Goal: Task Accomplishment & Management: Complete application form

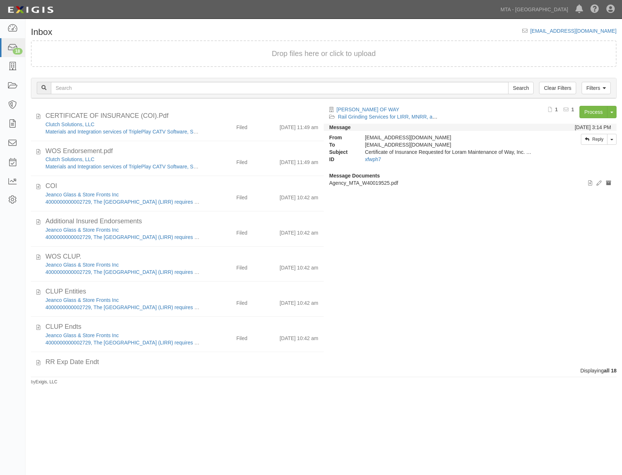
scroll to position [375, 0]
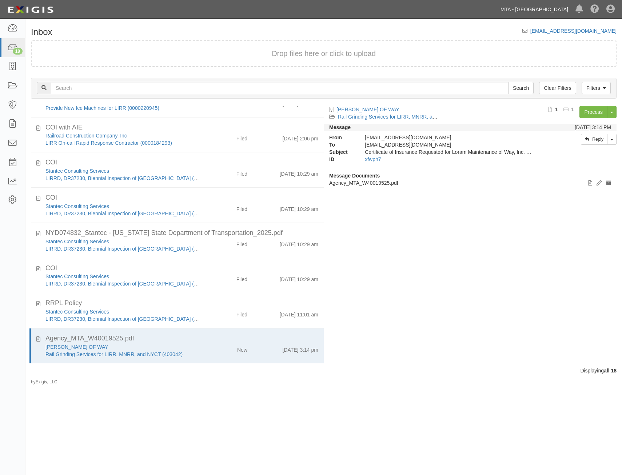
click at [529, 6] on link "MTA - [GEOGRAPHIC_DATA]" at bounding box center [534, 9] width 75 height 15
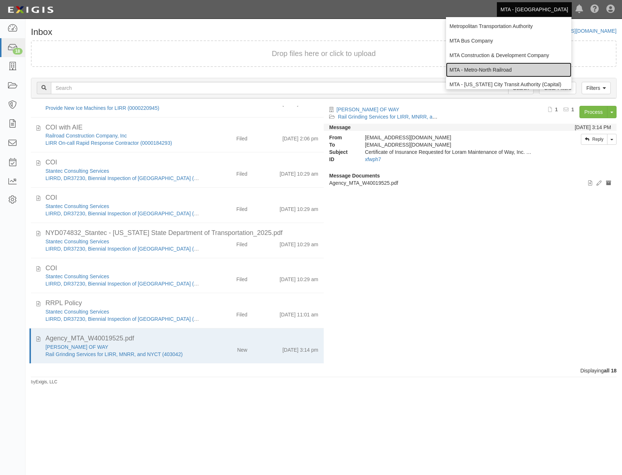
click at [497, 72] on link "MTA - Metro-North Railroad" at bounding box center [508, 70] width 125 height 15
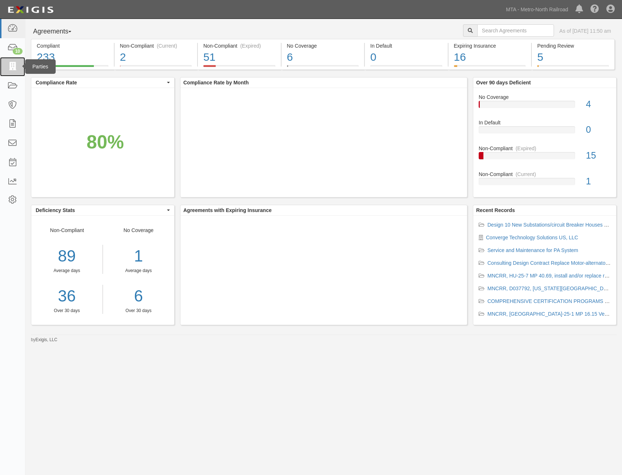
click at [7, 64] on icon at bounding box center [12, 67] width 10 height 8
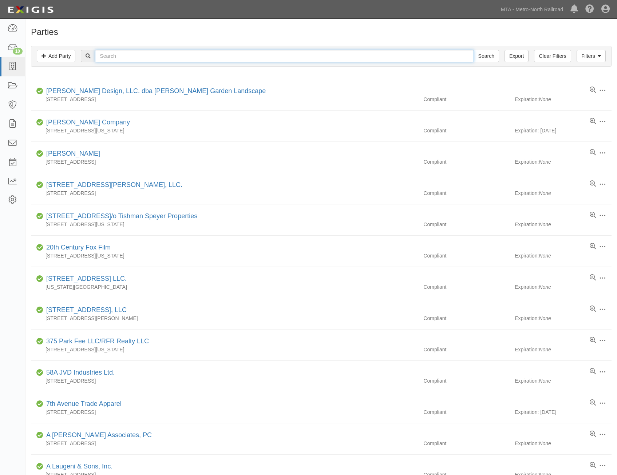
click at [200, 59] on input "text" at bounding box center [284, 56] width 378 height 12
click at [280, 56] on input "text" at bounding box center [284, 56] width 378 height 12
type input "waters"
click at [473, 50] on input "Search" at bounding box center [485, 56] width 25 height 12
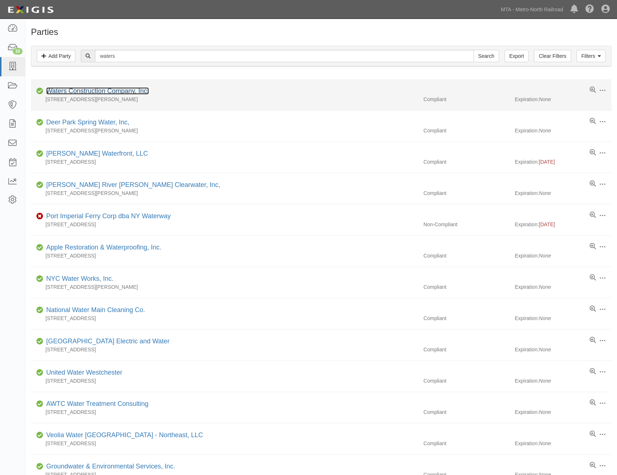
click at [125, 92] on link "Waters Construction Company, Inc." at bounding box center [97, 90] width 103 height 7
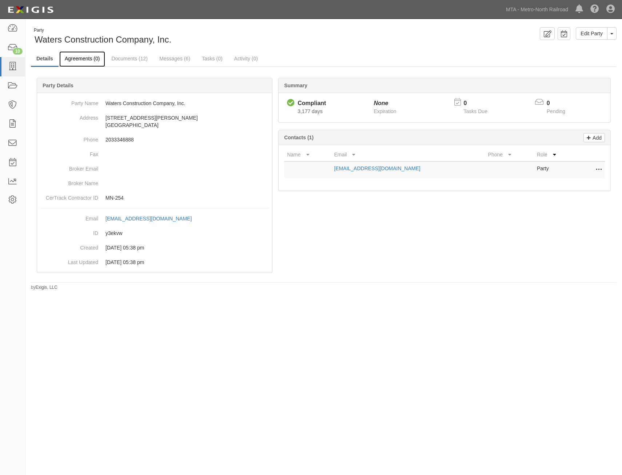
click at [87, 61] on link "Agreements (0)" at bounding box center [82, 59] width 46 height 16
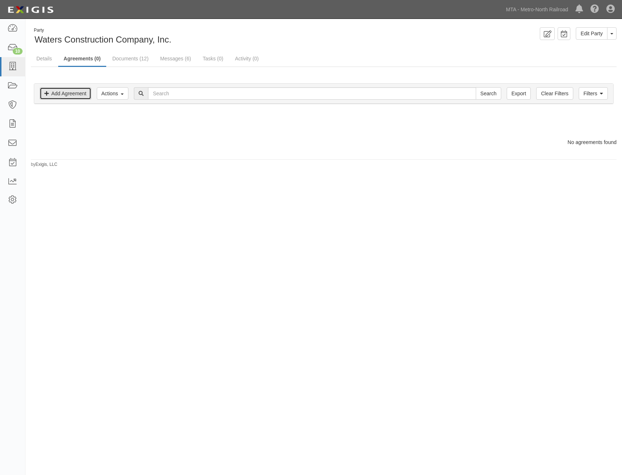
click at [79, 93] on link "Add Agreement" at bounding box center [66, 93] width 52 height 12
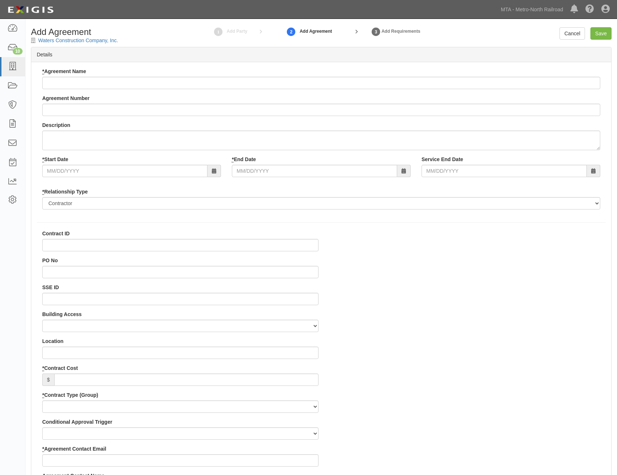
select select
click at [208, 87] on input "* Agreement Name" at bounding box center [321, 83] width 558 height 12
click at [226, 107] on input "Agreement Number" at bounding box center [321, 110] width 558 height 12
paste input "0301-0509"
type input "CDOT 0301-0509"
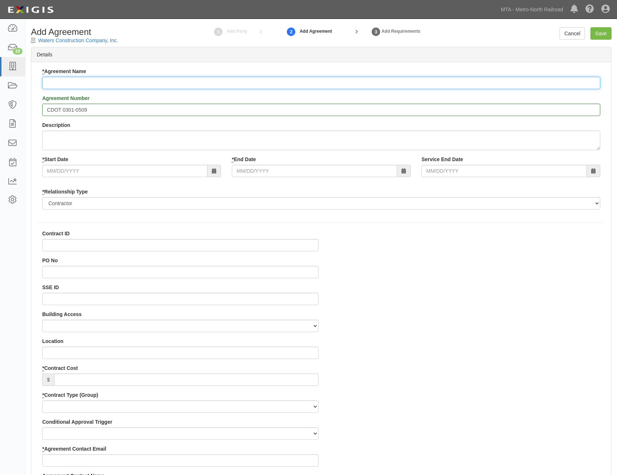
click at [383, 84] on input "* Agreement Name" at bounding box center [321, 83] width 558 height 12
paste input "Renovation of the Stamford MOE Facility"
type input "Renovation of the Stamford MOE Facility"
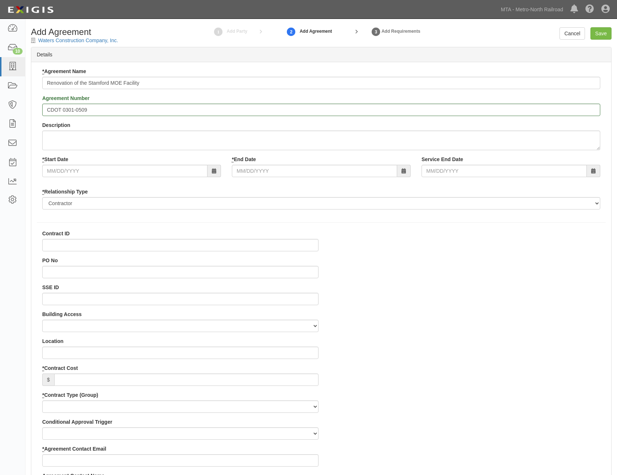
click at [136, 173] on input "* Start Date" at bounding box center [124, 171] width 165 height 12
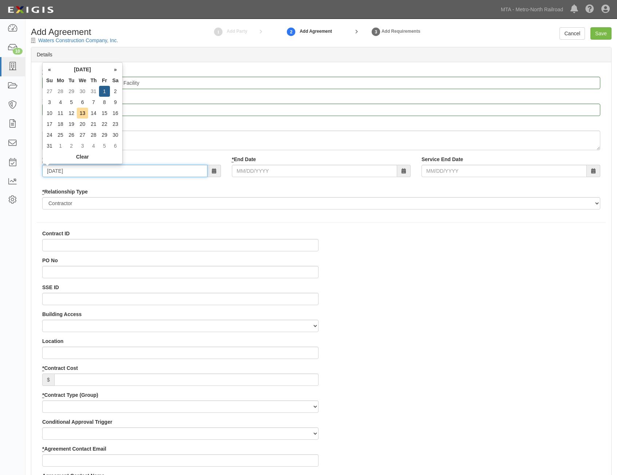
type input "08/01/2025"
click at [274, 190] on div "* Relationship Type Borrower Contractor Franchisee Other Subcontractor Supplier…" at bounding box center [321, 198] width 558 height 21
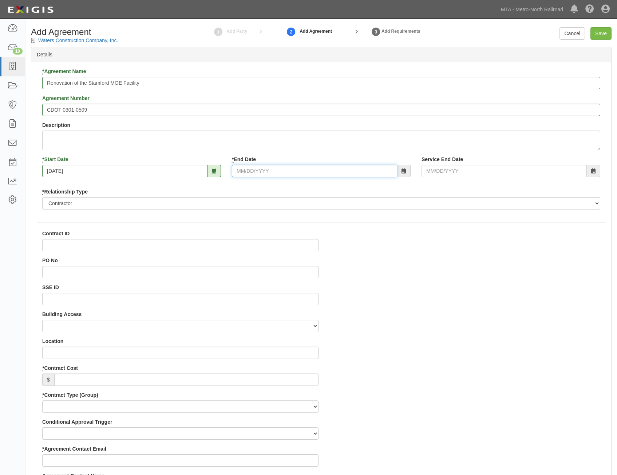
click at [299, 168] on input "* End Date" at bounding box center [314, 171] width 165 height 12
type input "10/31/2028"
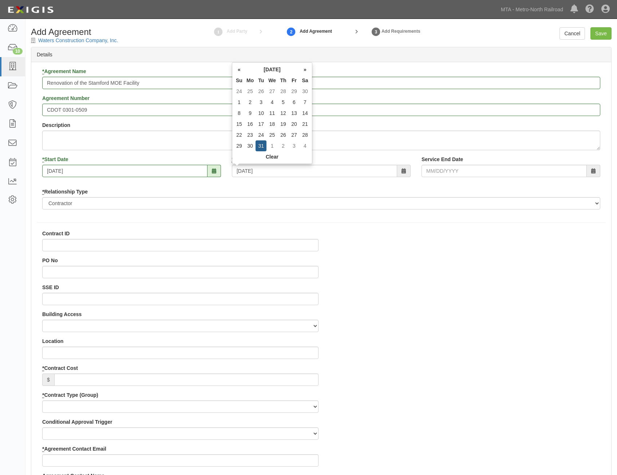
type input "10/31/2028"
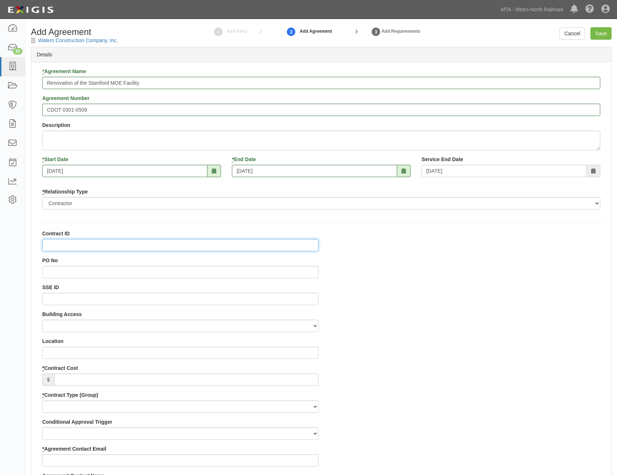
click at [283, 245] on input "Contract ID" at bounding box center [180, 245] width 276 height 12
paste input "Renovation of the Stamford MOE Facility"
type input "Renovation of the Stamford MOE Facility"
click at [182, 249] on input "Renovation of the Stamford MOE Facility" at bounding box center [180, 245] width 276 height 12
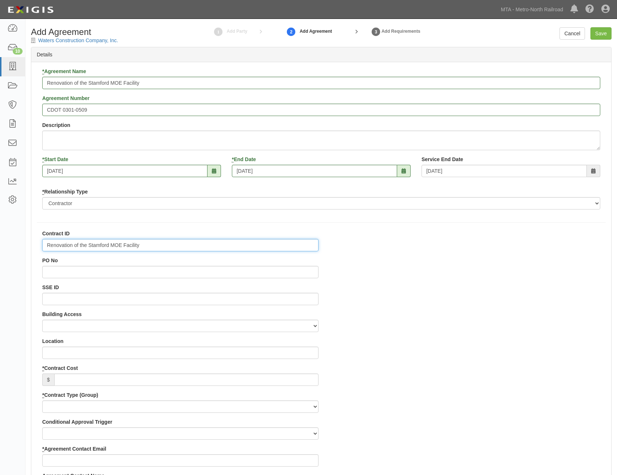
click at [182, 249] on input "Renovation of the Stamford MOE Facility" at bounding box center [180, 245] width 276 height 12
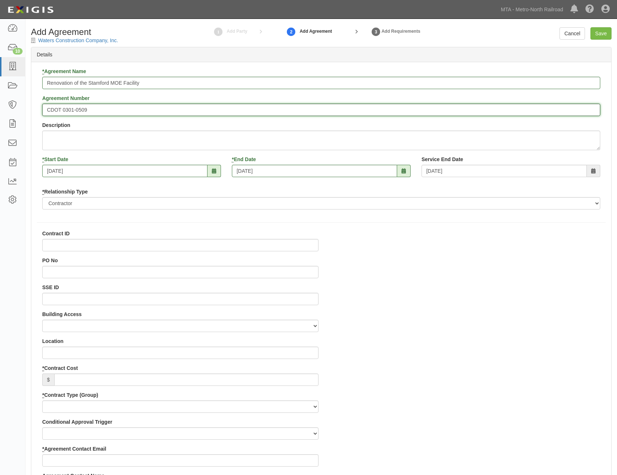
click at [86, 110] on input "CDOT 0301-0509" at bounding box center [321, 110] width 558 height 12
click at [101, 105] on input "CDOT 0301-0509" at bounding box center [321, 110] width 558 height 12
drag, startPoint x: 62, startPoint y: 109, endPoint x: 96, endPoint y: 112, distance: 34.3
click at [96, 112] on input "CDOT 0301-0509" at bounding box center [321, 110] width 558 height 12
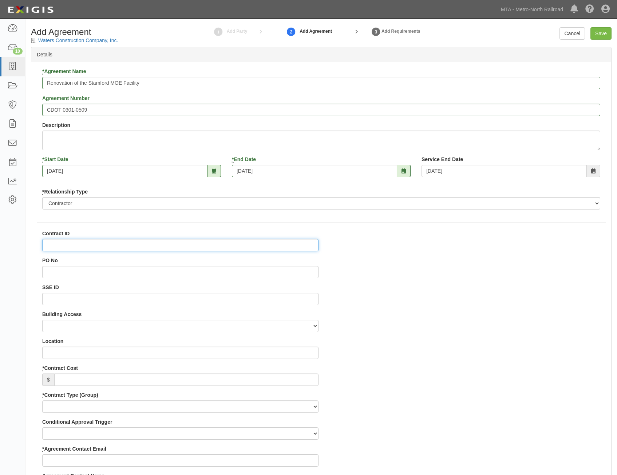
click at [186, 241] on input "Contract ID" at bounding box center [180, 245] width 276 height 12
paste input "0301-0509"
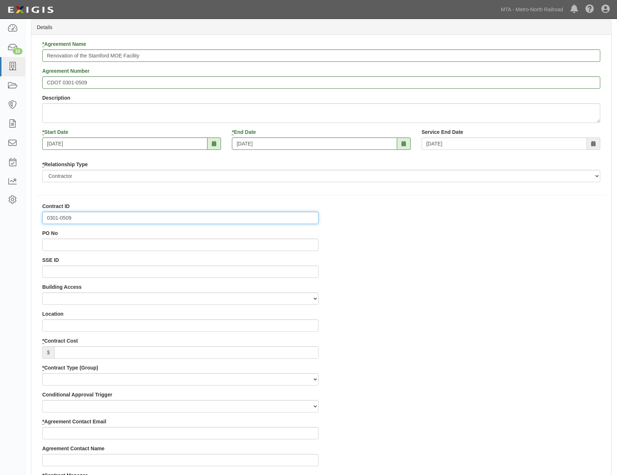
scroll to position [73, 0]
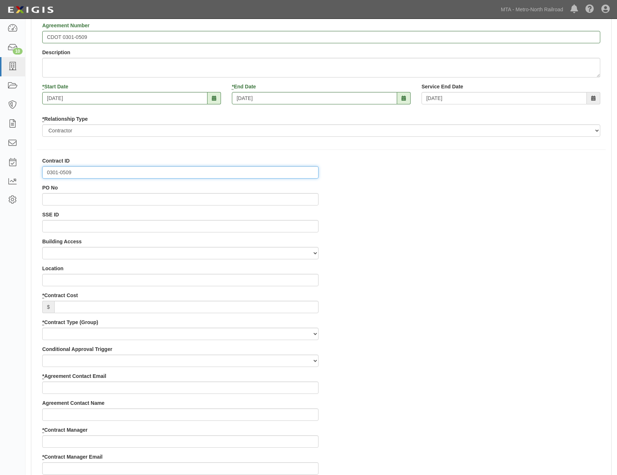
type input "0301-0509"
click at [289, 308] on input "* Contract Cost" at bounding box center [186, 307] width 264 height 12
type input "0"
click at [276, 330] on select "Capital Operating Not for Benefit (incls. FA, Entry Permits) Real Estate Other" at bounding box center [180, 334] width 276 height 12
select select "111"
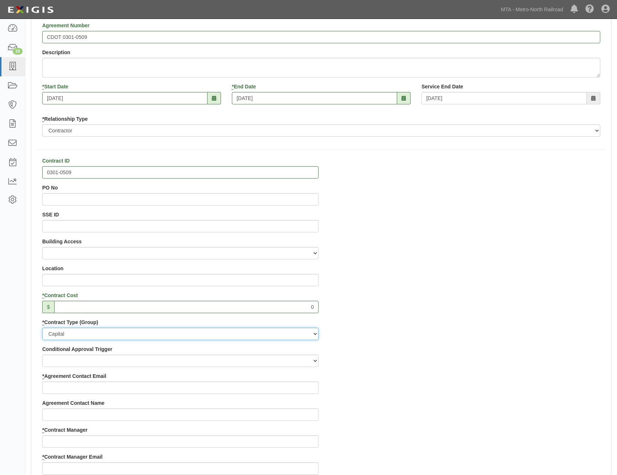
click at [42, 328] on select "Capital Operating Not for Benefit (incls. FA, Entry Permits) Real Estate Other" at bounding box center [180, 334] width 276 height 12
click at [286, 359] on select "Construction Construction Management Consulting Design Design/Build Furnish and…" at bounding box center [180, 361] width 276 height 12
select select "190"
click at [42, 355] on select "Construction Construction Management Consulting Design Design/Build Furnish and…" at bounding box center [180, 361] width 276 height 12
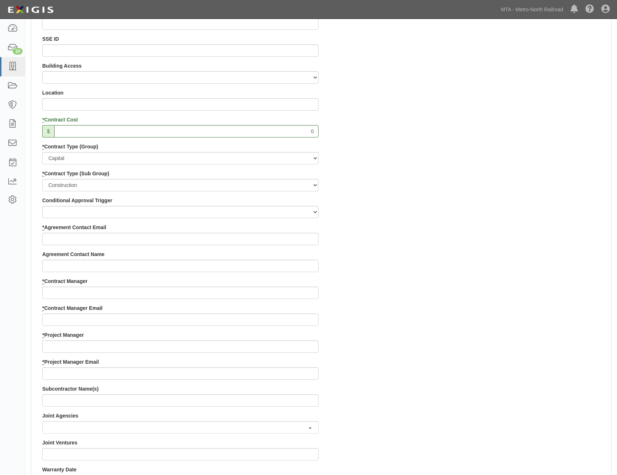
scroll to position [255, 0]
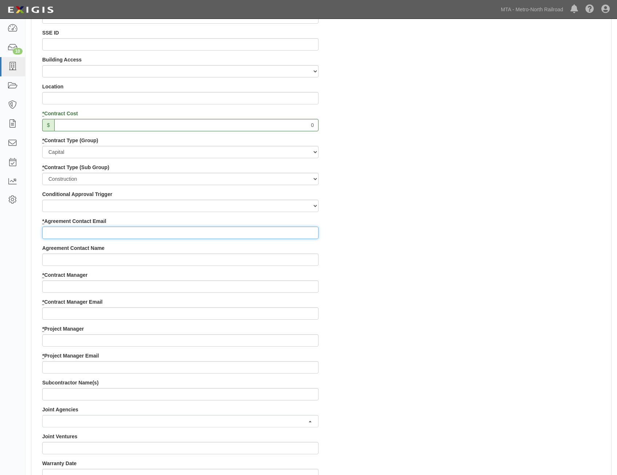
drag, startPoint x: 298, startPoint y: 229, endPoint x: 303, endPoint y: 232, distance: 6.2
click at [298, 229] on input "* Agreement Contact Email" at bounding box center [180, 233] width 276 height 12
paste input "vneri@watersconst.com"
type input "vneri@watersconst.com"
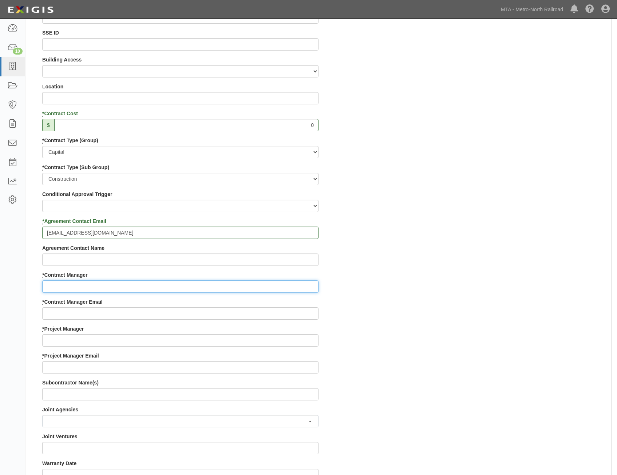
click at [252, 290] on input "* Contract Manager" at bounding box center [180, 286] width 276 height 12
paste input "Andrew Kotas"
type input "Andrew Kotas"
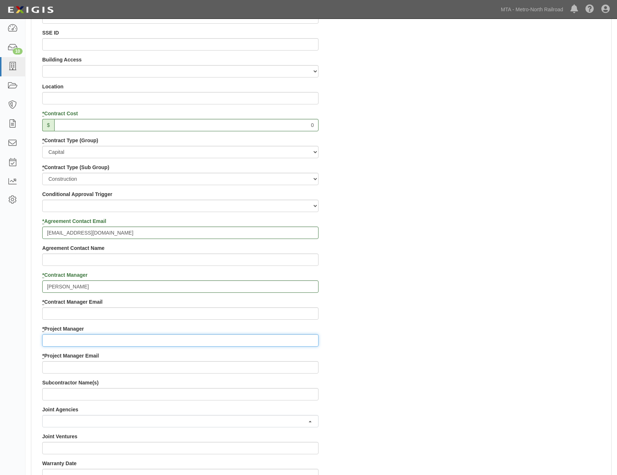
click at [279, 343] on input "* Project Manager" at bounding box center [180, 340] width 276 height 12
paste input "Andrew Kotas"
type input "Andrew Kotas"
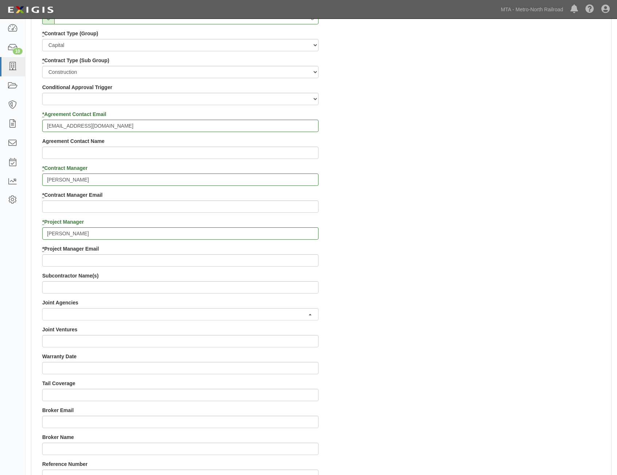
scroll to position [364, 0]
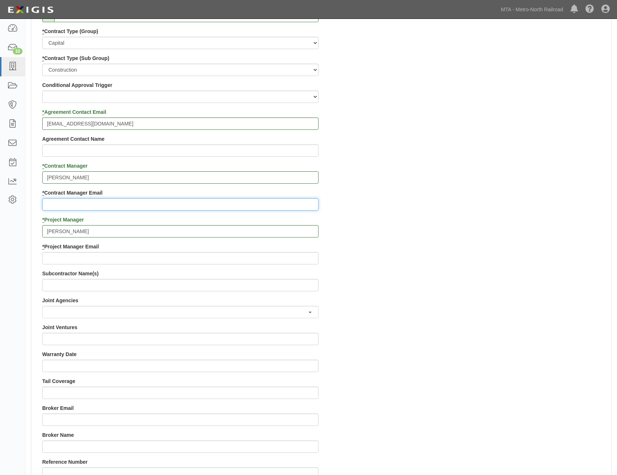
click at [268, 203] on input "* Contract Manager Email" at bounding box center [180, 204] width 276 height 12
paste input "[PERSON_NAME][EMAIL_ADDRESS][DOMAIN_NAME]"
type input "[PERSON_NAME][EMAIL_ADDRESS][DOMAIN_NAME]"
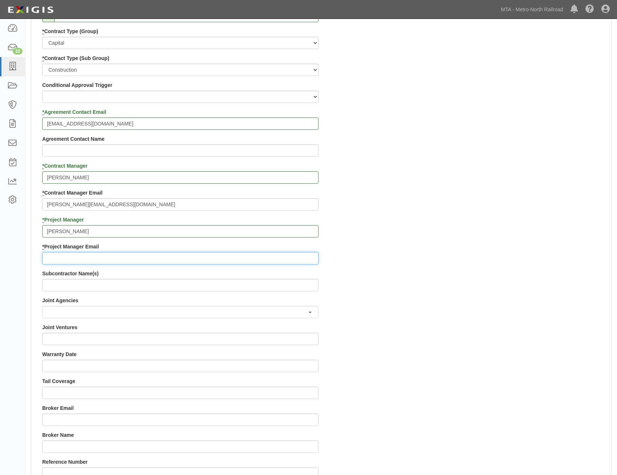
click at [276, 258] on input "* Project Manager Email" at bounding box center [180, 258] width 276 height 12
paste input "[PERSON_NAME][EMAIL_ADDRESS][DOMAIN_NAME]"
type input "[PERSON_NAME][EMAIL_ADDRESS][DOMAIN_NAME]"
click at [485, 282] on div "Contract ID 0301-0509 PO No SSE ID Building Access 2 Broadway 341/345/347 BREP …" at bounding box center [320, 216] width 579 height 700
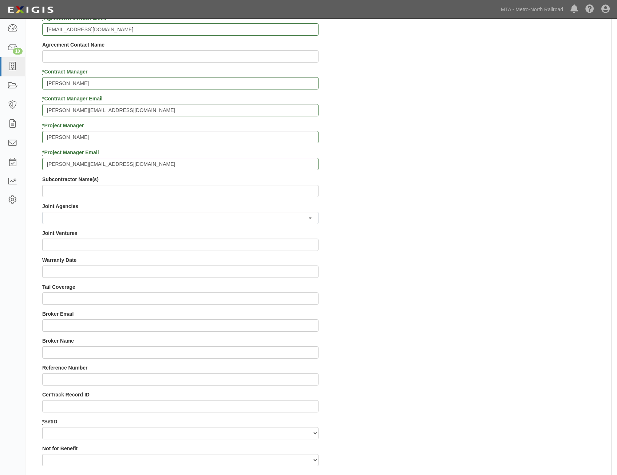
scroll to position [618, 0]
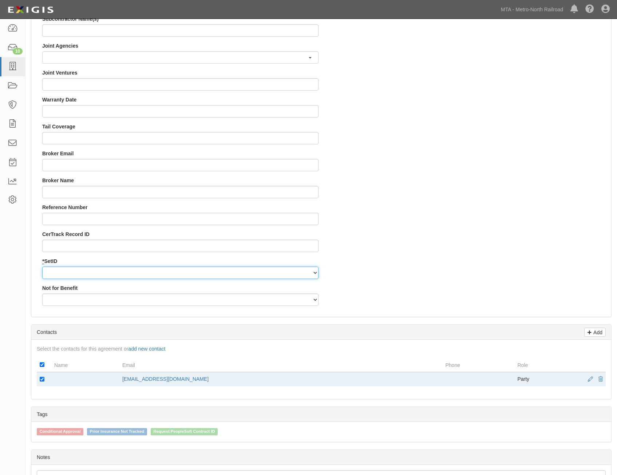
click at [285, 277] on select "MNCRR" at bounding box center [180, 273] width 276 height 12
select select "94"
click at [42, 267] on select "MNCRR" at bounding box center [180, 273] width 276 height 12
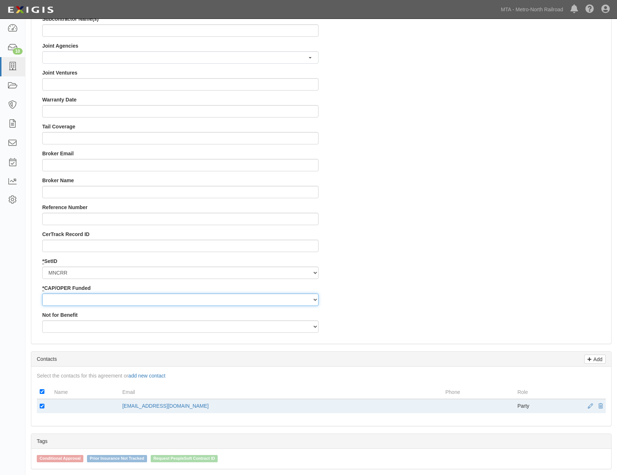
click at [292, 302] on select "Capital Operating" at bounding box center [180, 300] width 276 height 12
click at [42, 294] on select "Capital Operating" at bounding box center [180, 300] width 276 height 12
click at [270, 302] on select "Capital Operating" at bounding box center [180, 300] width 276 height 12
select select "354"
click at [42, 294] on select "Capital Operating" at bounding box center [180, 300] width 276 height 12
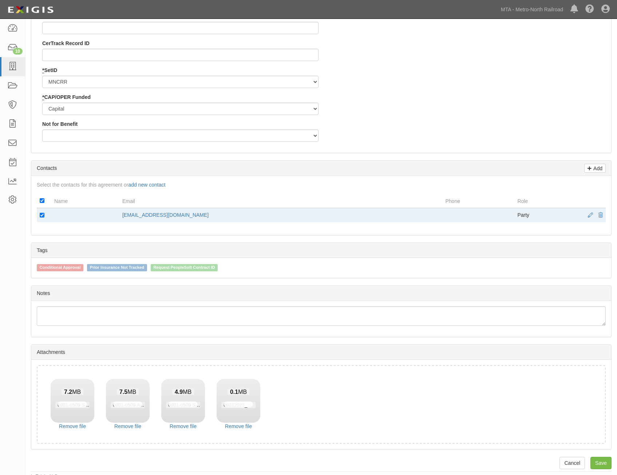
scroll to position [814, 0]
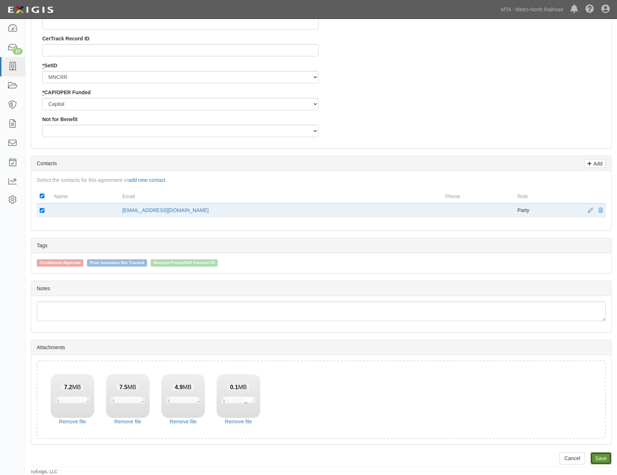
click at [599, 455] on link "Save" at bounding box center [600, 458] width 21 height 12
click at [43, 212] on input "checkbox" at bounding box center [42, 210] width 5 height 5
checkbox input "false"
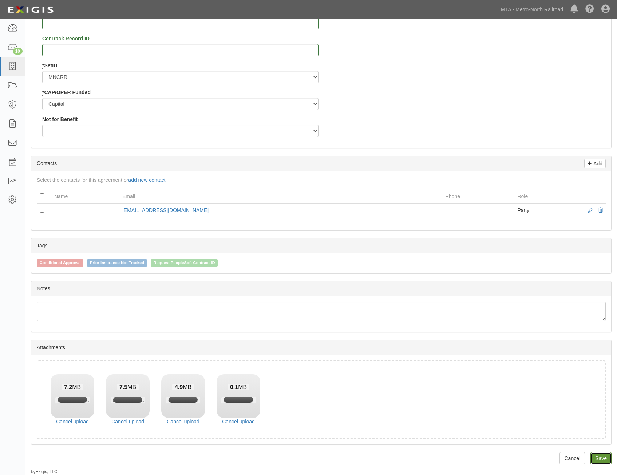
click at [601, 459] on link "Save" at bounding box center [600, 458] width 21 height 12
click at [245, 422] on link "Cancel upload" at bounding box center [238, 421] width 44 height 7
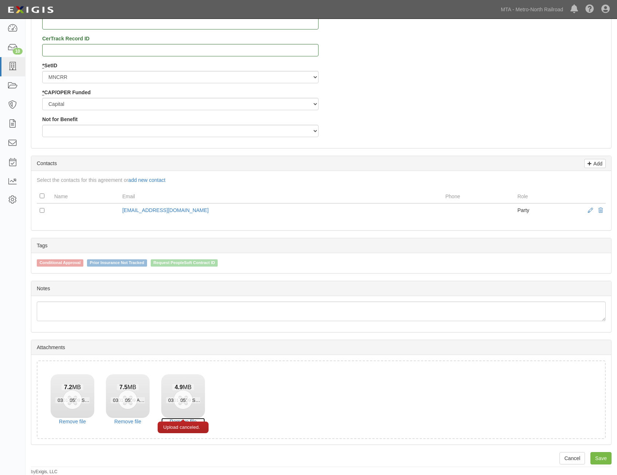
click at [190, 419] on link "Remove file" at bounding box center [183, 421] width 44 height 7
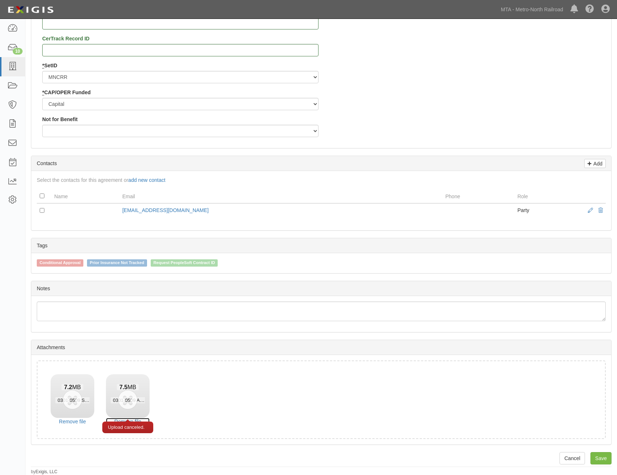
click at [135, 419] on link "Remove file" at bounding box center [128, 421] width 44 height 7
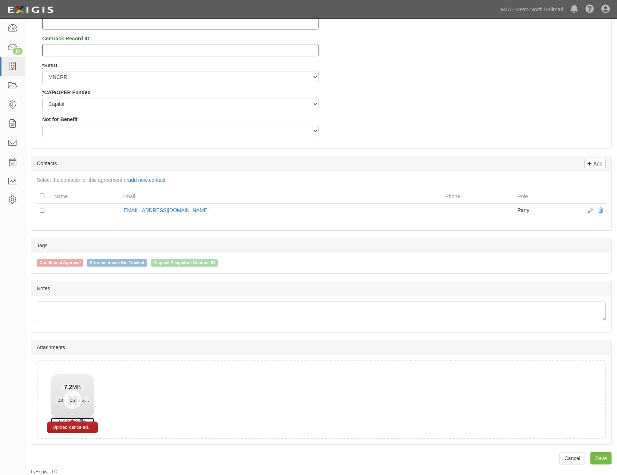
click at [80, 420] on link "Remove file" at bounding box center [73, 421] width 44 height 7
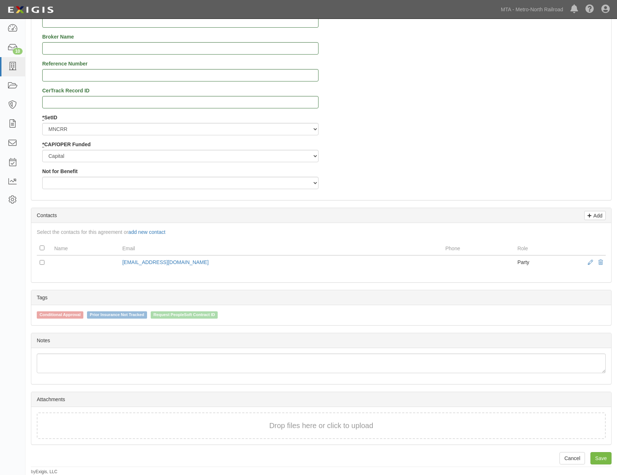
scroll to position [762, 0]
click at [606, 459] on link "Save" at bounding box center [600, 458] width 21 height 12
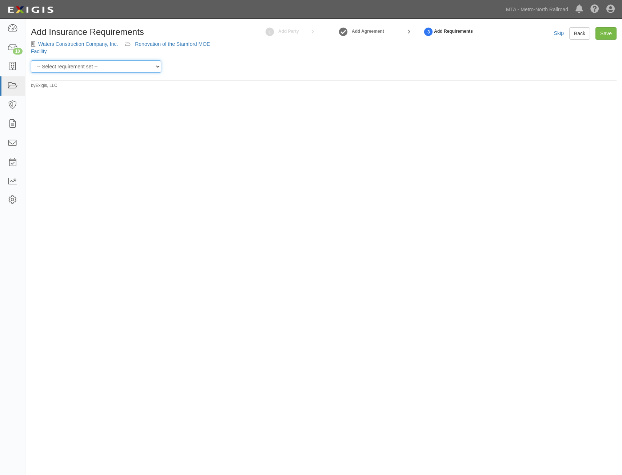
click at [143, 61] on select "-- Select requirement set -- Basic Basic Enhanced Option for Operating Agreemen…" at bounding box center [96, 66] width 130 height 12
click at [477, 159] on div "Add Insurance Requirements Waters Construction Company, Inc. Renovation of the …" at bounding box center [311, 235] width 622 height 427
click at [99, 69] on select "-- Select requirement set -- Basic Basic Enhanced Option for Operating Agreemen…" at bounding box center [96, 66] width 130 height 12
click at [31, 60] on select "-- Select requirement set -- Basic Basic Enhanced Option for Operating Agreemen…" at bounding box center [96, 66] width 130 height 12
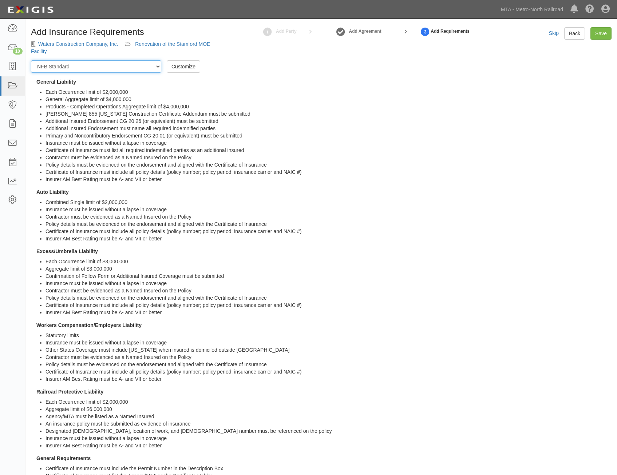
click at [129, 67] on select "-- Select requirement set -- Basic Basic Enhanced Option for Operating Agreemen…" at bounding box center [96, 66] width 130 height 12
click at [31, 60] on select "-- Select requirement set -- Basic Basic Enhanced Option for Operating Agreemen…" at bounding box center [96, 66] width 130 height 12
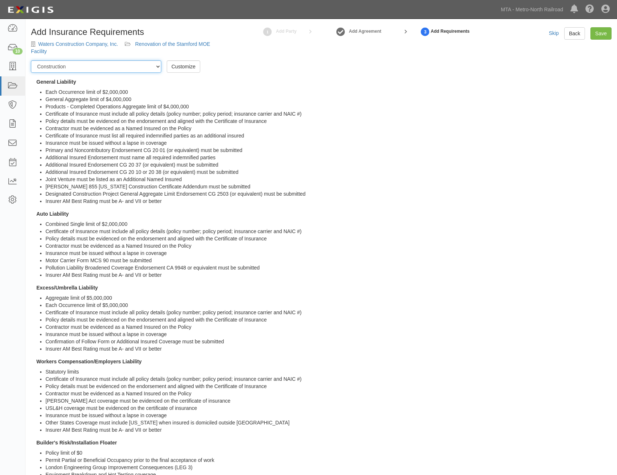
click at [154, 67] on select "-- Select requirement set -- Basic Basic Enhanced Option for Operating Agreemen…" at bounding box center [96, 66] width 130 height 12
click at [31, 60] on select "-- Select requirement set -- Basic Basic Enhanced Option for Operating Agreemen…" at bounding box center [96, 66] width 130 height 12
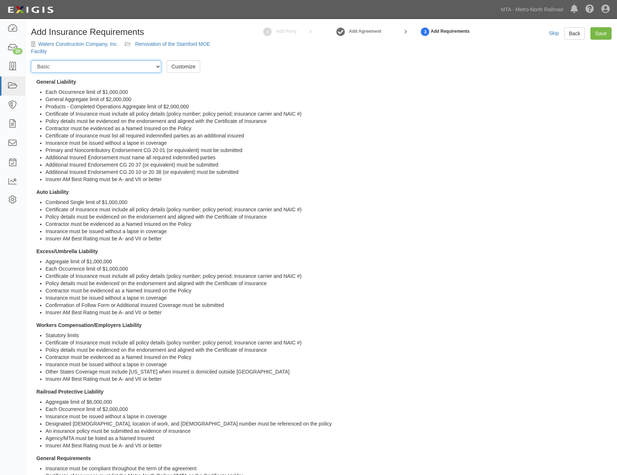
click at [145, 66] on select "-- Select requirement set -- Basic Basic Enhanced Option for Operating Agreemen…" at bounding box center [96, 66] width 130 height 12
click at [31, 60] on select "-- Select requirement set -- Basic Basic Enhanced Option for Operating Agreemen…" at bounding box center [96, 66] width 130 height 12
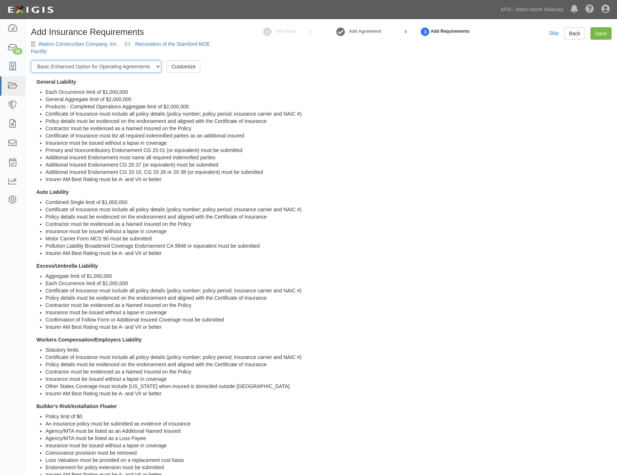
click at [133, 71] on select "-- Select requirement set -- Basic Basic Enhanced Option for Operating Agreemen…" at bounding box center [96, 66] width 130 height 12
click at [31, 60] on select "-- Select requirement set -- Basic Basic Enhanced Option for Operating Agreemen…" at bounding box center [96, 66] width 130 height 12
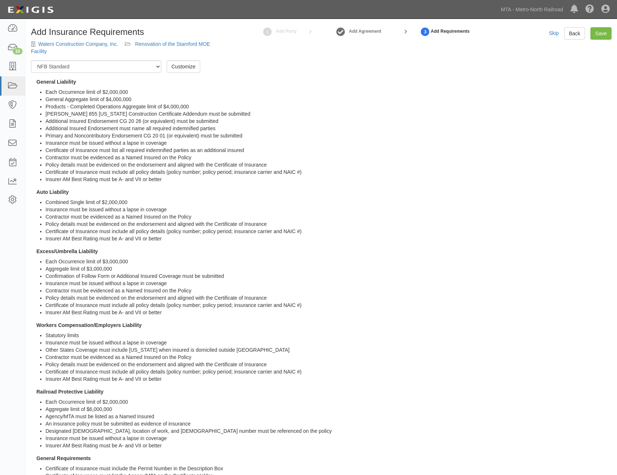
click at [133, 58] on div "Add Insurance Requirements Waters Construction Company, Inc. Renovation of the …" at bounding box center [123, 43] width 197 height 33
click at [131, 68] on select "-- Select requirement set -- Basic Basic Enhanced Option for Operating Agreemen…" at bounding box center [96, 66] width 130 height 12
click at [31, 60] on select "-- Select requirement set -- Basic Basic Enhanced Option for Operating Agreemen…" at bounding box center [96, 66] width 130 height 12
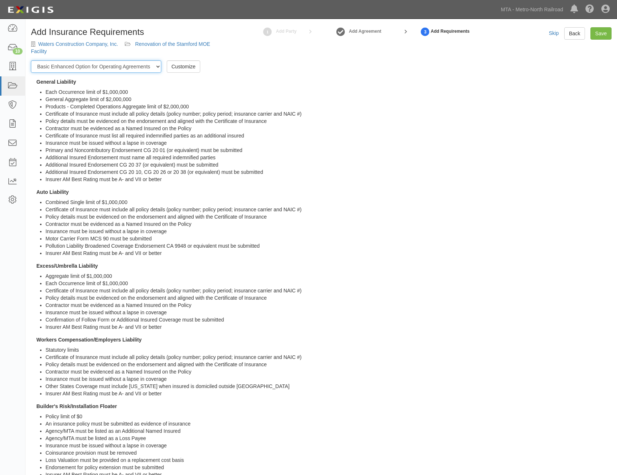
click at [148, 70] on select "-- Select requirement set -- Basic Basic Enhanced Option for Operating Agreemen…" at bounding box center [96, 66] width 130 height 12
select select "21211"
click at [31, 60] on select "-- Select requirement set -- Basic Basic Enhanced Option for Operating Agreemen…" at bounding box center [96, 66] width 130 height 12
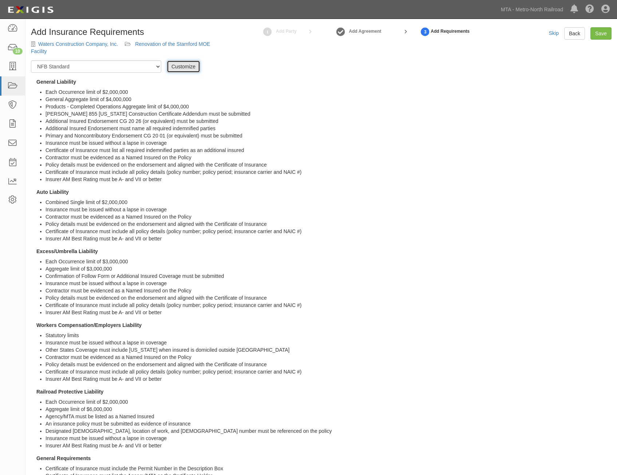
click at [184, 67] on link "Customize" at bounding box center [183, 66] width 33 height 12
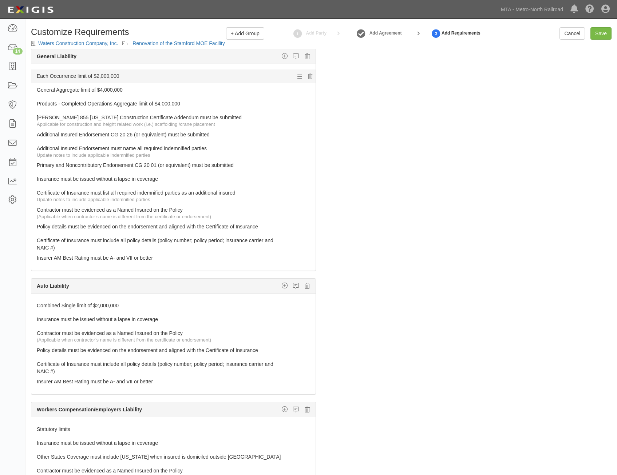
click at [87, 75] on link "Each Occurrence limit of $2,000,000" at bounding box center [160, 74] width 246 height 10
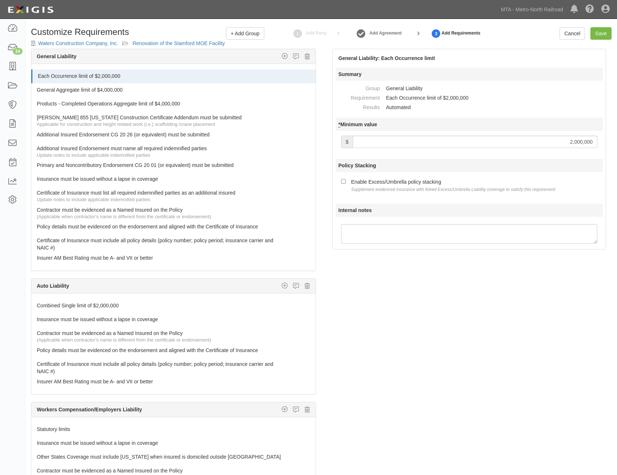
click at [447, 137] on input "2,000,000" at bounding box center [474, 142] width 244 height 12
type input "3,000,000"
click at [380, 185] on div "Enable Excess/Umbrella policy stacking Supplement evidenced insurance with link…" at bounding box center [453, 185] width 204 height 15
click at [346, 184] on input "Enable Excess/Umbrella policy stacking Supplement evidenced insurance with link…" at bounding box center [343, 181] width 5 height 5
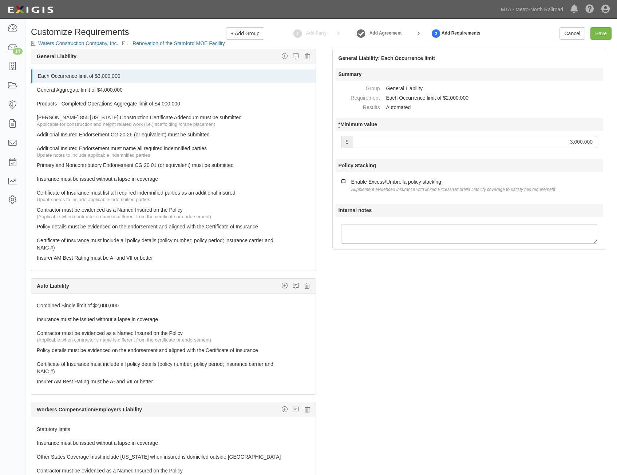
checkbox input "true"
click at [193, 87] on link "General Aggregate limit of $4,000,000" at bounding box center [160, 88] width 246 height 10
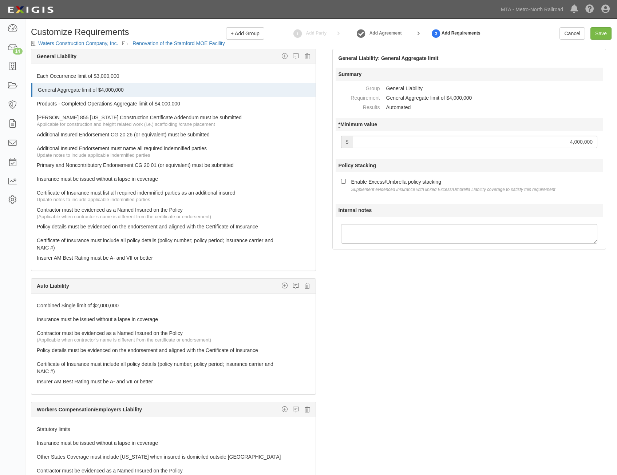
click at [579, 133] on div at bounding box center [468, 143] width 267 height 21
click at [578, 141] on input "4,000,000" at bounding box center [474, 142] width 244 height 12
type input "3,000,000"
click at [351, 185] on div "Enable Excess/Umbrella policy stacking Supplement evidenced insurance with link…" at bounding box center [453, 185] width 204 height 15
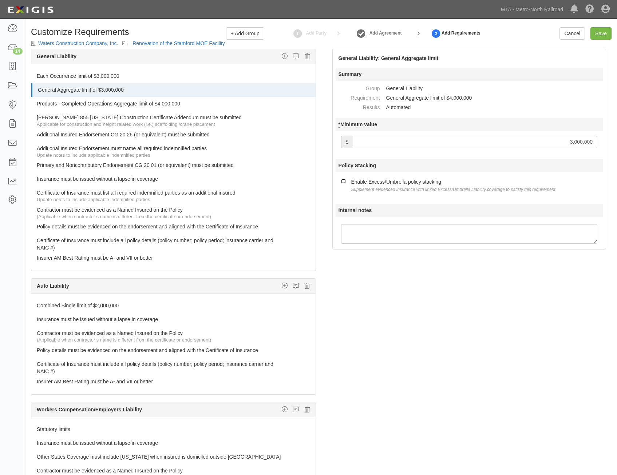
click at [346, 184] on input "Enable Excess/Umbrella policy stacking Supplement evidenced insurance with link…" at bounding box center [343, 181] width 5 height 5
checkbox input "true"
click at [214, 105] on link "Products - Completed Operations Aggregate limit of $4,000,000" at bounding box center [160, 102] width 246 height 10
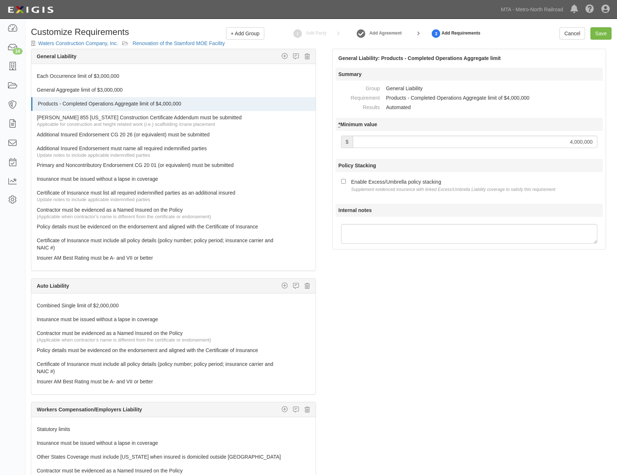
click at [557, 143] on input "4,000,000" at bounding box center [474, 142] width 244 height 12
type input "3,000,000"
click at [418, 179] on div "Enable Excess/Umbrella policy stacking Supplement evidenced insurance with link…" at bounding box center [453, 185] width 204 height 15
click at [346, 179] on input "Enable Excess/Umbrella policy stacking Supplement evidenced insurance with link…" at bounding box center [343, 181] width 5 height 5
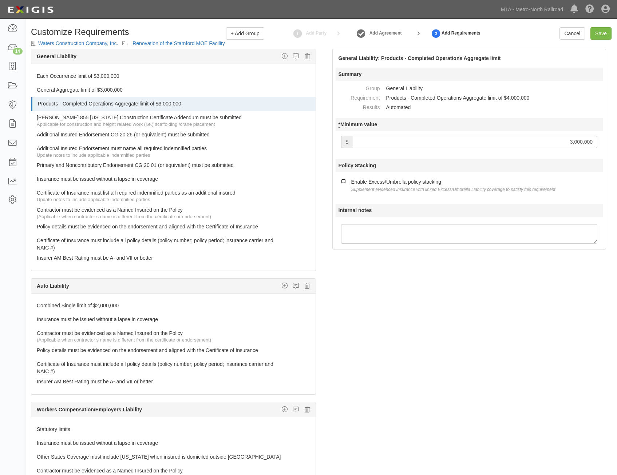
checkbox input "true"
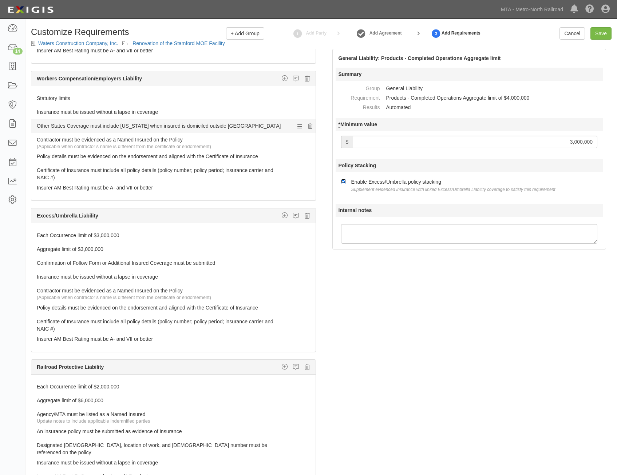
scroll to position [364, 0]
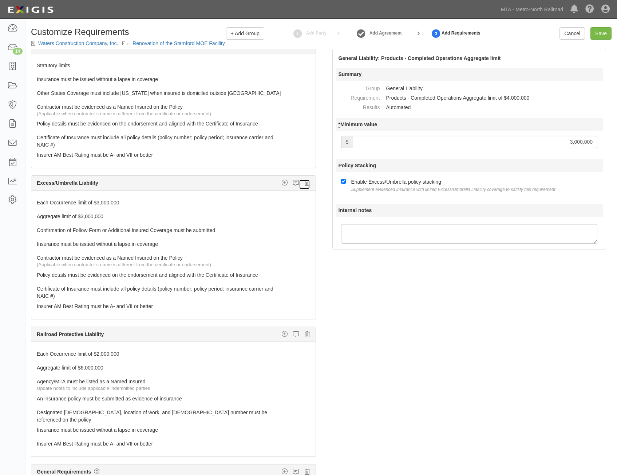
click at [304, 185] on icon at bounding box center [306, 183] width 5 height 7
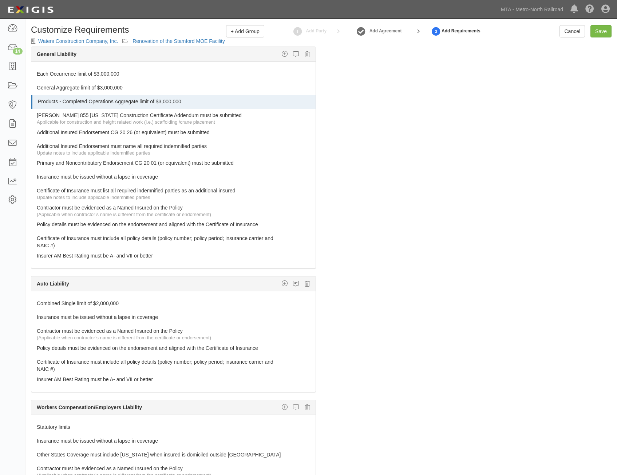
scroll to position [0, 0]
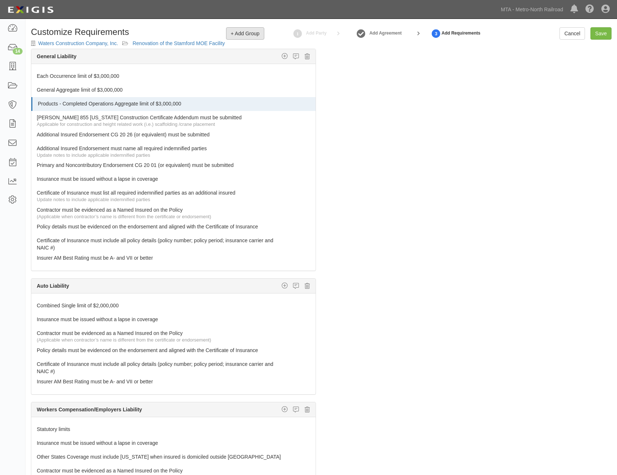
click at [247, 36] on span "+ Add Group" at bounding box center [245, 34] width 29 height 6
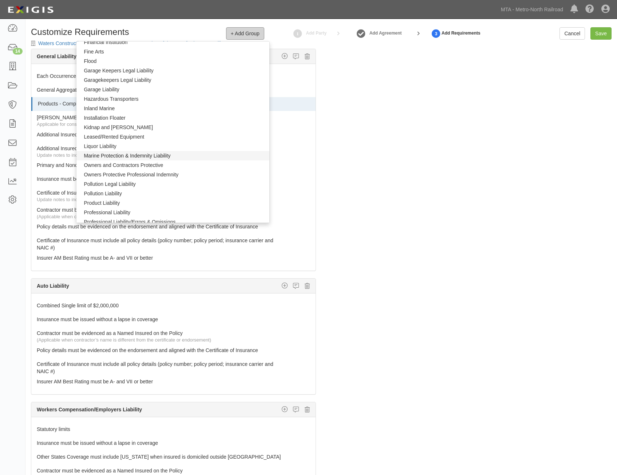
scroll to position [364, 0]
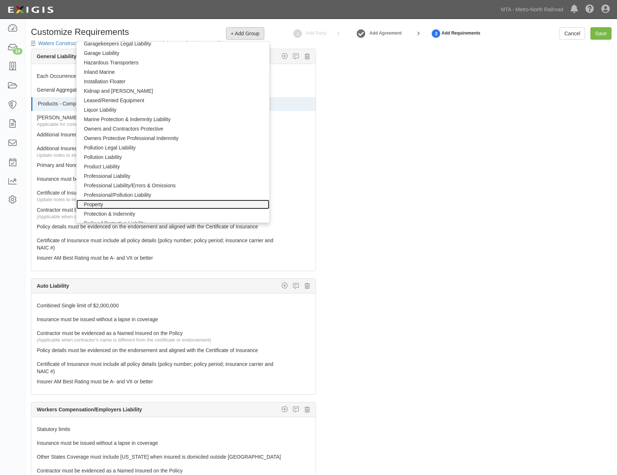
click at [123, 207] on link "Property" at bounding box center [172, 204] width 192 height 9
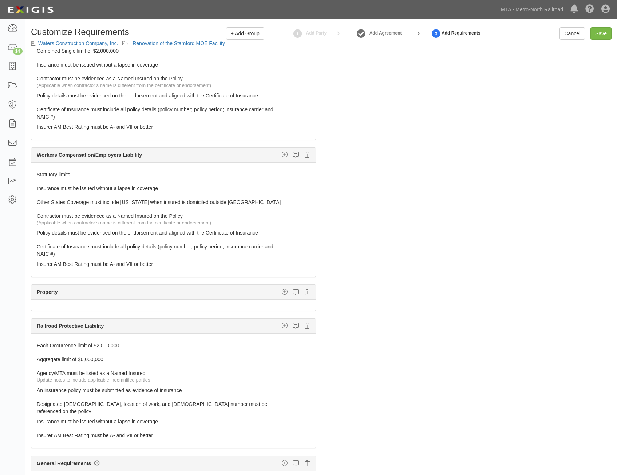
scroll to position [282, 0]
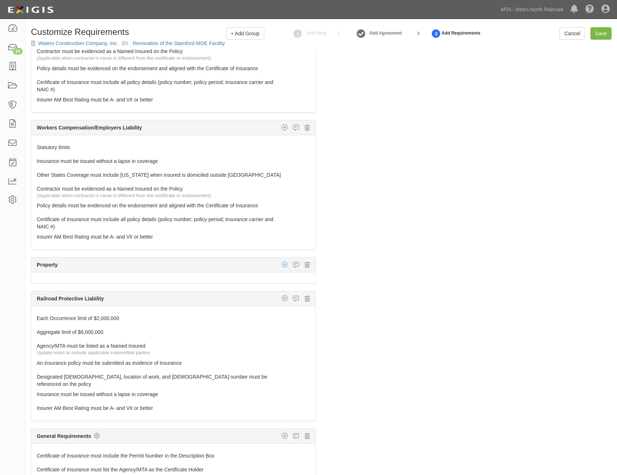
click at [282, 266] on icon "button" at bounding box center [285, 264] width 6 height 7
click at [264, 307] on link "Policy limit" at bounding box center [260, 307] width 108 height 9
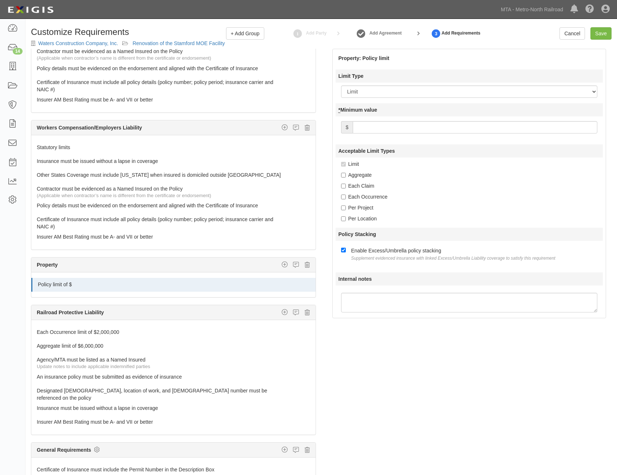
click at [498, 132] on input "* Minimum value" at bounding box center [474, 127] width 244 height 12
type input "2,000,000"
click at [514, 163] on div "Limit" at bounding box center [472, 163] width 262 height 7
click at [282, 264] on icon "button" at bounding box center [285, 264] width 6 height 7
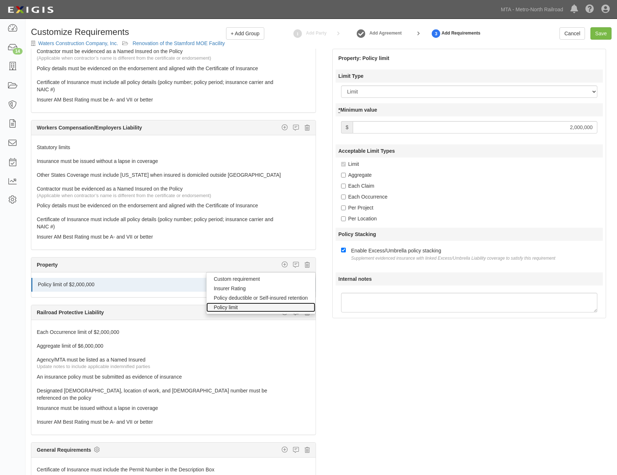
click at [260, 310] on link "Policy limit" at bounding box center [260, 307] width 108 height 9
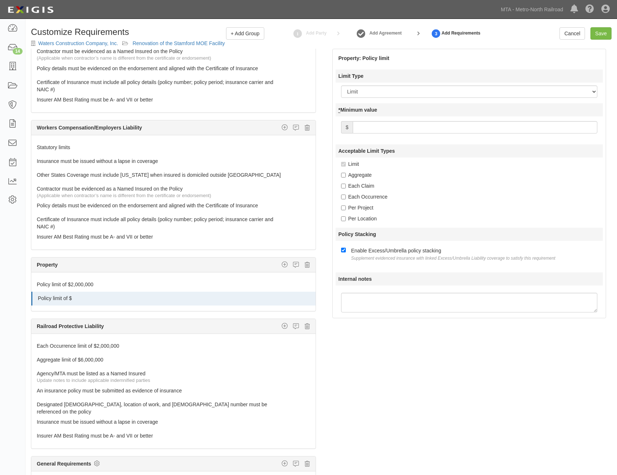
click at [522, 128] on input "* Minimum value" at bounding box center [474, 127] width 244 height 12
type input "2,000,000"
click at [461, 159] on div "Acceptable Limit Types Limit Aggregate Each Claim Each Occurrence Per Project P…" at bounding box center [468, 183] width 267 height 78
click at [525, 95] on select "Limit Aggregate Each Claim Each Occurrence Per Project Per Location" at bounding box center [469, 91] width 256 height 12
click at [483, 170] on div "Acceptable Limit Types Limit Aggregate Each Claim Each Occurrence Per Project P…" at bounding box center [468, 183] width 267 height 78
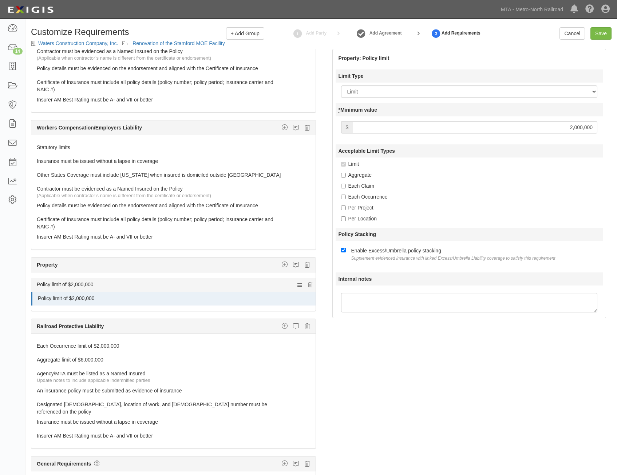
click at [232, 284] on link "Policy limit of $2,000,000" at bounding box center [160, 283] width 246 height 10
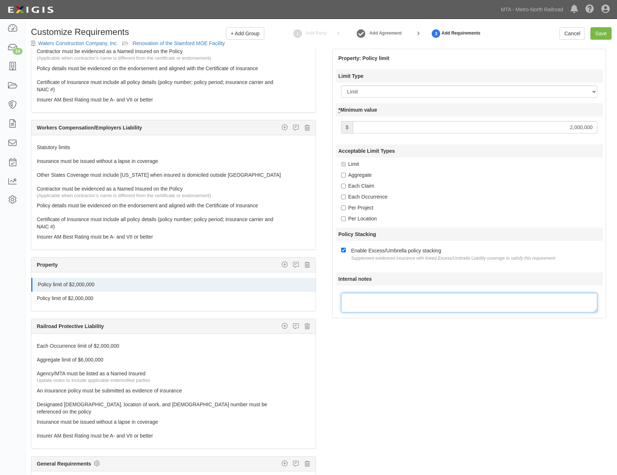
click at [451, 300] on textarea "Internal notes" at bounding box center [469, 303] width 256 height 20
paste textarea "Contractor's Public Liability and Property Damage Insurance"
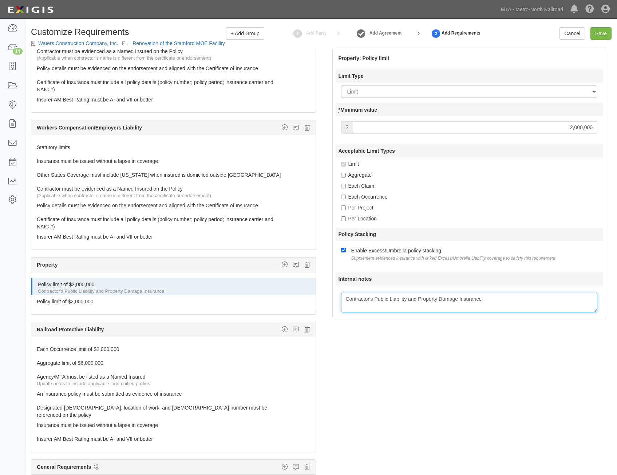
type textarea "Contractor's Public Liability and Property Damage Insurance"
click at [444, 356] on div "The requirements in red require changes in order to save. General Liability Add…" at bounding box center [320, 280] width 591 height 462
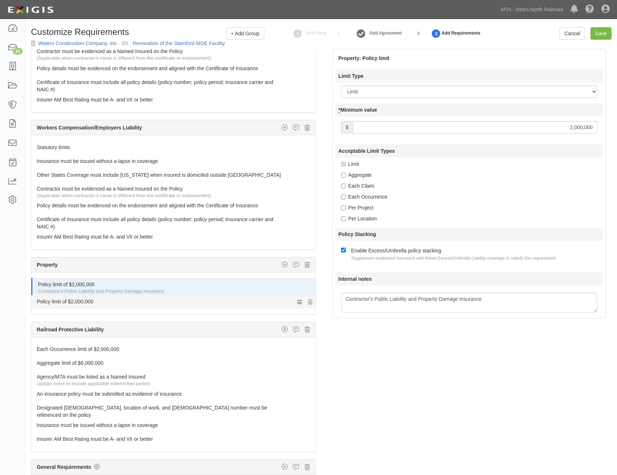
click at [158, 288] on link "Policy limit of $2,000,000" at bounding box center [160, 283] width 245 height 10
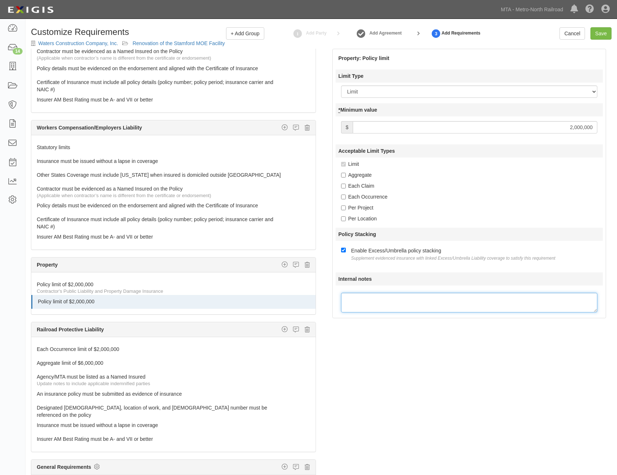
click at [382, 303] on textarea "Internal notes" at bounding box center [469, 303] width 256 height 20
paste textarea "Contractor's Protective Public and Property Damage Liability Insurance"
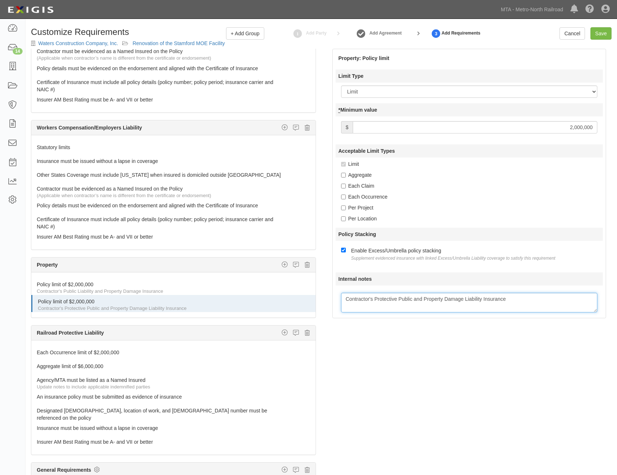
type textarea "Contractor's Protective Public and Property Damage Liability Insurance"
click at [411, 360] on div "The requirements in red require changes in order to save. General Liability Add…" at bounding box center [320, 280] width 591 height 462
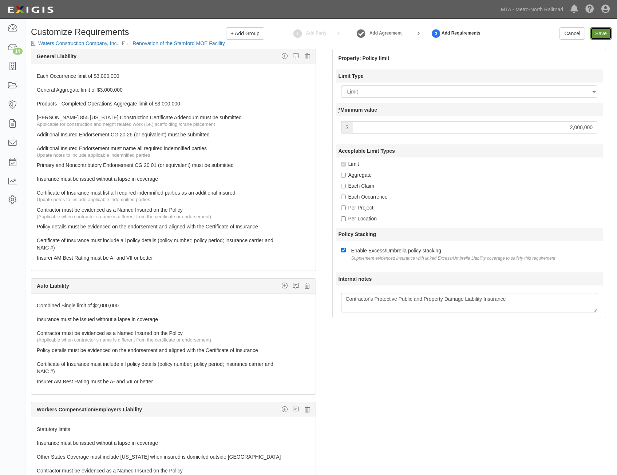
click at [599, 34] on input "Save" at bounding box center [600, 33] width 21 height 12
type input "2000000"
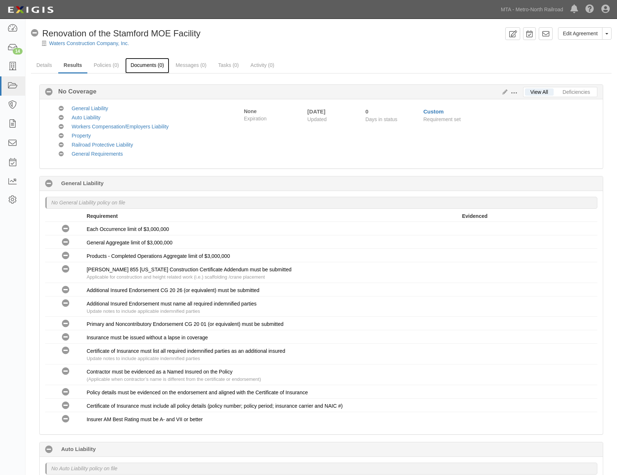
click at [151, 65] on link "Documents (0)" at bounding box center [147, 66] width 44 height 16
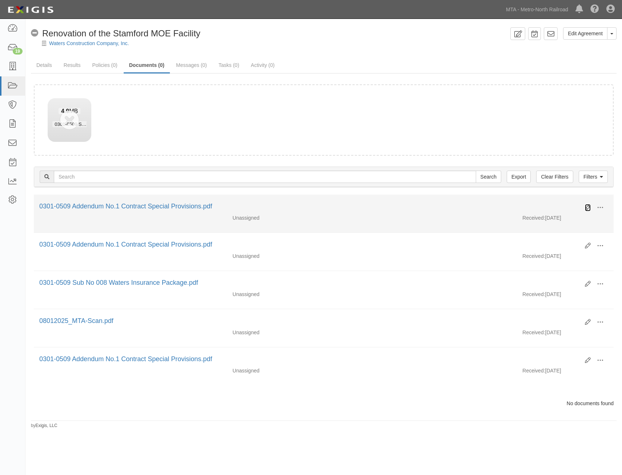
click at [589, 209] on icon at bounding box center [588, 208] width 6 height 6
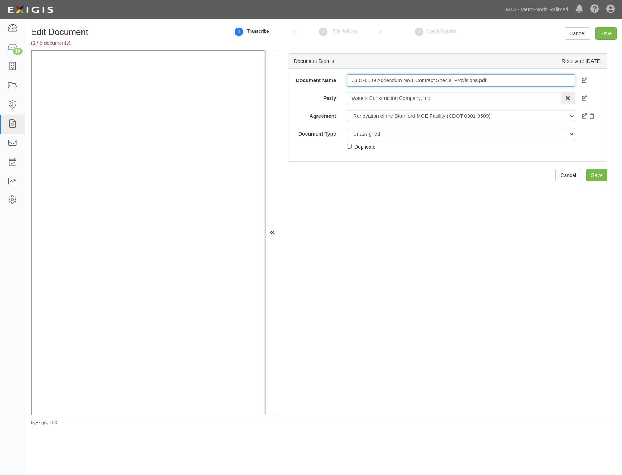
click at [453, 79] on input "0301-0509 Addendum No.1 Contract Special Provisions.pdf" at bounding box center [461, 80] width 228 height 12
type input "Insurance Requirements"
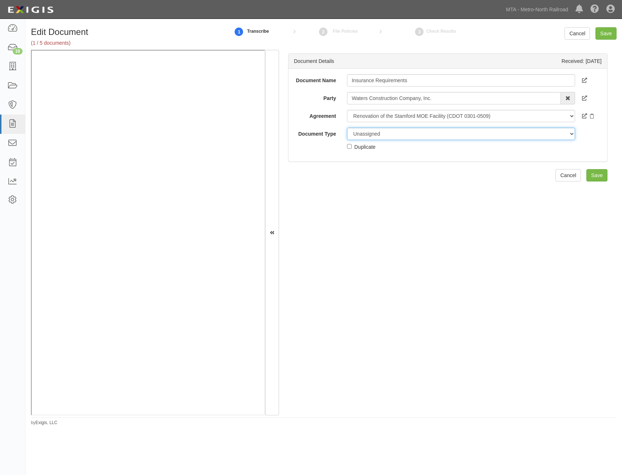
click at [428, 138] on select "Unassigned Binder Cancellation Notice Certificate Contract Endorsement Insuranc…" at bounding box center [461, 134] width 228 height 12
select select "RequirementDetail"
click at [347, 128] on select "Unassigned Binder Cancellation Notice Certificate Contract Endorsement Insuranc…" at bounding box center [461, 134] width 228 height 12
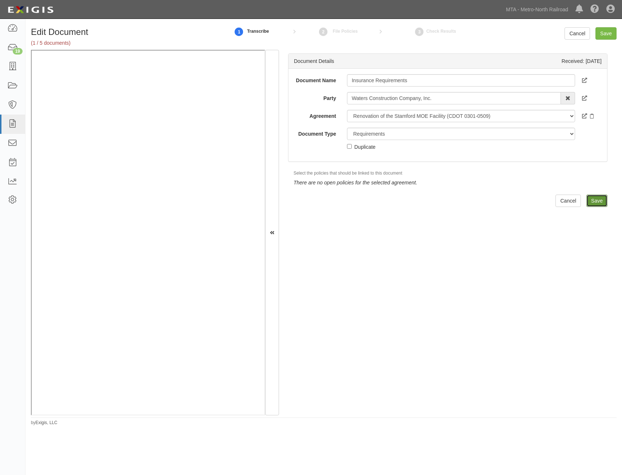
click at [590, 198] on input "Save" at bounding box center [596, 201] width 21 height 12
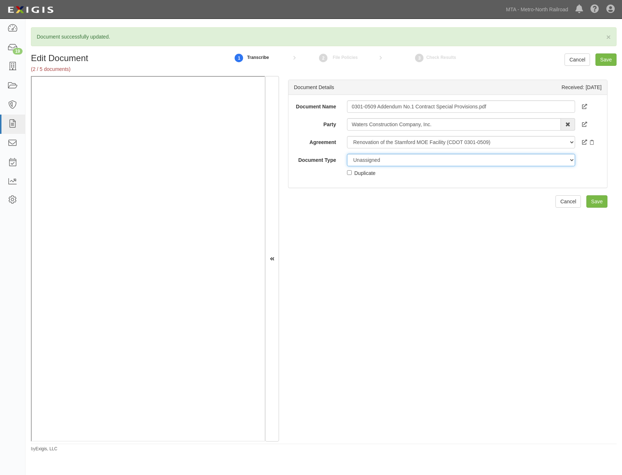
click at [469, 162] on select "Unassigned Binder Cancellation Notice Certificate Contract Endorsement Insuranc…" at bounding box center [461, 160] width 228 height 12
select select "JunkDetail"
click at [347, 154] on select "Unassigned Binder Cancellation Notice Certificate Contract Endorsement Insuranc…" at bounding box center [461, 160] width 228 height 12
click at [361, 172] on div "Duplicate" at bounding box center [364, 173] width 21 height 8
click at [352, 172] on input "Duplicate" at bounding box center [349, 172] width 5 height 5
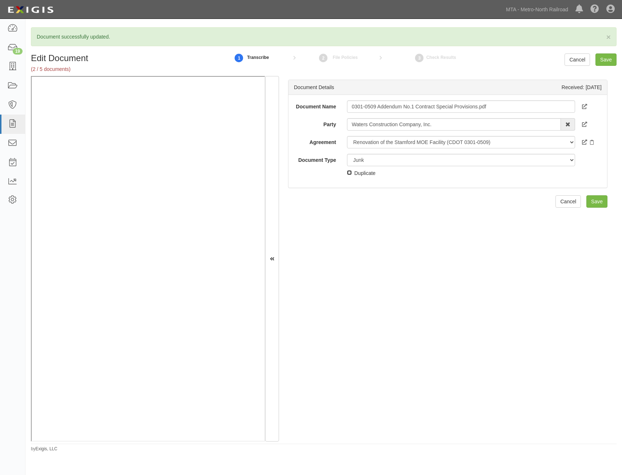
checkbox input "true"
click at [595, 198] on input "Save" at bounding box center [596, 201] width 21 height 12
click at [456, 107] on input "08012025_MTA-Scan.pdf" at bounding box center [461, 106] width 228 height 12
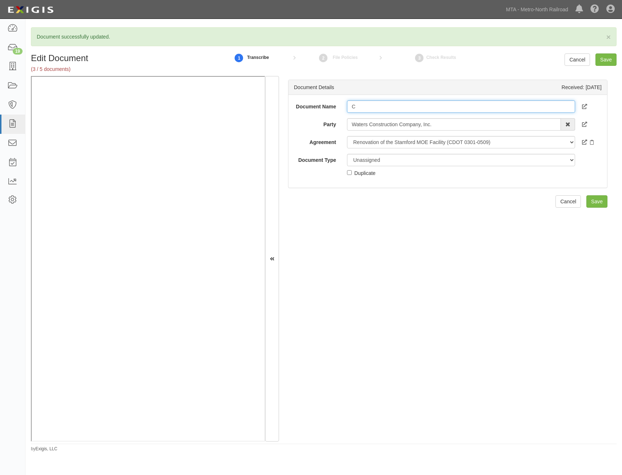
type input "COI"
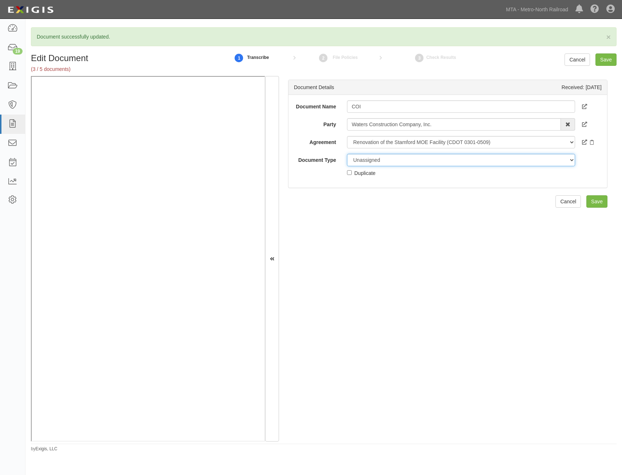
click at [447, 163] on select "Unassigned Binder Cancellation Notice Certificate Contract Endorsement Insuranc…" at bounding box center [461, 160] width 228 height 12
select select "CertificateDetail"
click at [347, 154] on select "Unassigned Binder Cancellation Notice Certificate Contract Endorsement Insuranc…" at bounding box center [461, 160] width 228 height 12
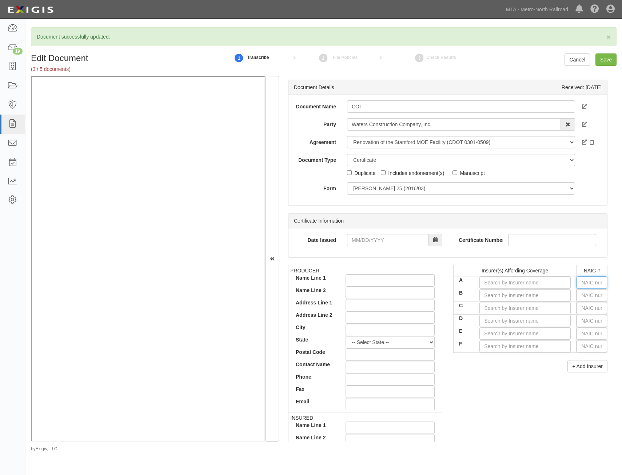
click at [586, 285] on input "text" at bounding box center [592, 282] width 31 height 12
type input "25232"
type input "2"
type input "26379"
type input "26"
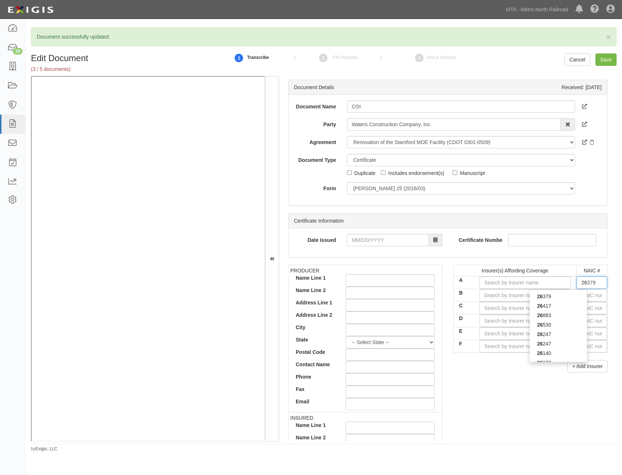
type input "26247"
type input "262"
type input "2623"
type input "26247"
type input "262"
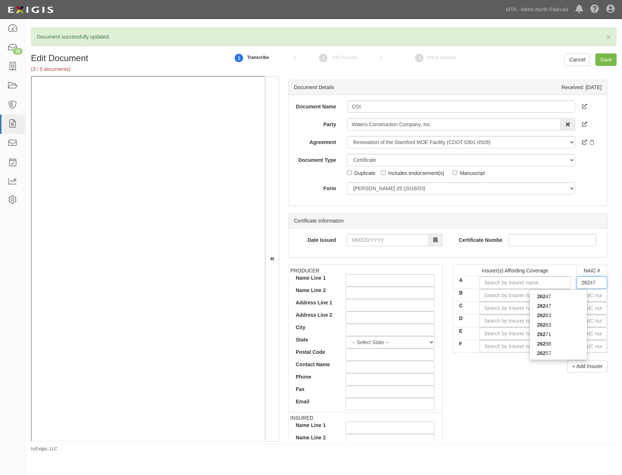
type input "26379"
type input "26"
type input "25232"
type input "25"
type input "25615"
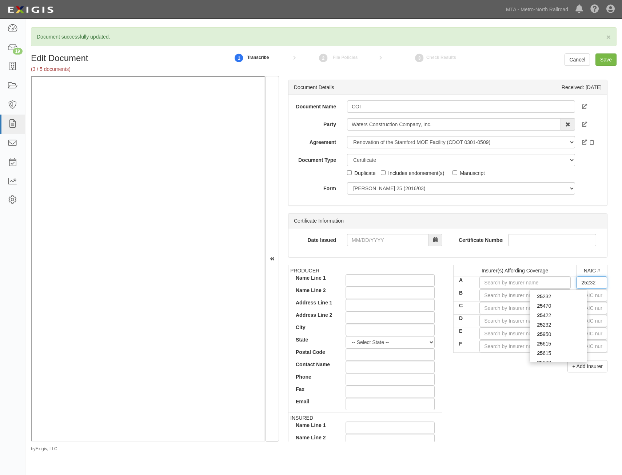
type input "256"
type input "25623"
type input "2562"
type input "25623"
click at [568, 308] on div "25623" at bounding box center [558, 305] width 57 height 9
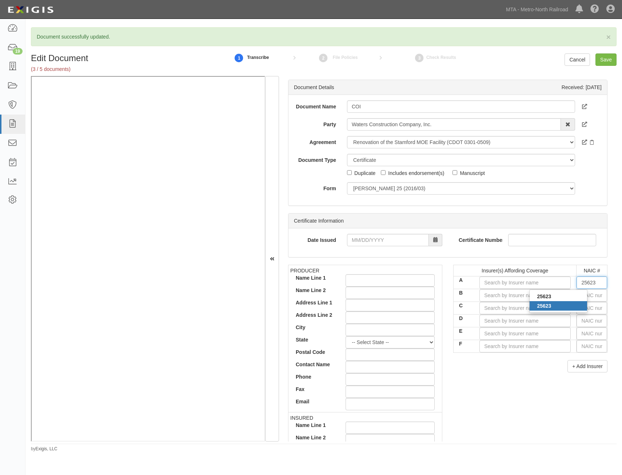
type input "Phoenix Insurance Company (A++ XV Rating)"
type input "25623"
click at [591, 290] on input "text" at bounding box center [592, 295] width 31 height 12
type input "25232"
type input "25"
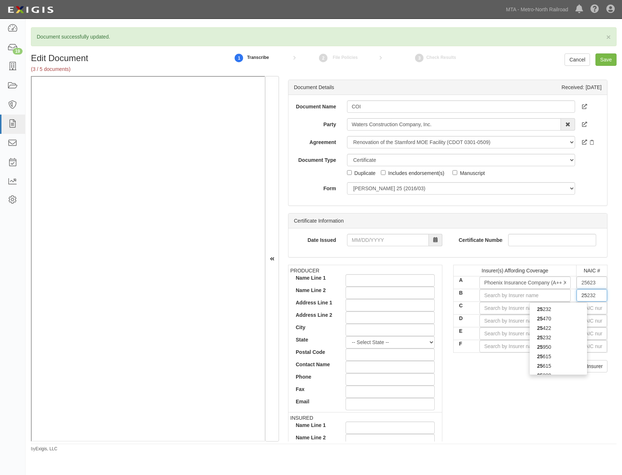
type input "25615"
type input "2561"
type input "25615"
click at [567, 318] on div "25615" at bounding box center [558, 318] width 57 height 9
type input "Charter Oak Fire Insurance Company (A++ XV Rating)"
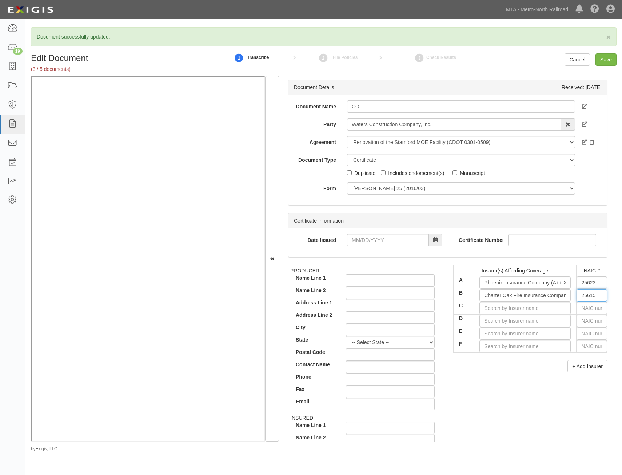
type input "25615"
click at [595, 308] on input "text" at bounding box center [592, 308] width 31 height 12
type input "25232"
type input "25"
type input "25615"
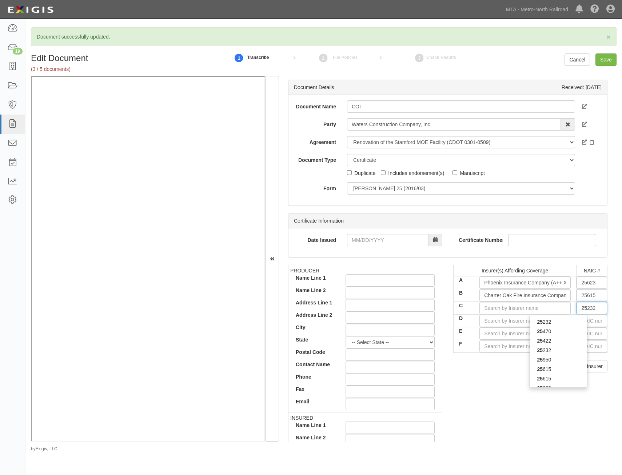
type input "256"
type input "25674"
type input "2567"
type input "25674"
click at [569, 324] on div "25674" at bounding box center [558, 321] width 57 height 9
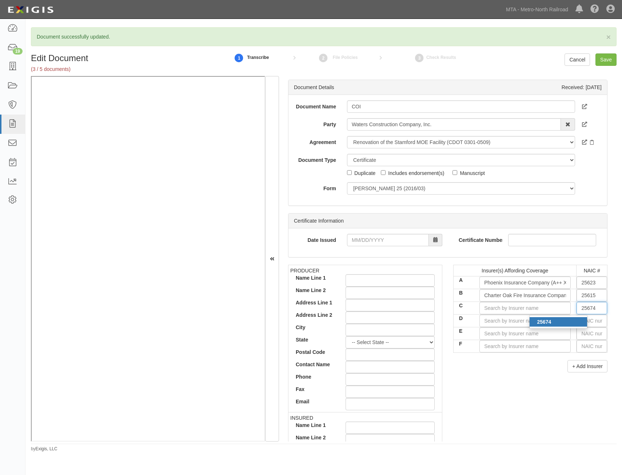
type input "Travelers Property Casualty Co of Amer (A++ XV Rating)"
type input "25674"
click at [589, 322] on input "text" at bounding box center [592, 321] width 31 height 12
type input "25232"
type input "2"
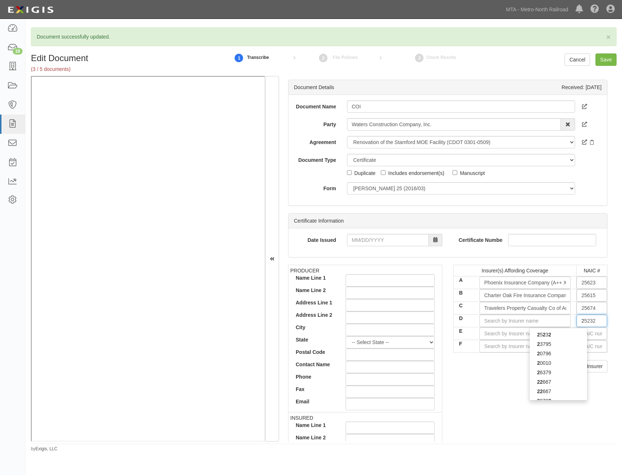
type input "23795"
type input "23"
type input "23833"
type input "238"
type input "23850"
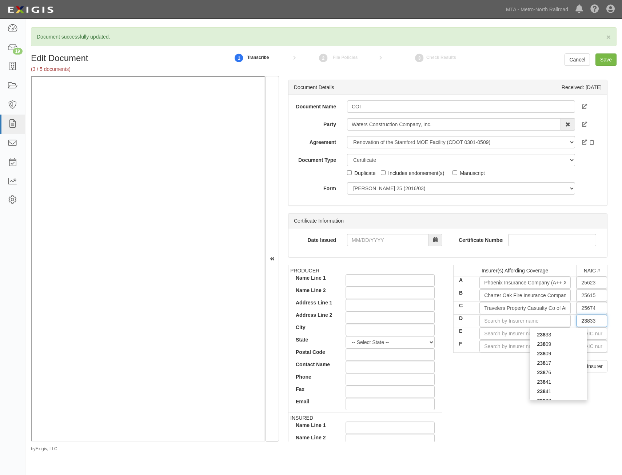
type input "2385"
type input "23850"
click at [578, 333] on div "23850" at bounding box center [558, 334] width 57 height 9
type input "Tokio Marine Specialty Insurance Company (A++ XV Rating)"
type input "23850"
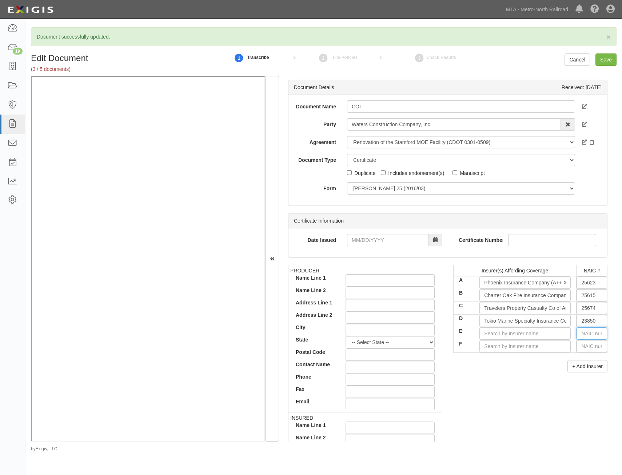
click at [583, 334] on input "text" at bounding box center [592, 333] width 31 height 12
type input "16862"
type input "1"
type input "19984"
type input "19"
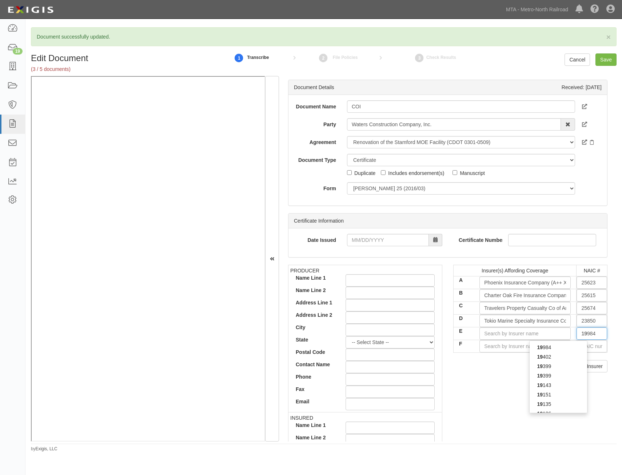
type input "19690"
type input "196"
type input "19607"
type input "1960"
type input "19607"
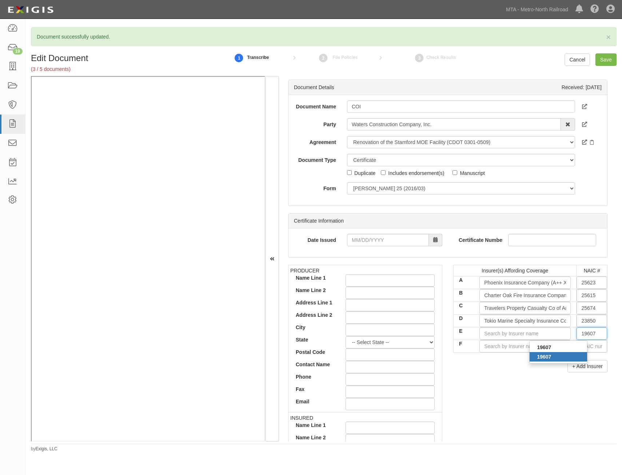
click at [561, 357] on div "19607" at bounding box center [558, 356] width 57 height 9
type input "XL Select Insurance Company (NR Rating)"
type input "19607"
click at [584, 346] on input "text" at bounding box center [592, 346] width 31 height 12
type input "25232"
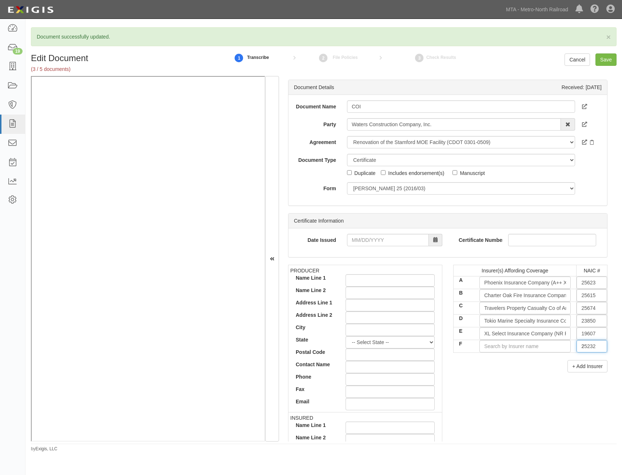
type input "25"
type input "25615"
type input "256"
type input "25658"
type input "2565"
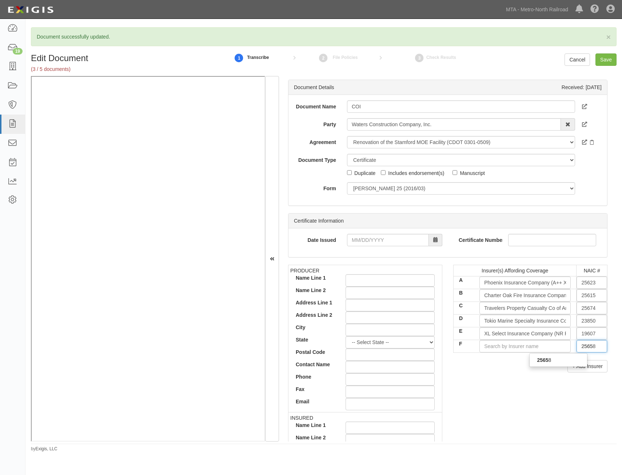
type input "25658"
click at [557, 358] on div "25658" at bounding box center [558, 359] width 57 height 9
type input "Travelers Indemnity Company (A++ XV Rating)"
type input "25658"
click at [491, 375] on div "Insurer(s) Affording Coverage NAIC # A Phoenix Insurance Company (A++ XV Rating…" at bounding box center [530, 321] width 165 height 113
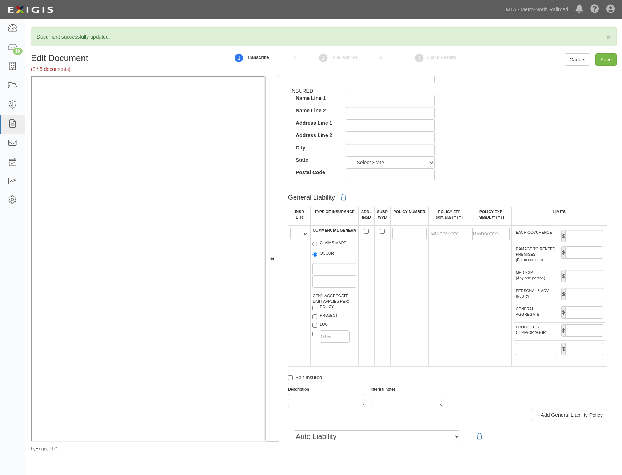
scroll to position [327, 0]
click at [299, 238] on select "A B C D E F" at bounding box center [299, 233] width 18 height 12
select select "A"
click at [290, 227] on select "A B C D E F" at bounding box center [299, 233] width 18 height 12
click at [319, 252] on label "OCCUR" at bounding box center [322, 253] width 21 height 7
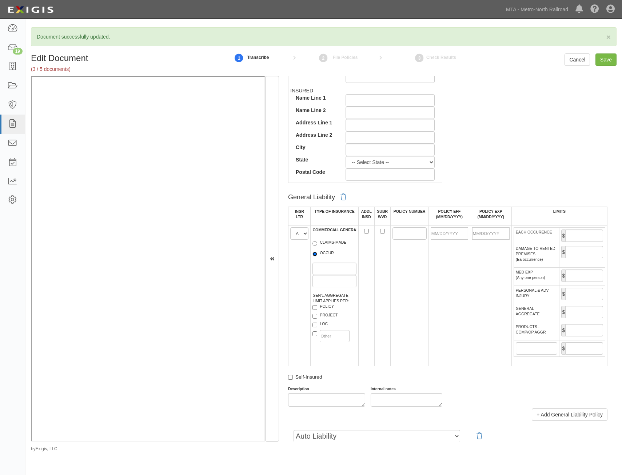
click at [317, 252] on input "OCCUR" at bounding box center [314, 254] width 5 height 5
radio input "true"
click at [366, 230] on input "ADDL INSD" at bounding box center [366, 231] width 5 height 5
checkbox input "true"
click at [380, 231] on input "SUBR WVD" at bounding box center [382, 231] width 5 height 5
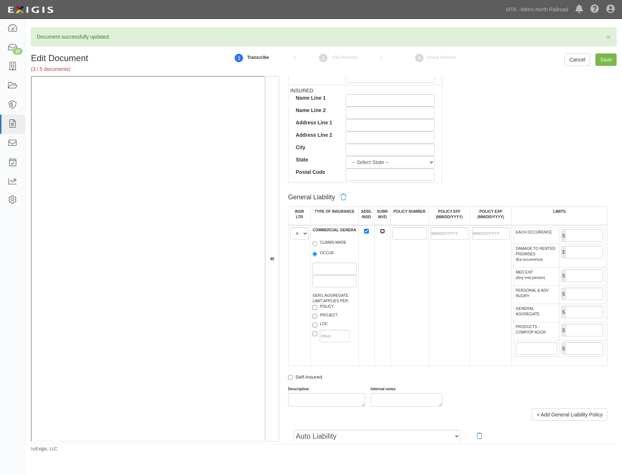
checkbox input "true"
click at [406, 238] on input "POLICY NUMBER" at bounding box center [409, 233] width 34 height 12
type input "CO7S672991"
click at [444, 256] on td at bounding box center [448, 295] width 41 height 141
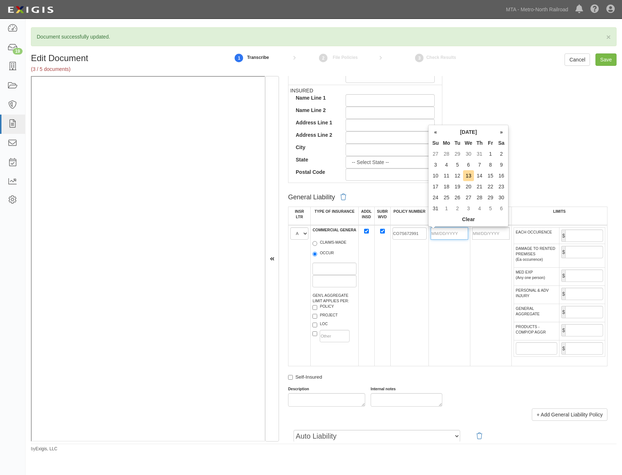
click at [451, 234] on input "POLICY EFF (MM/DD/YYYY)" at bounding box center [449, 233] width 37 height 12
type input "10/30/2024"
type input "10/30/2025"
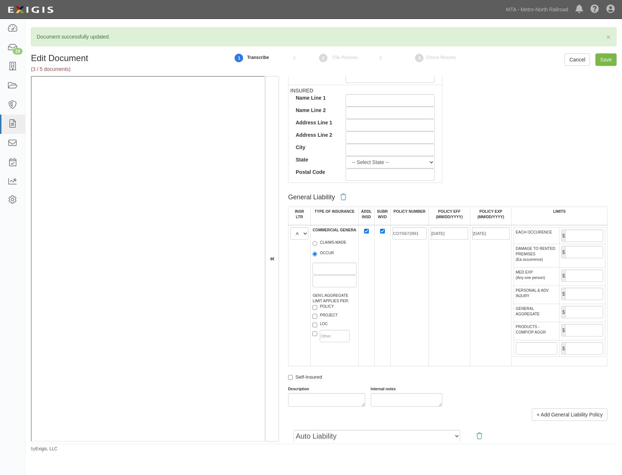
click at [416, 311] on td "CO7S672991" at bounding box center [409, 295] width 38 height 141
drag, startPoint x: 583, startPoint y: 232, endPoint x: 580, endPoint y: 239, distance: 6.8
click at [583, 232] on input "EACH OCCURENCE" at bounding box center [584, 236] width 38 height 12
type input "1,000,000"
click at [575, 313] on input "GENERAL AGGREGATE" at bounding box center [584, 312] width 38 height 12
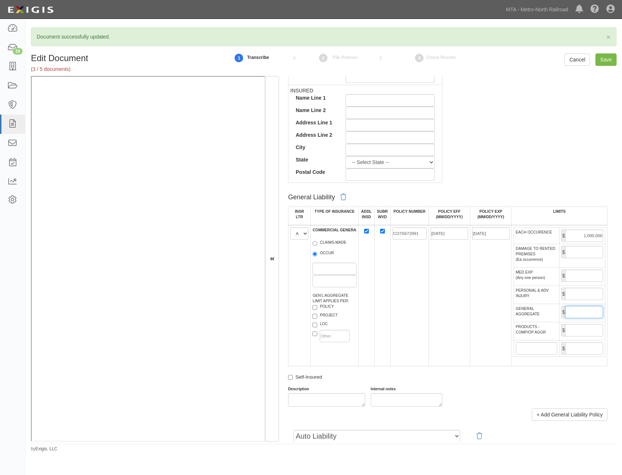
type input "2,000,000"
drag, startPoint x: 588, startPoint y: 324, endPoint x: 586, endPoint y: 328, distance: 4.6
click at [588, 324] on input "PRODUCTS - COMP/OP AGGR" at bounding box center [584, 330] width 38 height 12
type input "2,000,000"
drag, startPoint x: 396, startPoint y: 355, endPoint x: 406, endPoint y: 342, distance: 16.3
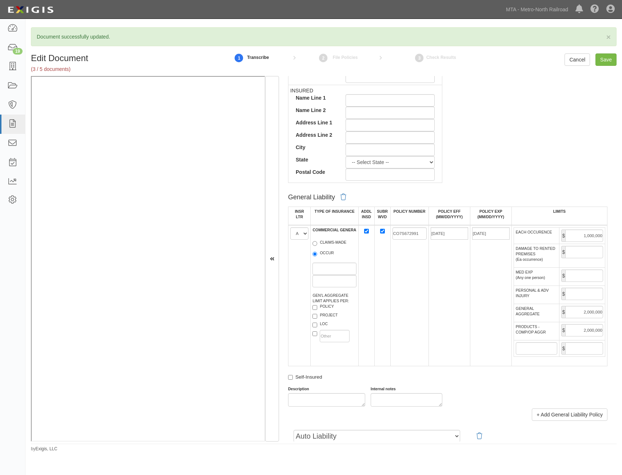
click at [399, 353] on td "CO7S672991" at bounding box center [409, 295] width 38 height 141
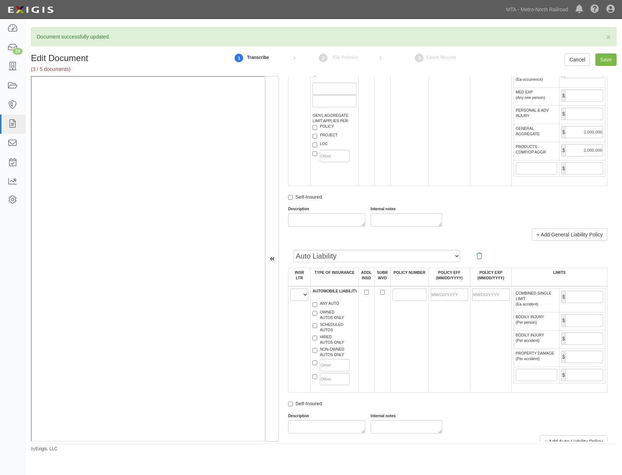
scroll to position [546, 0]
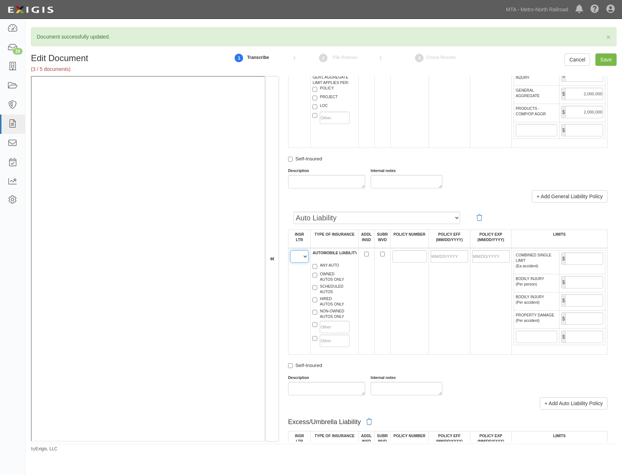
click at [300, 257] on select "A B C D E F" at bounding box center [299, 256] width 18 height 12
select select "B"
click at [290, 250] on select "A B C D E F" at bounding box center [299, 256] width 18 height 12
click at [326, 265] on label "ANY AUTO" at bounding box center [325, 266] width 27 height 7
click at [317, 265] on input "ANY AUTO" at bounding box center [314, 266] width 5 height 5
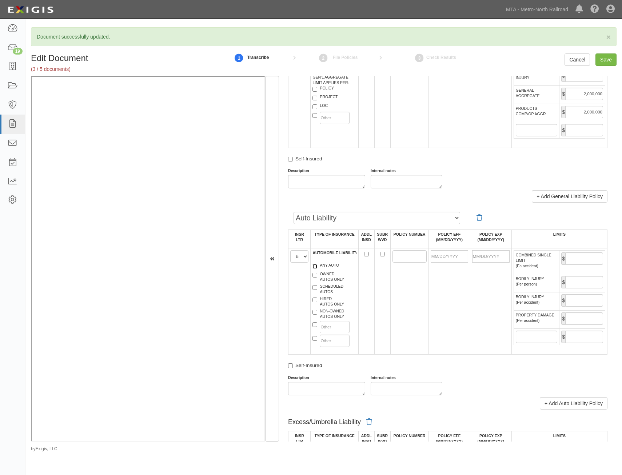
checkbox input "true"
drag, startPoint x: 413, startPoint y: 257, endPoint x: 388, endPoint y: 278, distance: 32.3
click at [413, 257] on input "POLICY NUMBER" at bounding box center [409, 256] width 34 height 12
click at [365, 255] on input "ADDL INSD" at bounding box center [366, 254] width 5 height 5
checkbox input "true"
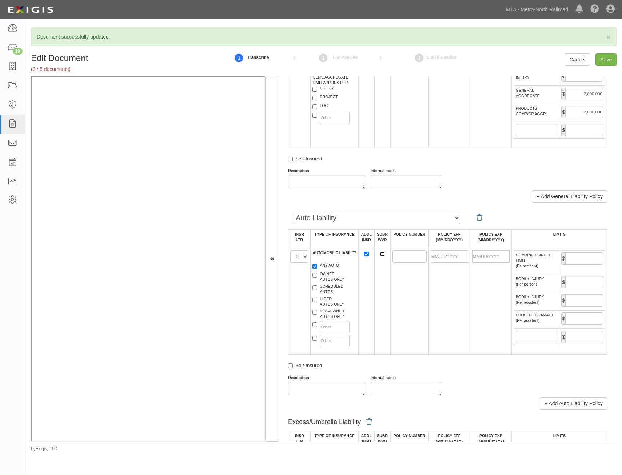
click at [380, 254] on input "SUBR WVD" at bounding box center [382, 254] width 5 height 5
checkbox input "true"
click at [407, 255] on input "POLICY NUMBER" at bounding box center [409, 256] width 34 height 12
type input "8107S635971"
click at [459, 283] on td at bounding box center [448, 301] width 41 height 107
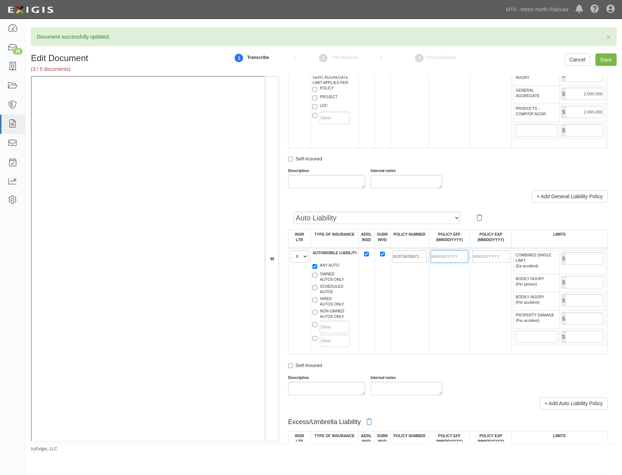
click at [452, 257] on input "POLICY EFF (MM/DD/YYYY)" at bounding box center [449, 256] width 37 height 12
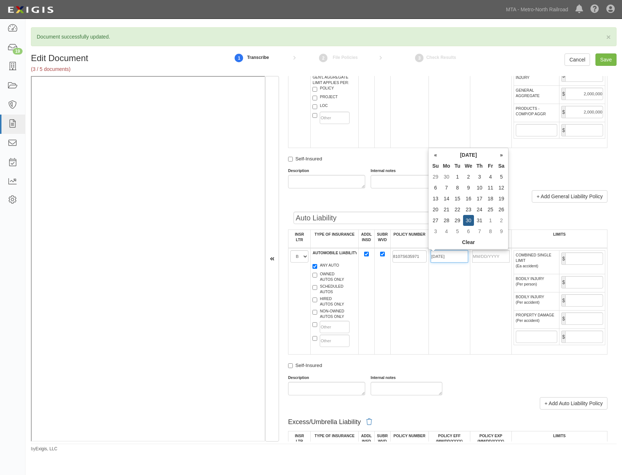
type input "10/30/2024"
type input "10/30/2025"
click at [445, 312] on td "10/30/2024" at bounding box center [448, 301] width 41 height 107
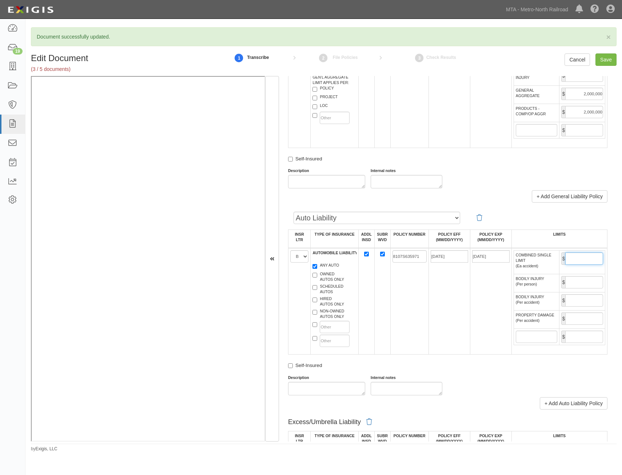
click at [567, 254] on input "COMBINED SINGLE LIMIT (Ea accident)" at bounding box center [584, 258] width 38 height 12
type input "1,000,000"
click at [446, 312] on td "10/30/2024" at bounding box center [448, 301] width 41 height 107
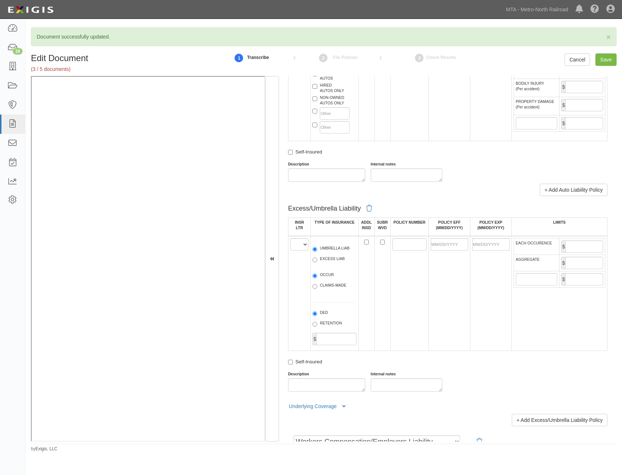
scroll to position [764, 0]
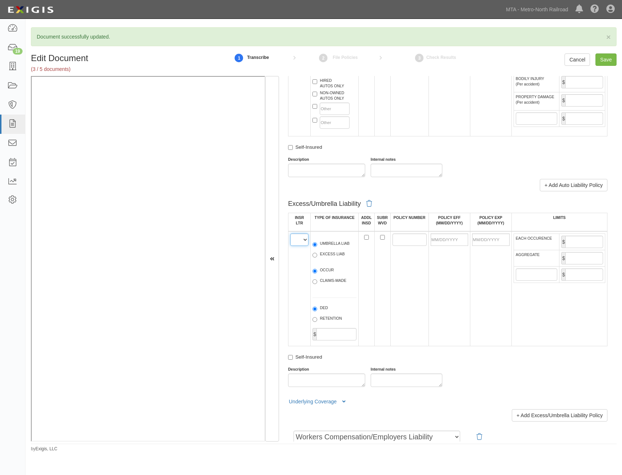
click at [300, 242] on select "A B C D E F" at bounding box center [299, 240] width 18 height 12
select select "C"
click at [290, 234] on select "A B C D E F" at bounding box center [299, 240] width 18 height 12
click at [330, 246] on label "UMBRELLA LIAB" at bounding box center [330, 244] width 37 height 7
click at [317, 246] on input "UMBRELLA LIAB" at bounding box center [314, 244] width 5 height 5
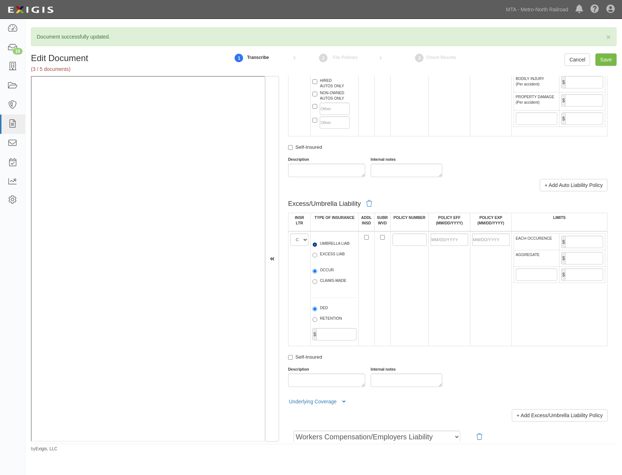
radio input "true"
click at [364, 236] on input "ADDL INSD" at bounding box center [366, 237] width 5 height 5
checkbox input "true"
click at [382, 239] on input "SUBR WVD" at bounding box center [382, 237] width 5 height 5
checkbox input "true"
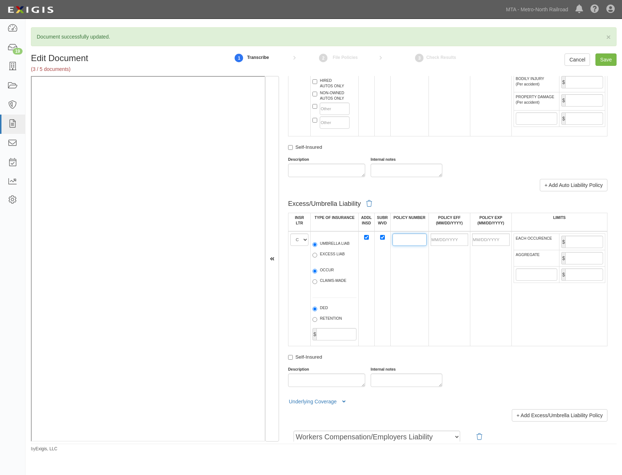
drag, startPoint x: 395, startPoint y: 240, endPoint x: 371, endPoint y: 263, distance: 32.4
click at [395, 241] on input "POLICY NUMBER" at bounding box center [409, 240] width 34 height 12
type input "CUP7S717417"
drag, startPoint x: 456, startPoint y: 244, endPoint x: 416, endPoint y: 255, distance: 40.8
click at [456, 244] on input "POLICY EFF (MM/DD/YYYY)" at bounding box center [449, 240] width 37 height 12
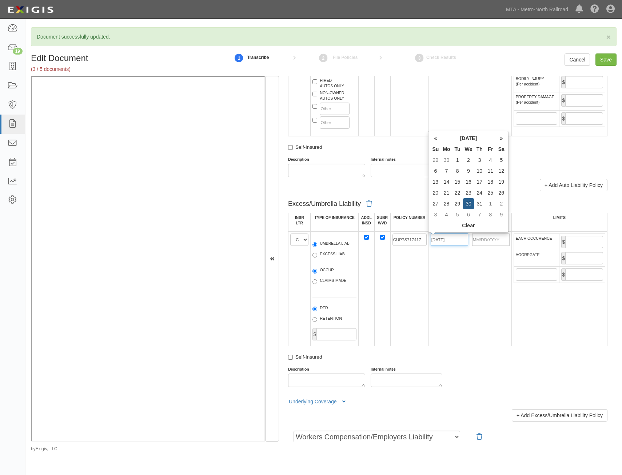
type input "10/30/2024"
type input "10/30/2025"
click at [396, 262] on td "CUP7S717417" at bounding box center [409, 288] width 38 height 115
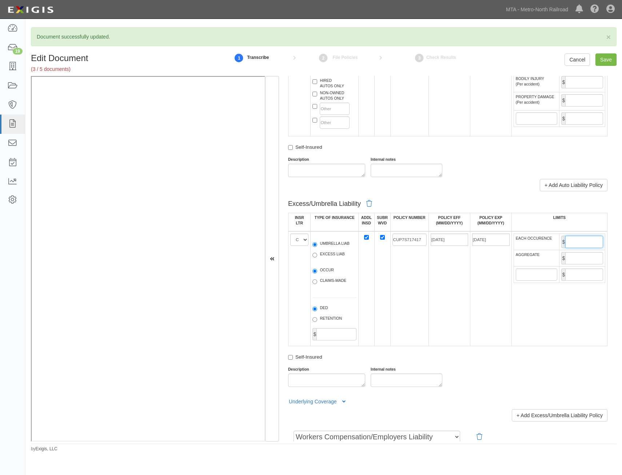
click at [573, 244] on input "EACH OCCURENCE" at bounding box center [584, 242] width 38 height 12
type input "10,000,000"
drag, startPoint x: 585, startPoint y: 258, endPoint x: 582, endPoint y: 261, distance: 4.4
click at [585, 258] on input "AGGREGATE" at bounding box center [584, 258] width 38 height 12
type input "10,000,000"
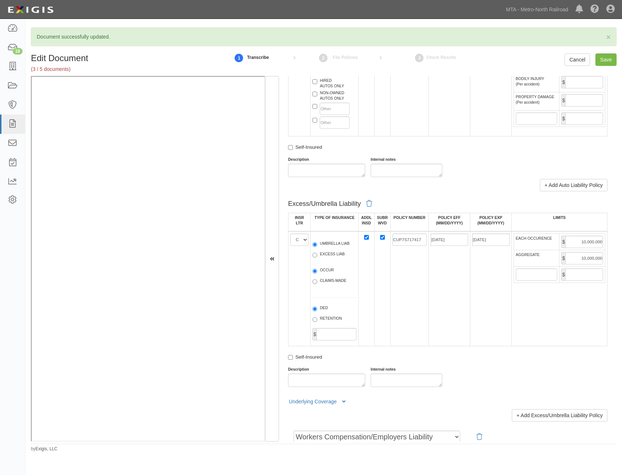
click at [459, 305] on td "10/30/2024" at bounding box center [448, 288] width 41 height 115
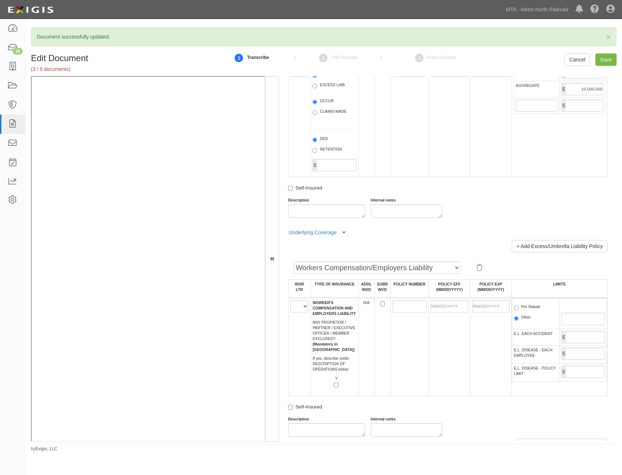
scroll to position [946, 0]
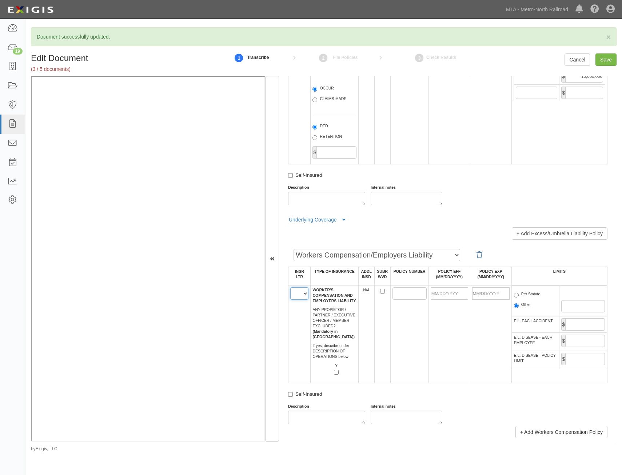
click at [301, 295] on select "A B C D E F" at bounding box center [299, 293] width 18 height 12
click at [290, 287] on select "A B C D E F" at bounding box center [299, 293] width 18 height 12
drag, startPoint x: 299, startPoint y: 291, endPoint x: 299, endPoint y: 299, distance: 7.6
click at [299, 291] on select "A B C D E F" at bounding box center [299, 293] width 18 height 12
select select "F"
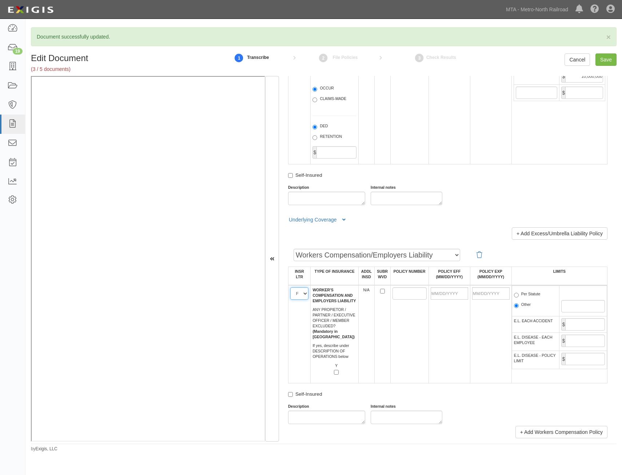
click at [290, 287] on select "A B C D E F" at bounding box center [299, 293] width 18 height 12
click at [419, 330] on td at bounding box center [409, 334] width 38 height 98
click at [381, 291] on input "SUBR WVD" at bounding box center [382, 291] width 5 height 5
checkbox input "true"
drag, startPoint x: 398, startPoint y: 294, endPoint x: 393, endPoint y: 300, distance: 8.1
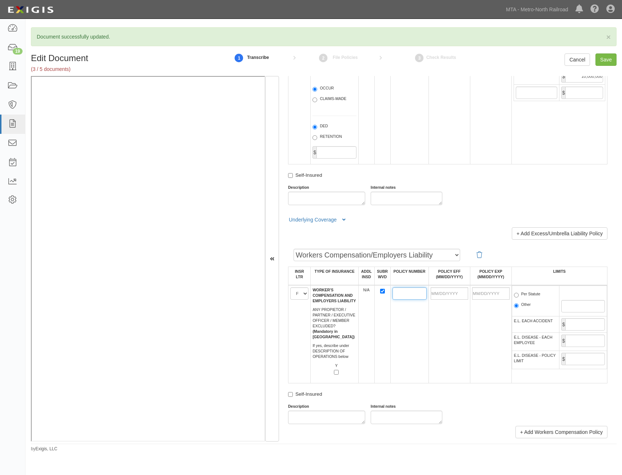
click at [398, 294] on input "POLICY NUMBER" at bounding box center [409, 293] width 34 height 12
type input "CUP7S71684A"
click at [402, 342] on td "CUP7S71684A" at bounding box center [409, 334] width 38 height 98
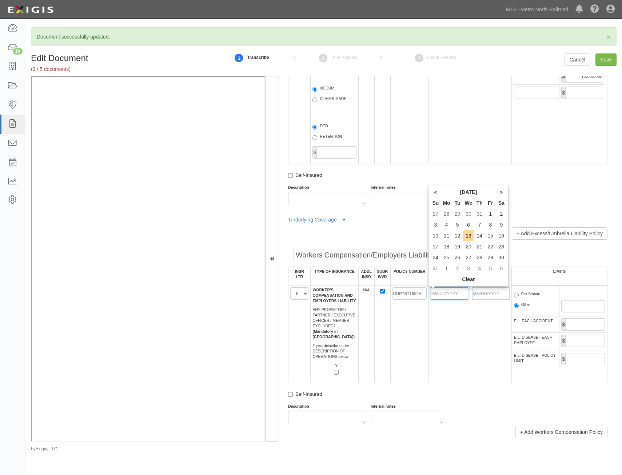
drag, startPoint x: 436, startPoint y: 295, endPoint x: 422, endPoint y: 310, distance: 20.3
click at [436, 295] on input "POLICY EFF (MM/DD/YYYY)" at bounding box center [449, 293] width 37 height 12
type input "10/30/2024"
type input "10/30/2025"
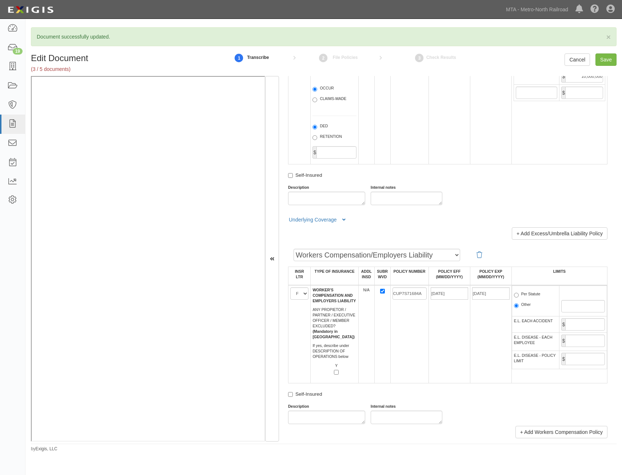
click at [412, 328] on td "CUP7S71684A" at bounding box center [409, 334] width 38 height 98
click at [573, 322] on input "E.L. EACH ACCIDENT" at bounding box center [585, 324] width 40 height 12
type input "1,000,000"
drag, startPoint x: 581, startPoint y: 338, endPoint x: 579, endPoint y: 343, distance: 5.5
click at [581, 338] on input "E.L. DISEASE - EACH EMPLOYEE" at bounding box center [585, 341] width 40 height 12
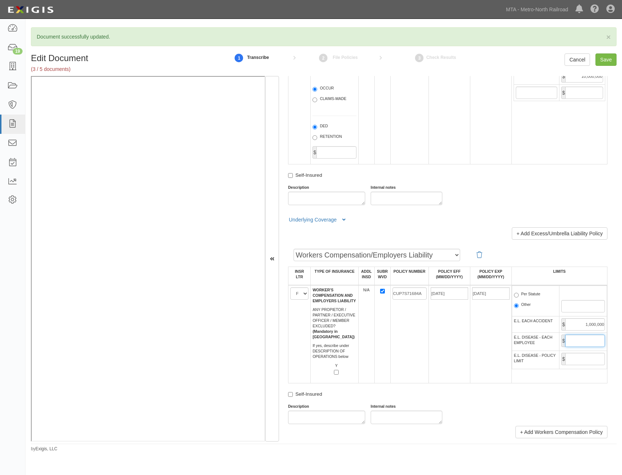
type input "1,000,000"
click at [583, 349] on td "$ 1,000,000" at bounding box center [583, 342] width 48 height 18
click at [576, 362] on input "E.L. DISEASE - POLICY LIMIT" at bounding box center [585, 359] width 40 height 12
type input "1,000,000"
click at [465, 361] on td "10/30/2024" at bounding box center [448, 334] width 41 height 98
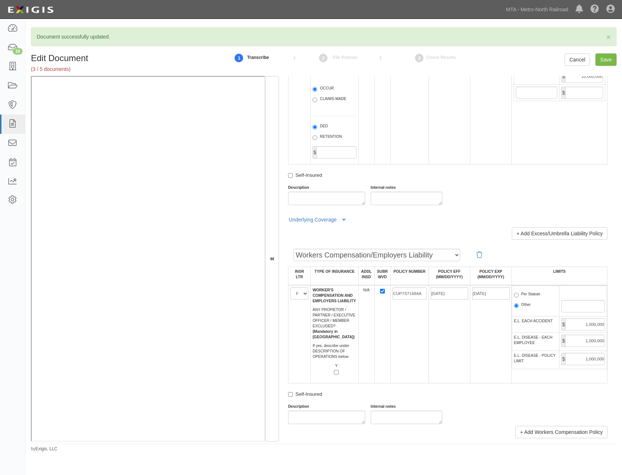
click at [532, 296] on label "Per Statute" at bounding box center [527, 294] width 27 height 7
click at [519, 296] on input "Per Statute" at bounding box center [516, 295] width 5 height 5
radio input "true"
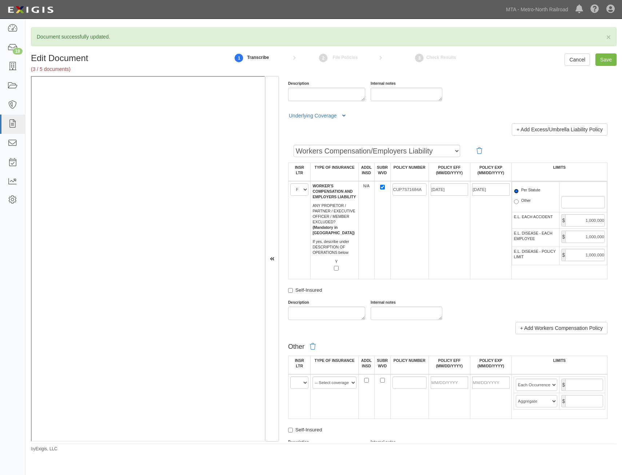
scroll to position [1164, 0]
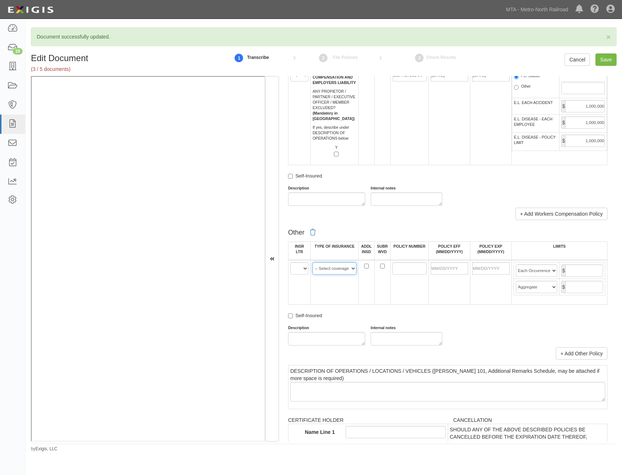
click at [341, 267] on select "-- Select coverage line -- Asbestos Abatement Auto Physical Damage Aviation Lia…" at bounding box center [334, 268] width 44 height 12
select select "46"
click at [312, 262] on select "-- Select coverage line -- Asbestos Abatement Auto Physical Damage Aviation Lia…" at bounding box center [334, 268] width 44 height 12
click at [302, 269] on select "A B C D E F" at bounding box center [299, 268] width 18 height 12
drag, startPoint x: 457, startPoint y: 330, endPoint x: 458, endPoint y: 322, distance: 8.6
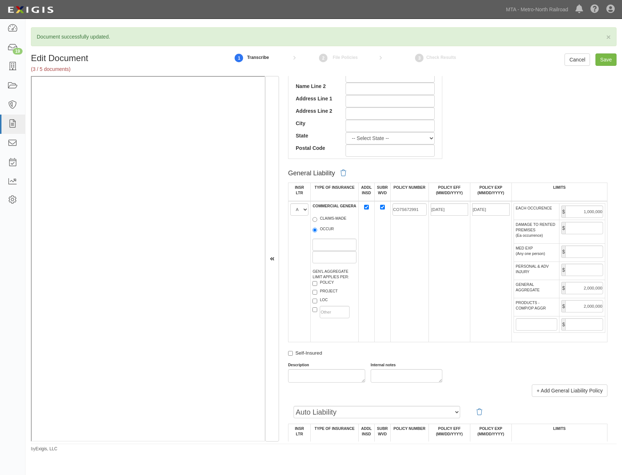
scroll to position [0, 0]
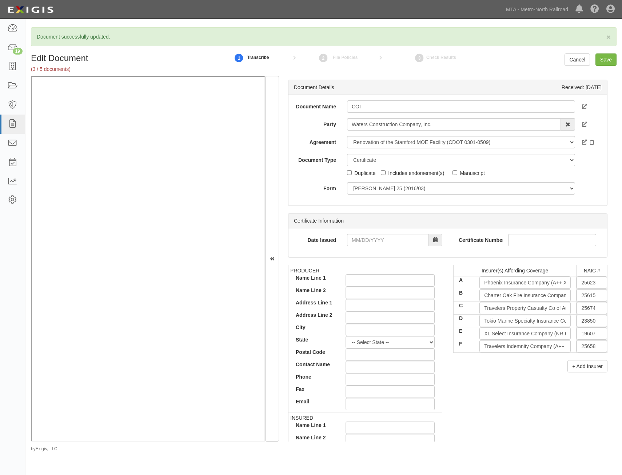
drag, startPoint x: 446, startPoint y: 338, endPoint x: 488, endPoint y: 225, distance: 119.8
click at [581, 363] on button "+ Add Insurer" at bounding box center [587, 366] width 40 height 12
click at [528, 356] on input "G" at bounding box center [524, 359] width 91 height 12
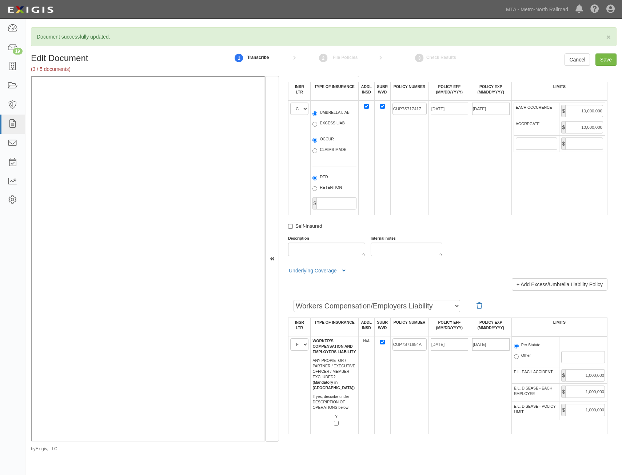
drag, startPoint x: 434, startPoint y: 174, endPoint x: 439, endPoint y: 347, distance: 173.6
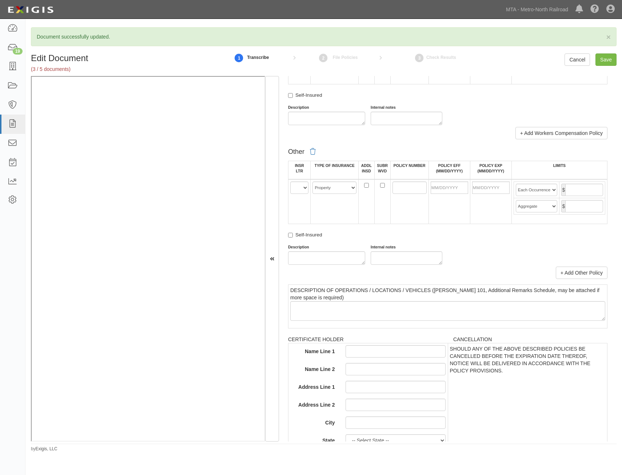
scroll to position [1128, 0]
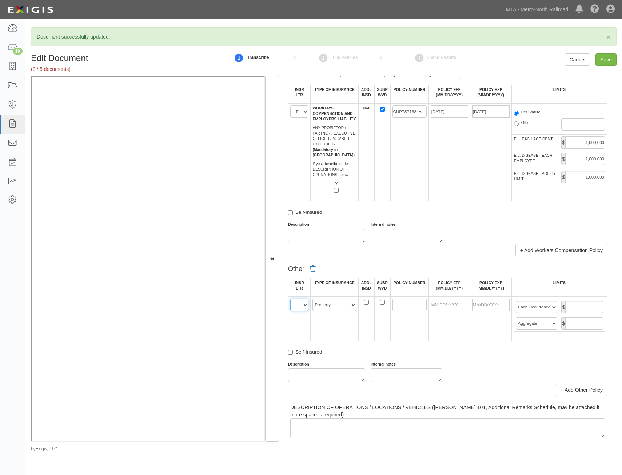
drag, startPoint x: 296, startPoint y: 302, endPoint x: 302, endPoint y: 308, distance: 8.3
click at [296, 302] on select "A B C D E F G" at bounding box center [299, 305] width 18 height 12
select select "F"
click at [290, 299] on select "A B C D E F G" at bounding box center [299, 305] width 18 height 12
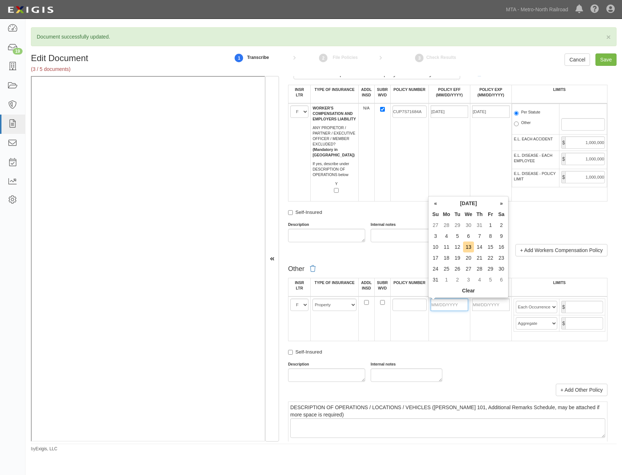
click at [446, 303] on input "POLICY EFF (MM/DD/YYYY)" at bounding box center [449, 305] width 37 height 12
type input "05/06/2028"
type input "05/06/2029"
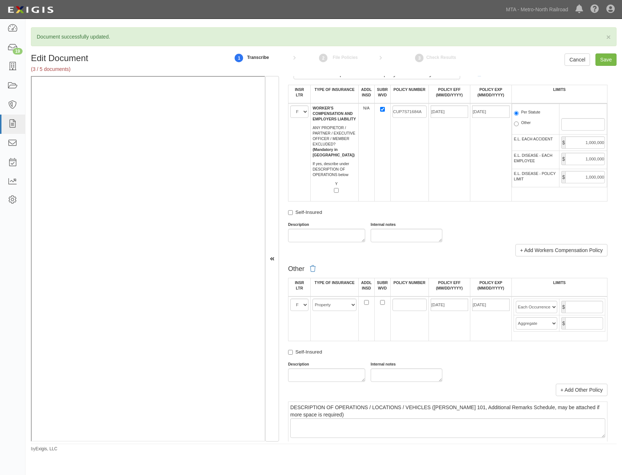
click at [414, 331] on td at bounding box center [409, 318] width 38 height 45
drag, startPoint x: 416, startPoint y: 305, endPoint x: 410, endPoint y: 307, distance: 6.2
click at [416, 305] on input "POLICY NUMBER" at bounding box center [409, 305] width 34 height 12
type input "PRS-8T197334-IND"
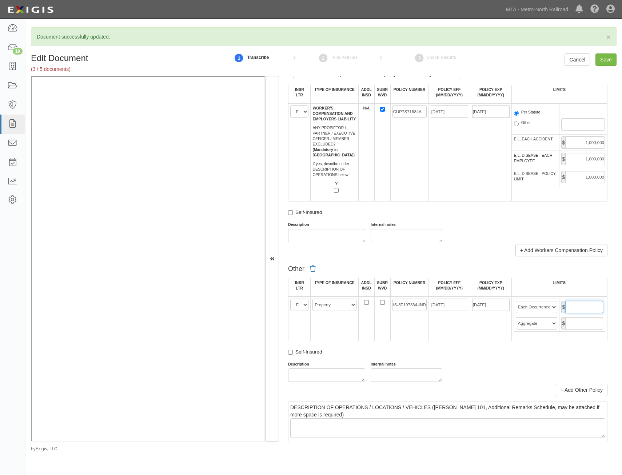
click at [565, 304] on input "text" at bounding box center [584, 307] width 38 height 12
click at [445, 332] on td "05/06/2028" at bounding box center [448, 318] width 41 height 45
click at [578, 310] on input "text" at bounding box center [584, 307] width 38 height 12
type input "4,000,000"
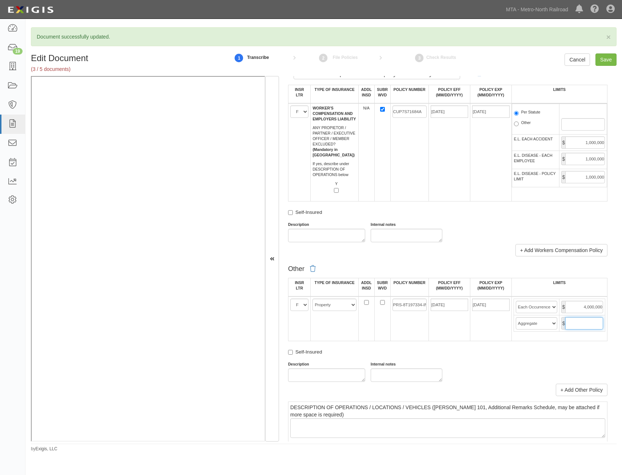
click at [571, 326] on input "text" at bounding box center [584, 323] width 38 height 12
type input "4,000,000"
click at [450, 347] on div "Other INSR LTR TYPE OF INSURANCE ADDL INSD SUBR WVD POLICY NUMBER POLICY EFF (M…" at bounding box center [447, 322] width 319 height 120
click at [602, 60] on input "Save" at bounding box center [605, 59] width 21 height 12
type input "1000000"
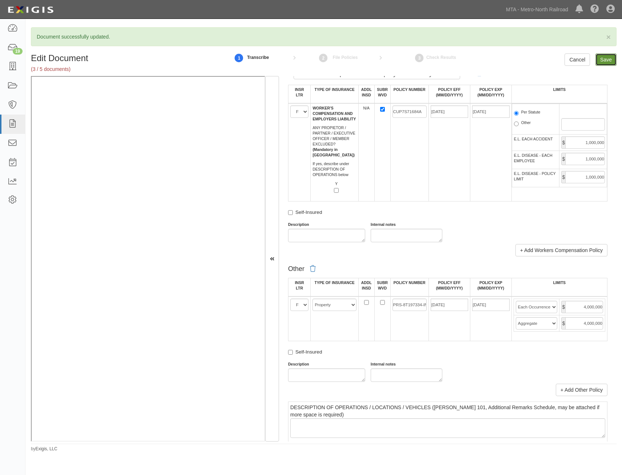
type input "2000000"
type input "1000000"
type input "10000000"
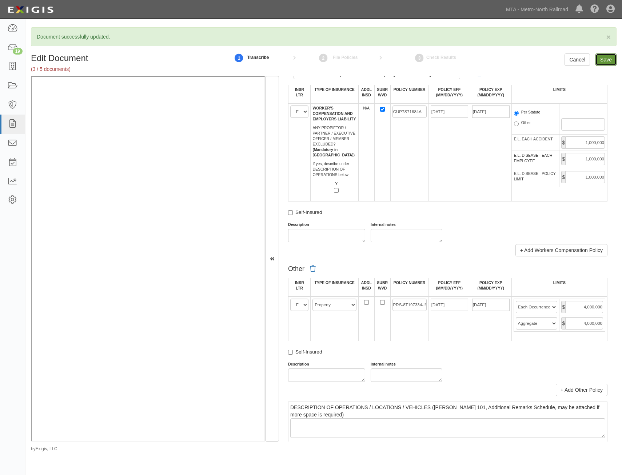
type input "1000000"
type input "4000000"
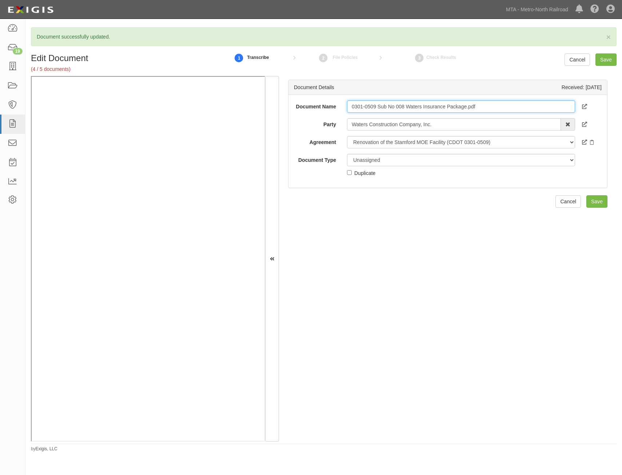
click at [474, 107] on input "0301-0509 Sub No 008 Waters Insurance Package.pdf" at bounding box center [461, 106] width 228 height 12
type input "0301-0509 Sub No 008 Waters Insurance Package"
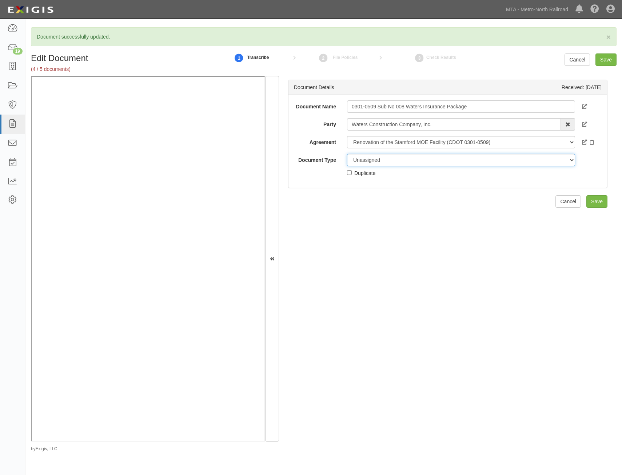
click at [449, 163] on select "Unassigned Binder Cancellation Notice Certificate Contract Endorsement Insuranc…" at bounding box center [461, 160] width 228 height 12
select select "OtherDetail"
click at [347, 154] on select "Unassigned Binder Cancellation Notice Certificate Contract Endorsement Insuranc…" at bounding box center [461, 160] width 228 height 12
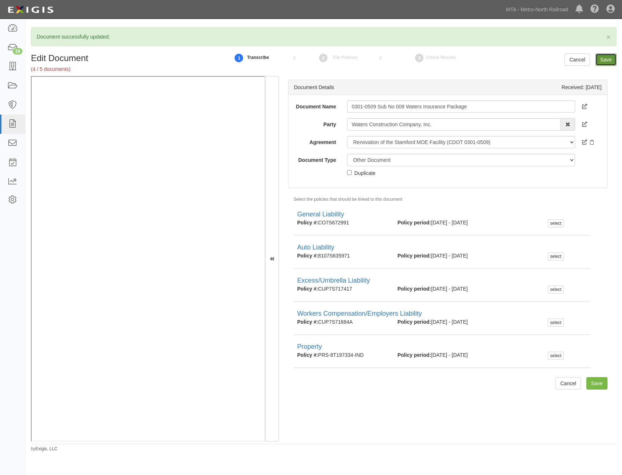
click at [612, 61] on input "Save" at bounding box center [605, 59] width 21 height 12
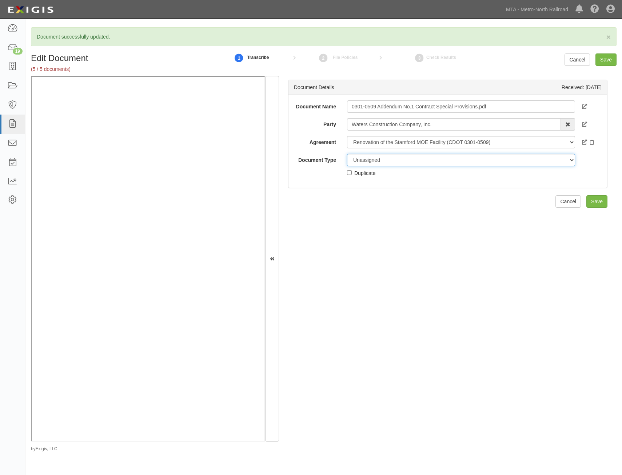
click at [436, 160] on select "Unassigned Binder Cancellation Notice Certificate Contract Endorsement Insuranc…" at bounding box center [461, 160] width 228 height 12
select select "JunkDetail"
click at [347, 154] on select "Unassigned Binder Cancellation Notice Certificate Contract Endorsement Insuranc…" at bounding box center [461, 160] width 228 height 12
click at [367, 171] on div "Duplicate" at bounding box center [364, 173] width 21 height 8
click at [352, 171] on input "Duplicate" at bounding box center [349, 172] width 5 height 5
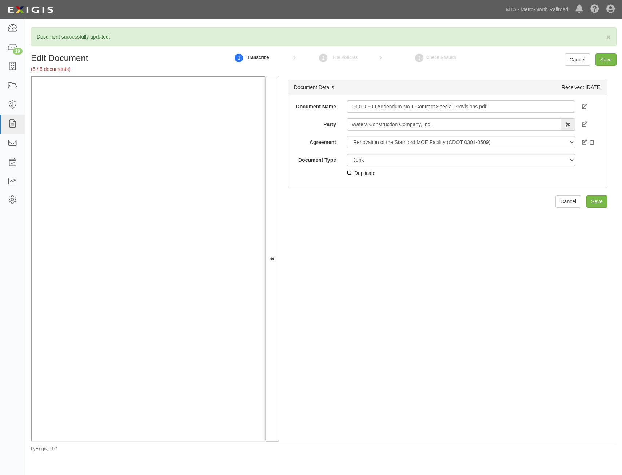
checkbox input "true"
click at [596, 201] on input "Save" at bounding box center [596, 201] width 21 height 12
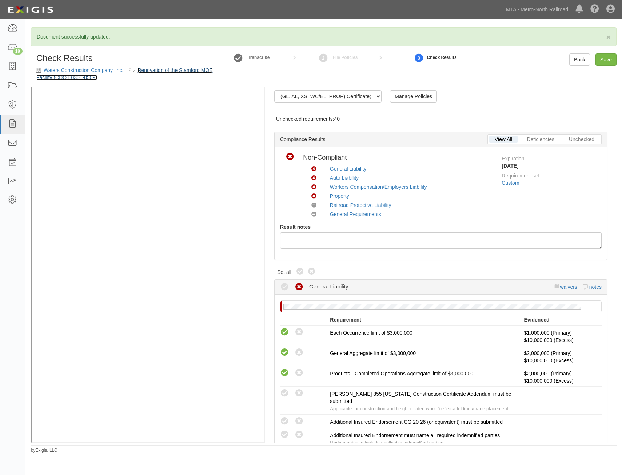
click at [170, 70] on link "Renovation of the Stamford MOE Facility (CDOT 0301-0509)" at bounding box center [124, 73] width 176 height 13
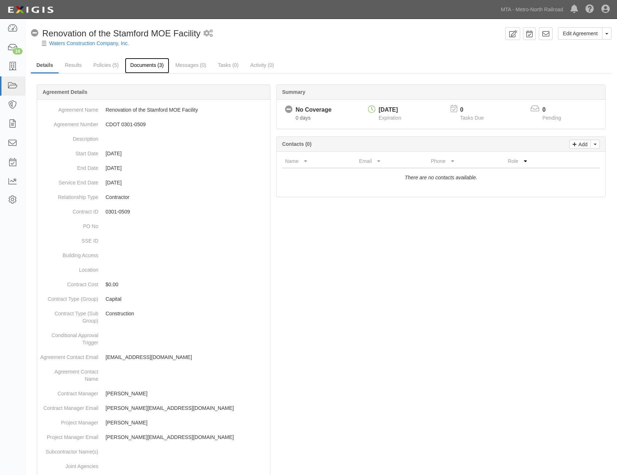
click at [156, 68] on link "Documents (3)" at bounding box center [147, 66] width 44 height 16
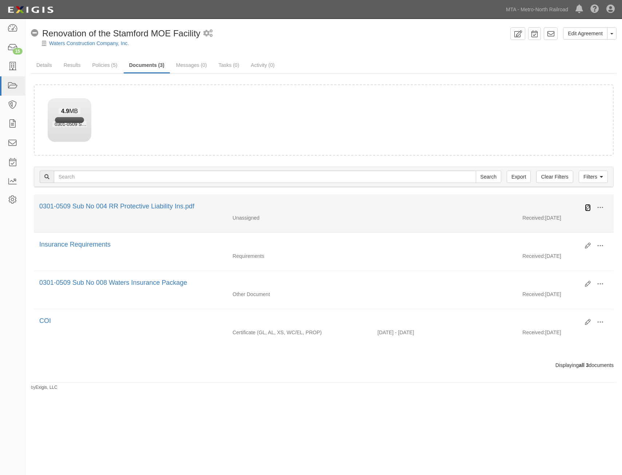
click at [589, 208] on icon at bounding box center [588, 208] width 6 height 6
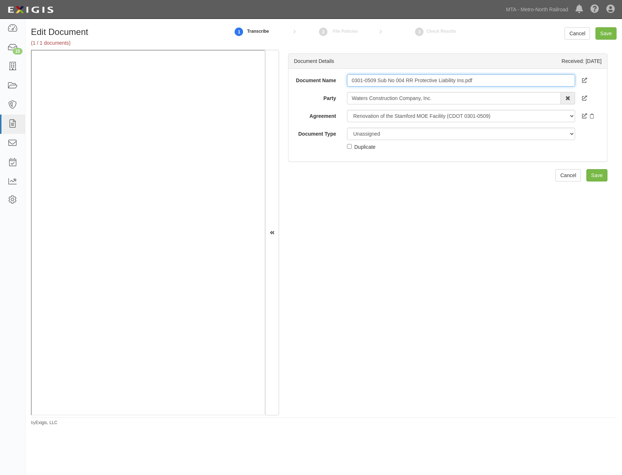
click at [486, 81] on input "0301-0509 Sub No 004 RR Protective Liability Ins.pdf" at bounding box center [461, 80] width 228 height 12
type input "RRPL"
click at [534, 158] on div "Document Name RRPL Party Waters Construction Company, Inc. [STREET_ADDRESS][PER…" at bounding box center [447, 115] width 319 height 93
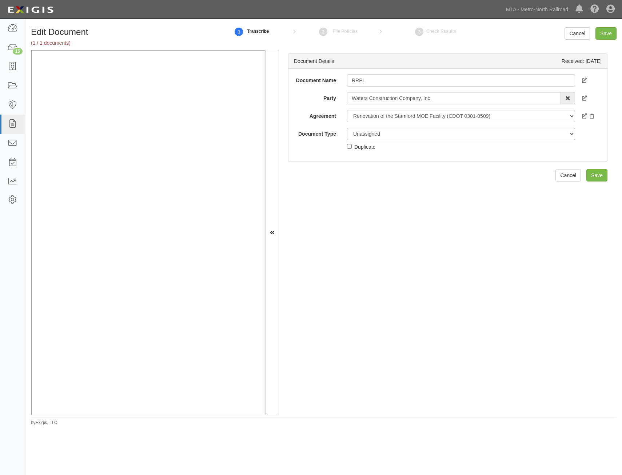
click at [503, 140] on div "Unassigned Binder Cancellation Notice Certificate Contract Endorsement Insuranc…" at bounding box center [461, 139] width 239 height 23
click at [504, 135] on select "Unassigned Binder Cancellation Notice Certificate Contract Endorsement Insuranc…" at bounding box center [461, 134] width 228 height 12
select select "PolicyDetail"
click at [347, 128] on select "Unassigned Binder Cancellation Notice Certificate Contract Endorsement Insuranc…" at bounding box center [461, 134] width 228 height 12
click at [583, 175] on link "Add Policy" at bounding box center [587, 175] width 39 height 12
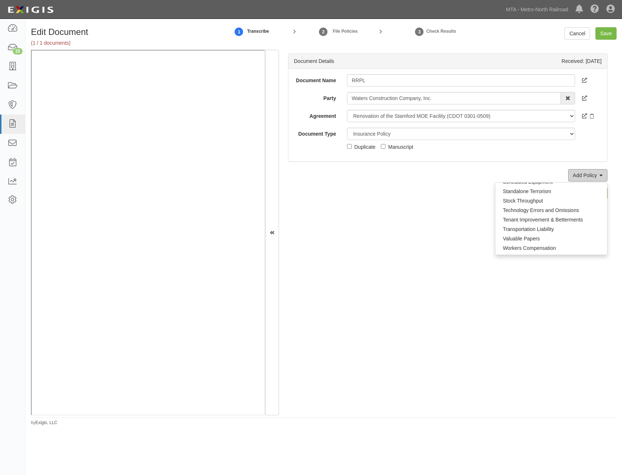
scroll to position [529, 0]
click at [550, 208] on link "Railroad Protective Liability" at bounding box center [551, 208] width 112 height 9
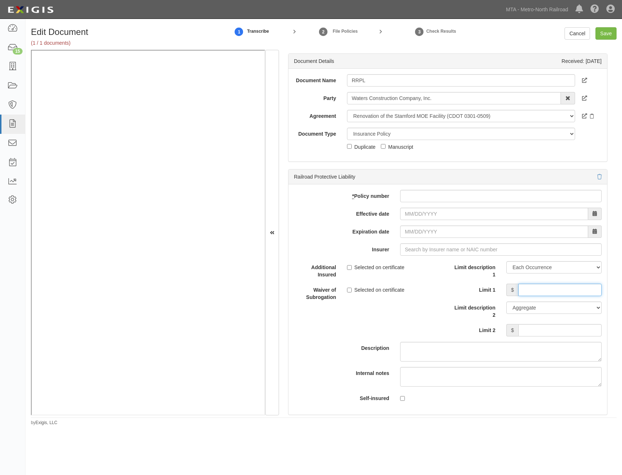
click at [573, 290] on input "Limit 1" at bounding box center [559, 290] width 83 height 12
type input "2,000,000"
click at [569, 332] on input "Limit 2" at bounding box center [559, 330] width 83 height 12
type input "6,000,000"
click at [446, 215] on input "Effective date" at bounding box center [494, 214] width 188 height 12
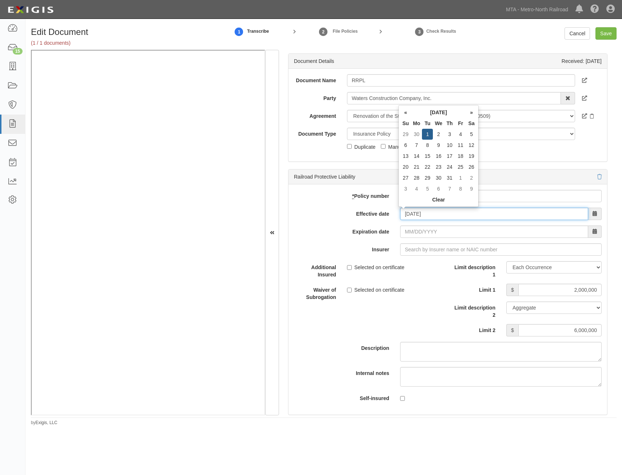
type input "07/01/2025"
click at [500, 235] on input "07/01/2026" at bounding box center [494, 232] width 188 height 12
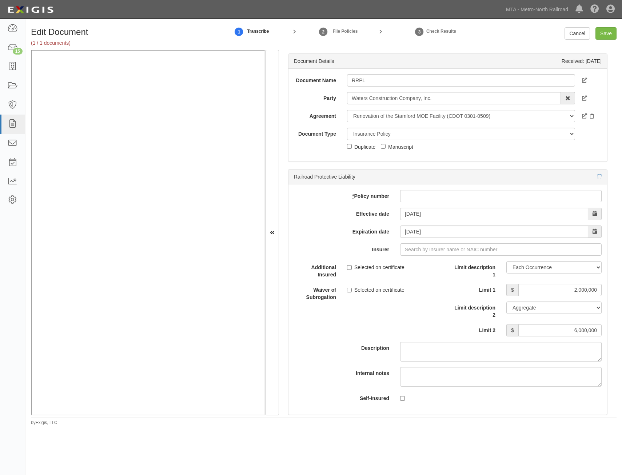
click at [442, 287] on div "Selected on certificate" at bounding box center [395, 289] width 106 height 10
click at [451, 248] on input "Insurer" at bounding box center [501, 249] width 202 height 12
click at [329, 208] on label "Effective date" at bounding box center [341, 213] width 106 height 10
click at [400, 208] on input "07/01/2025" at bounding box center [494, 214] width 188 height 12
type input "07/01/2026"
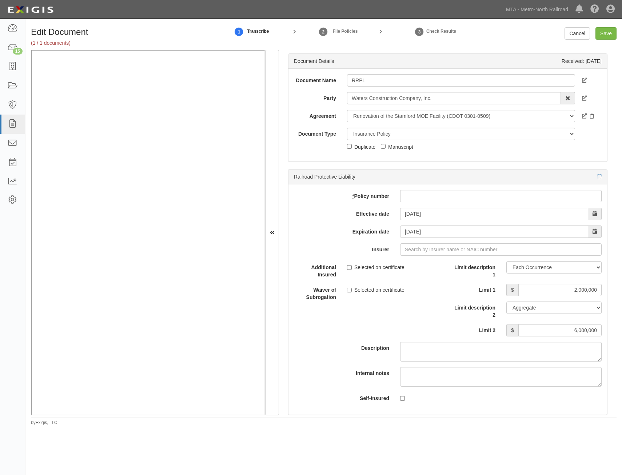
click at [329, 208] on label "Effective date" at bounding box center [341, 213] width 106 height 10
click at [400, 208] on input "07/01/2025" at bounding box center [494, 214] width 188 height 12
click at [329, 208] on label "Effective date" at bounding box center [341, 213] width 106 height 10
click at [400, 208] on input "07/01/2025" at bounding box center [494, 214] width 188 height 12
drag, startPoint x: 319, startPoint y: 177, endPoint x: 318, endPoint y: 181, distance: 4.4
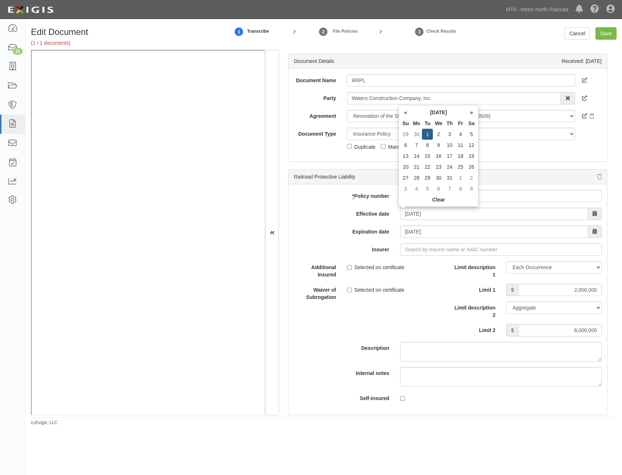
click at [318, 181] on div "Railroad Protective Liability" at bounding box center [447, 177] width 319 height 15
click at [318, 184] on div "* Policy number Effective date 07/01/2025 Expiration date 07/01/2026 Insurer Ad…" at bounding box center [447, 299] width 319 height 230
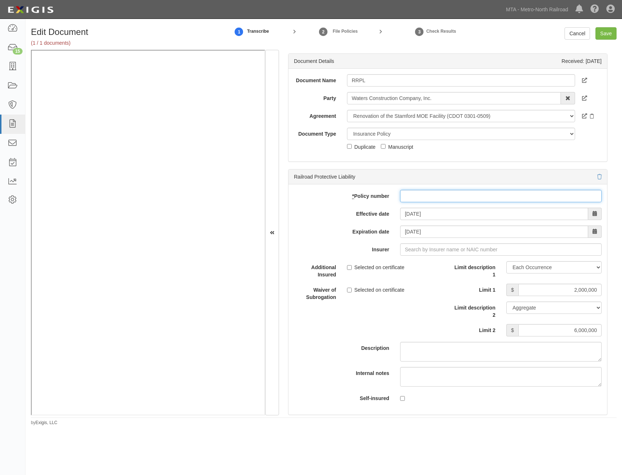
click at [461, 196] on input "* Policy number" at bounding box center [501, 196] width 202 height 12
type input "DT-SPS-8T250567-IND-25"
click at [340, 240] on div "* Policy number DT-SPS-8T250567-IND-25 Effective date 07/01/2025 Expiration dat…" at bounding box center [447, 299] width 319 height 230
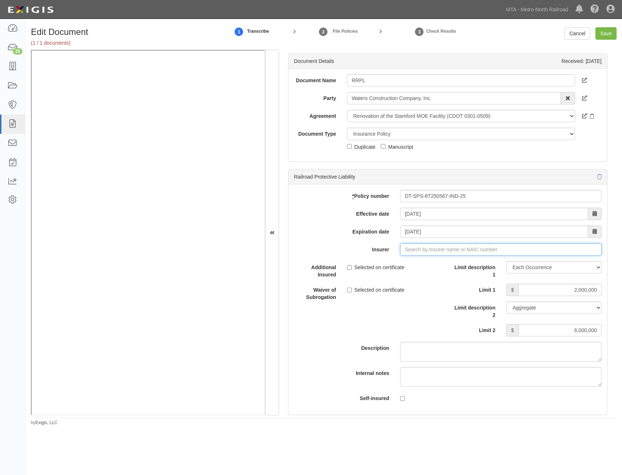
click at [432, 251] on input "Insurer" at bounding box center [501, 249] width 202 height 12
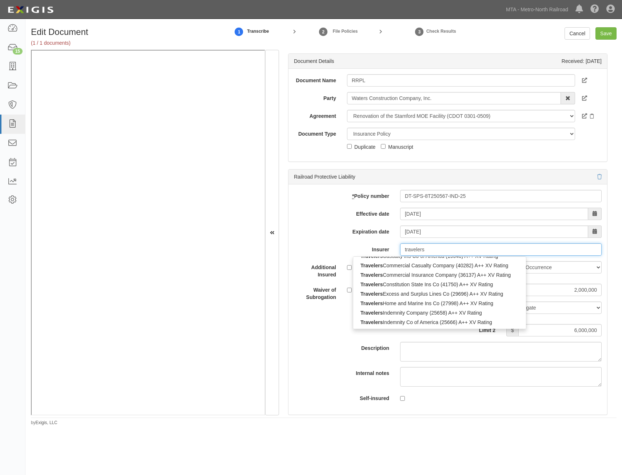
scroll to position [182, 0]
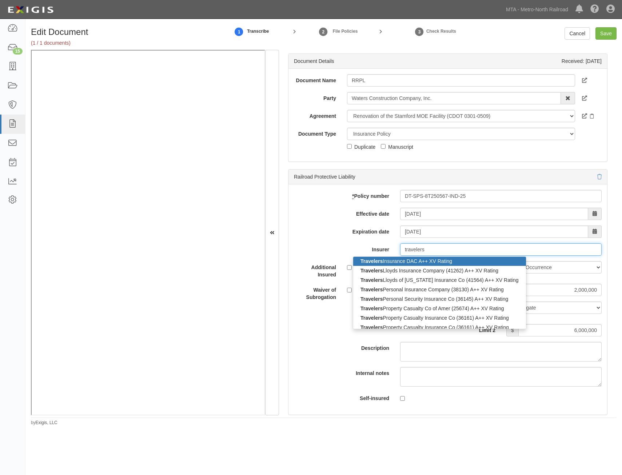
click at [450, 265] on div "Travelers Insurance DAC A++ XV Rating" at bounding box center [439, 260] width 173 height 9
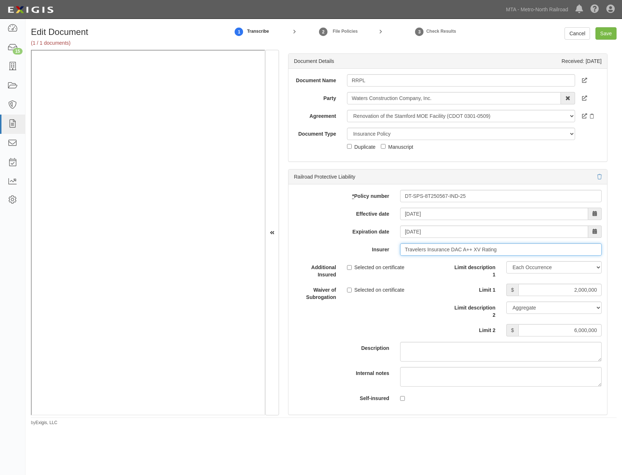
type input "Travelers Insurance DAC A++ XV Rating"
click at [450, 299] on div "Limit description 1 Limit Each Occurrence Each Claim Aggregate Deductible Self-…" at bounding box center [527, 301] width 159 height 81
click at [604, 36] on input "Save" at bounding box center [605, 33] width 21 height 12
type input "2000000"
type input "6000000"
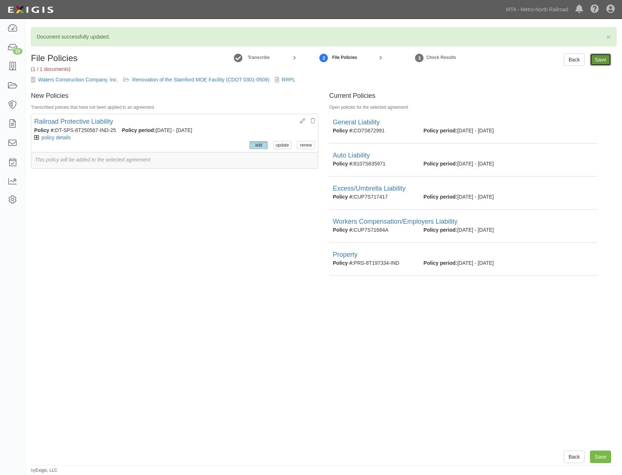
click at [602, 59] on input "Save" at bounding box center [600, 59] width 21 height 12
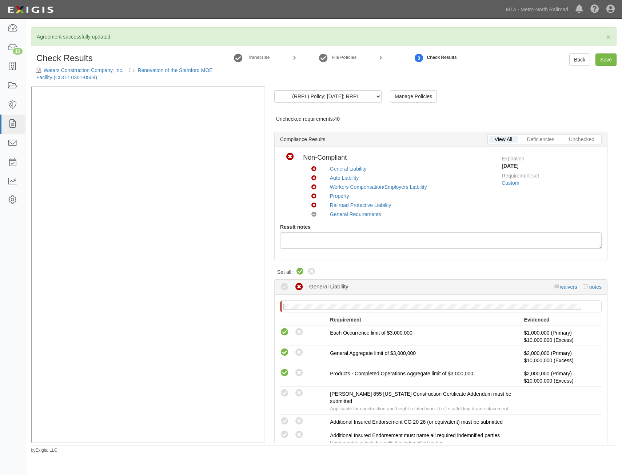
click at [300, 270] on icon at bounding box center [300, 271] width 9 height 9
radio input "true"
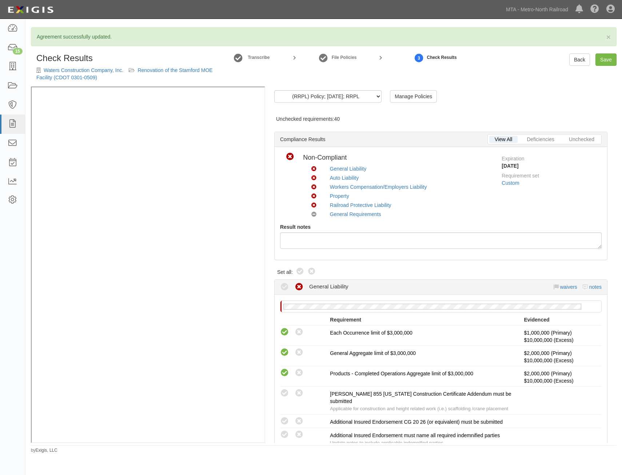
radio input "true"
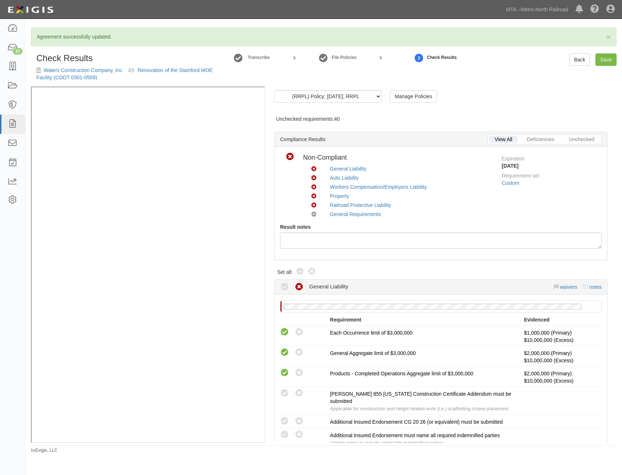
radio input "true"
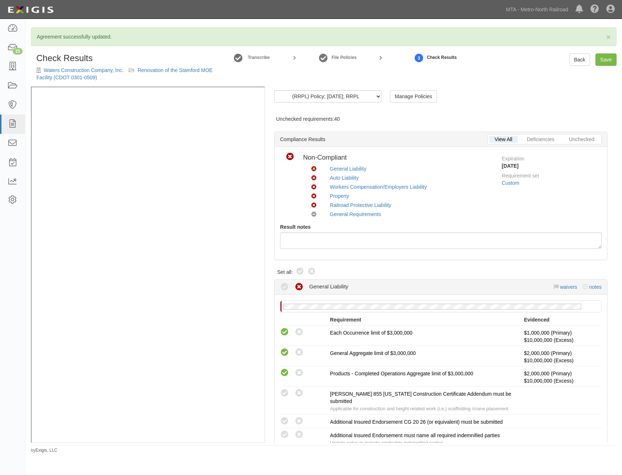
radio input "true"
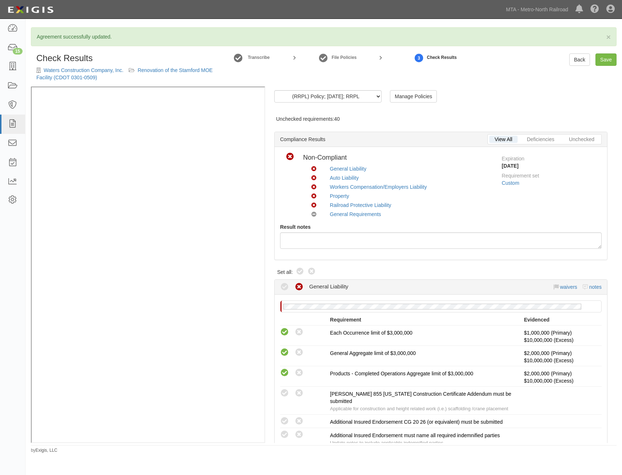
radio input "true"
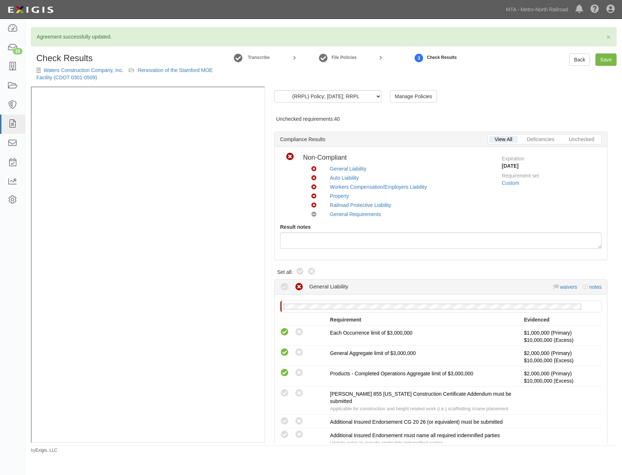
radio input "true"
radio input "false"
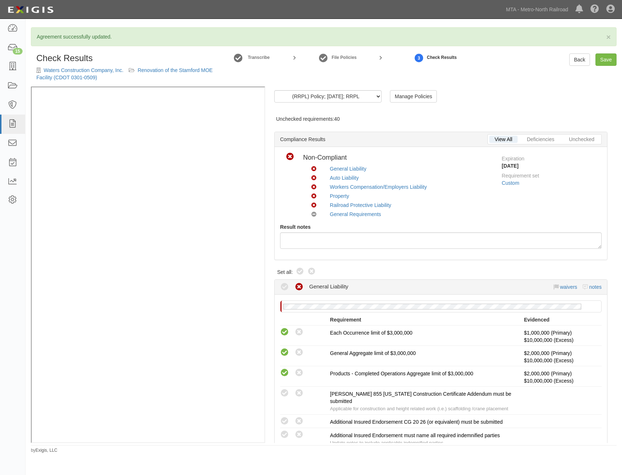
radio input "true"
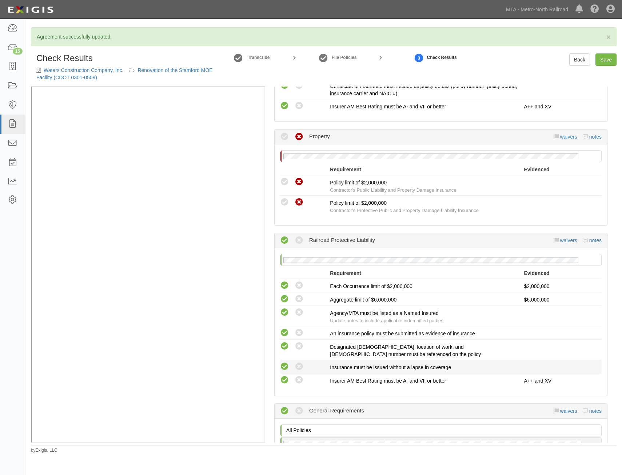
drag, startPoint x: 479, startPoint y: 178, endPoint x: 470, endPoint y: 271, distance: 93.1
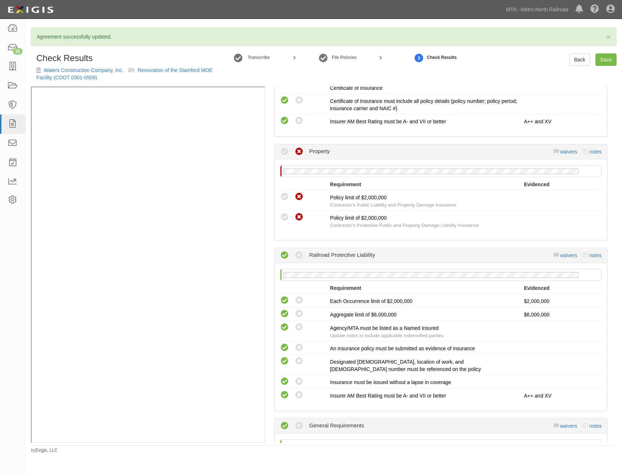
drag, startPoint x: 469, startPoint y: 247, endPoint x: 470, endPoint y: 235, distance: 12.4
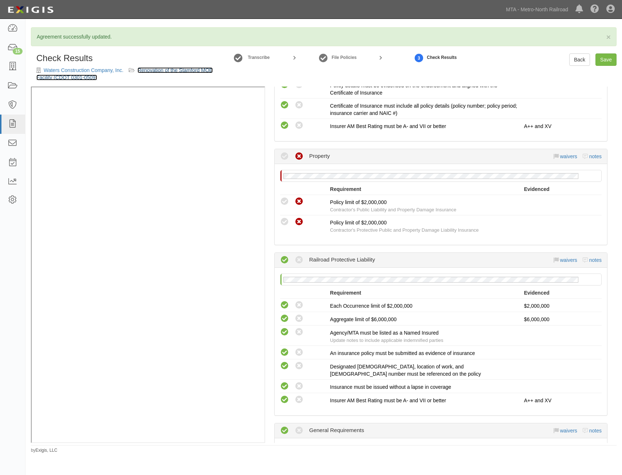
click at [191, 72] on link "Renovation of the Stamford MOE Facility (CDOT 0301-0509)" at bounding box center [124, 73] width 176 height 13
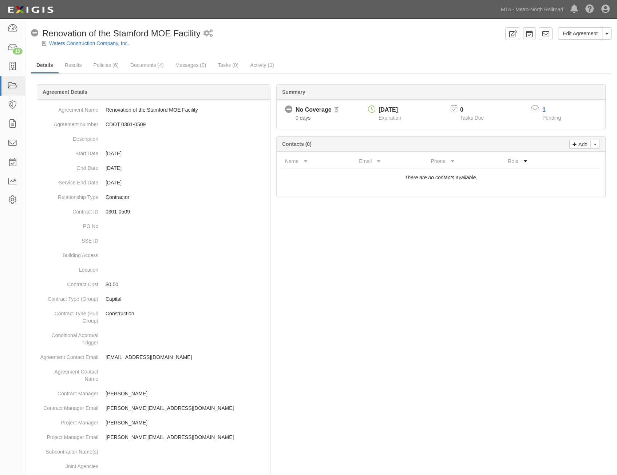
click at [150, 73] on div "Summary No Coverage No Coverage Pending Review 0 days [DATE] Expiration 0 Tasks…" at bounding box center [321, 84] width 580 height 22
click at [164, 61] on link "Documents (4)" at bounding box center [147, 66] width 44 height 16
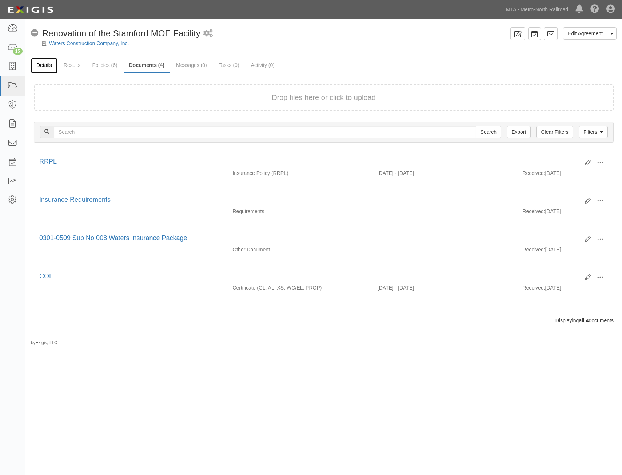
click at [45, 69] on link "Details" at bounding box center [44, 66] width 27 height 16
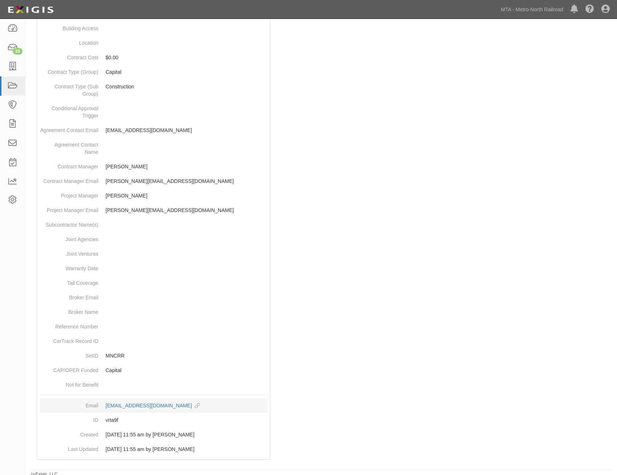
scroll to position [230, 0]
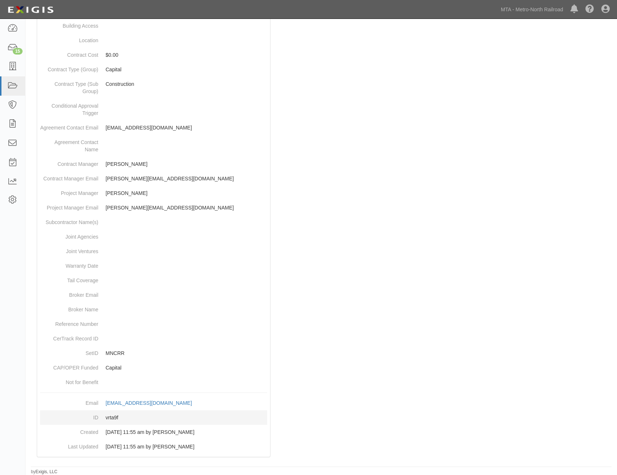
click at [113, 417] on dd "vrta9f" at bounding box center [153, 417] width 227 height 15
copy dd "vrta9f"
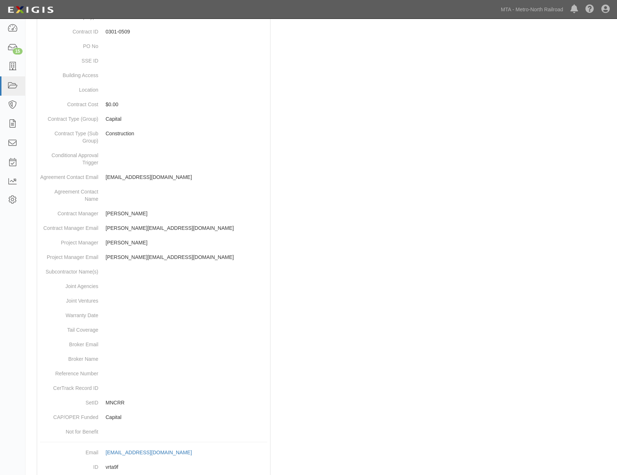
scroll to position [0, 0]
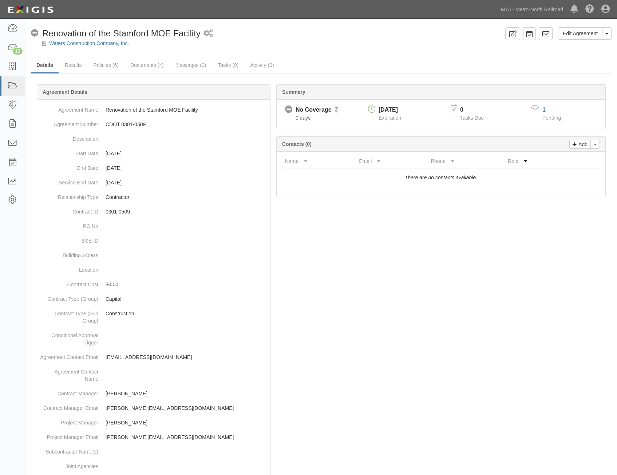
drag, startPoint x: 403, startPoint y: 354, endPoint x: 447, endPoint y: 164, distance: 195.1
click at [545, 32] on icon at bounding box center [545, 33] width 7 height 7
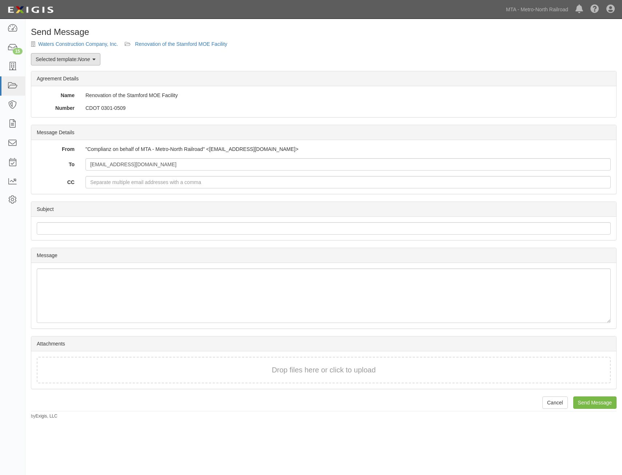
click at [68, 63] on link "Selected template: None" at bounding box center [65, 59] width 69 height 12
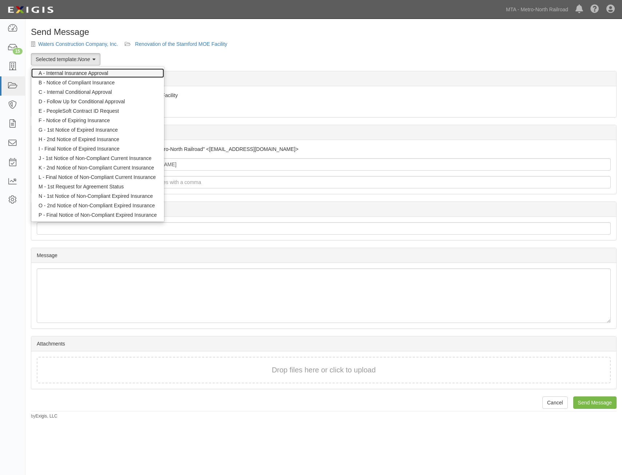
click at [83, 71] on link "A - Internal Insurance Approval" at bounding box center [97, 72] width 133 height 9
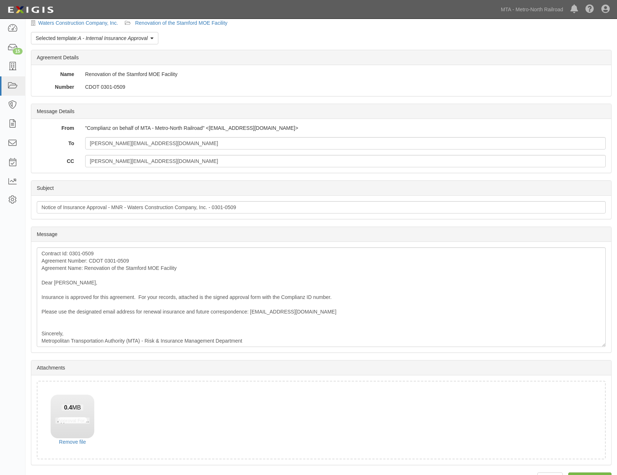
scroll to position [41, 0]
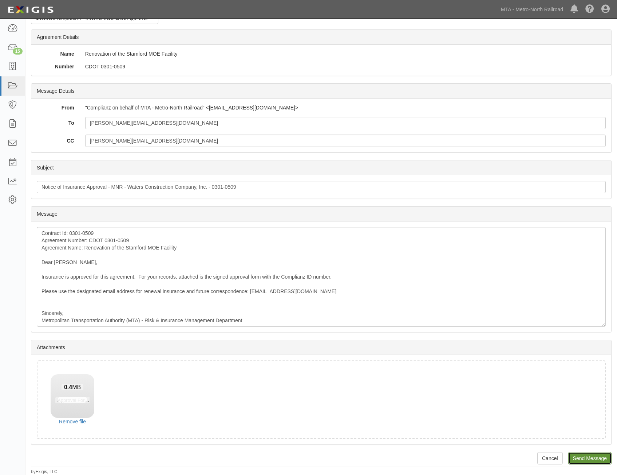
click at [593, 458] on input "Send Message" at bounding box center [589, 458] width 43 height 12
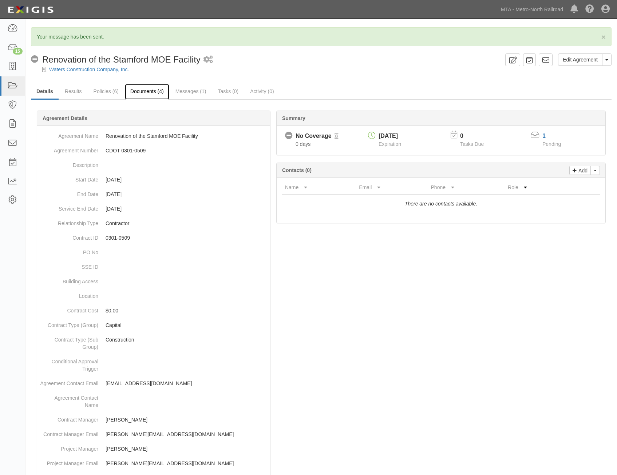
click at [151, 92] on link "Documents (4)" at bounding box center [147, 92] width 44 height 16
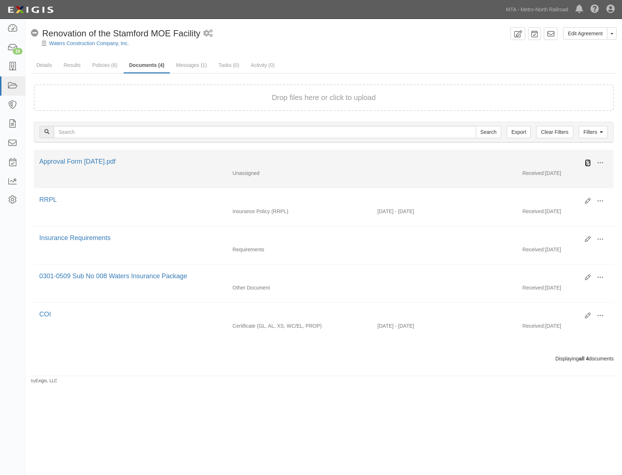
click at [587, 160] on icon at bounding box center [588, 163] width 6 height 6
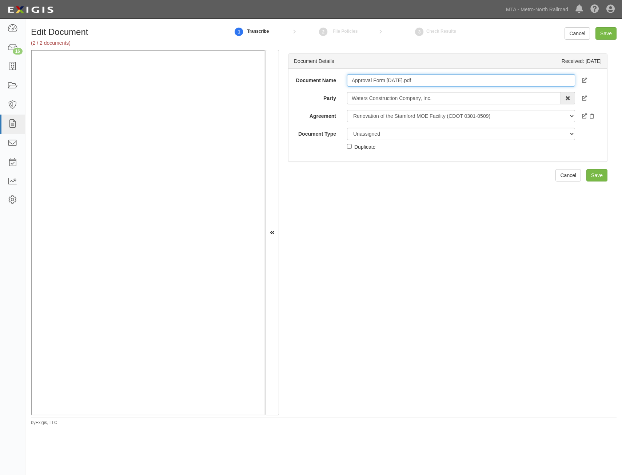
click at [461, 85] on input "Approval Form [DATE].pdf" at bounding box center [461, 80] width 228 height 12
type input "Approval Form"
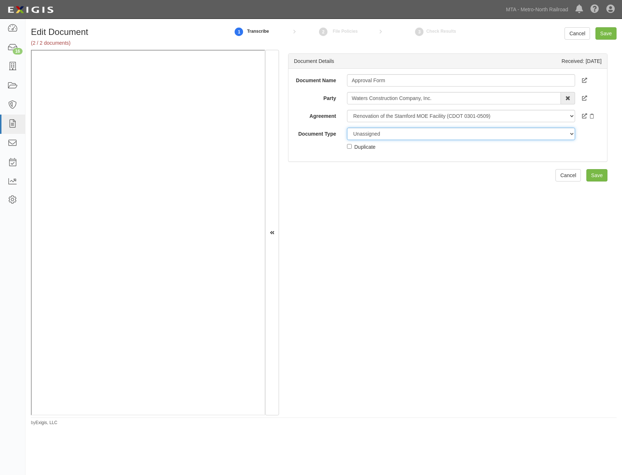
click at [446, 136] on select "Unassigned Binder Cancellation Notice Certificate Contract Endorsement Insuranc…" at bounding box center [461, 134] width 228 height 12
select select "OtherDetail"
click at [347, 128] on select "Unassigned Binder Cancellation Notice Certificate Contract Endorsement Insuranc…" at bounding box center [461, 134] width 228 height 12
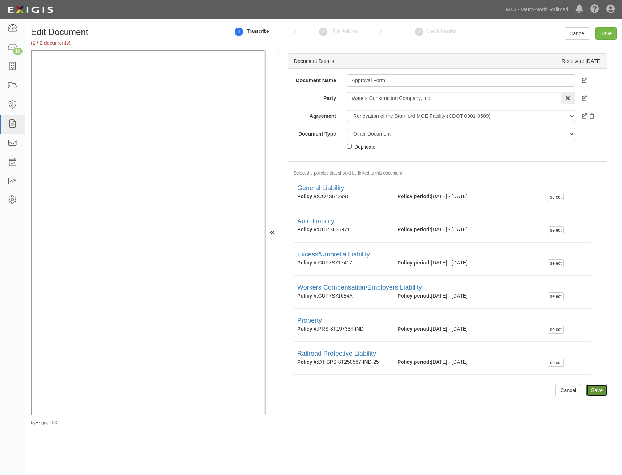
click at [594, 390] on input "Save" at bounding box center [596, 390] width 21 height 12
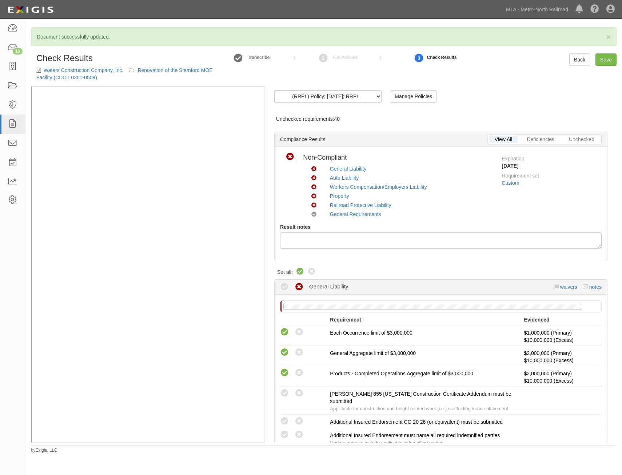
click at [300, 271] on icon at bounding box center [300, 271] width 9 height 9
radio input "true"
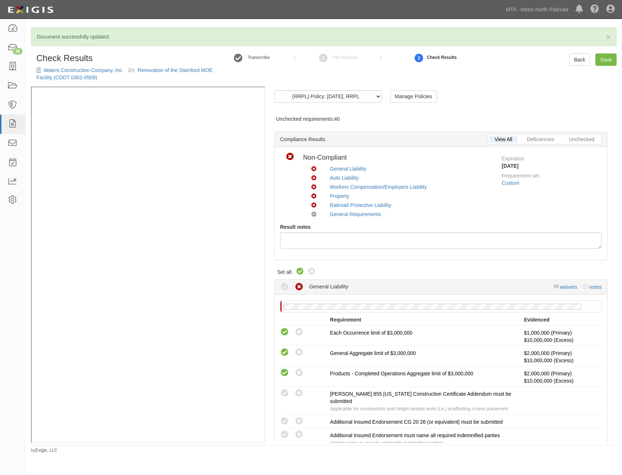
radio input "true"
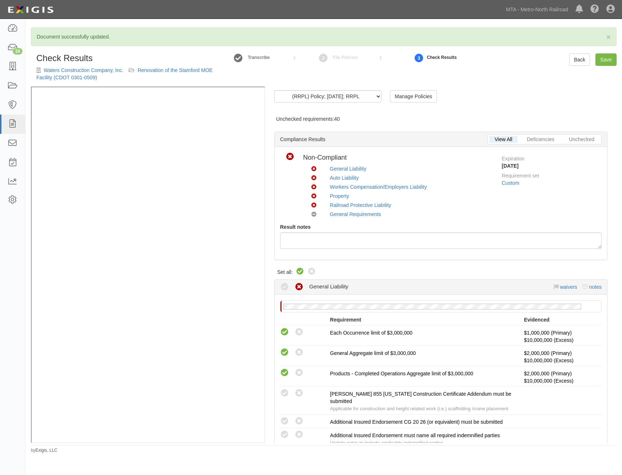
radio input "true"
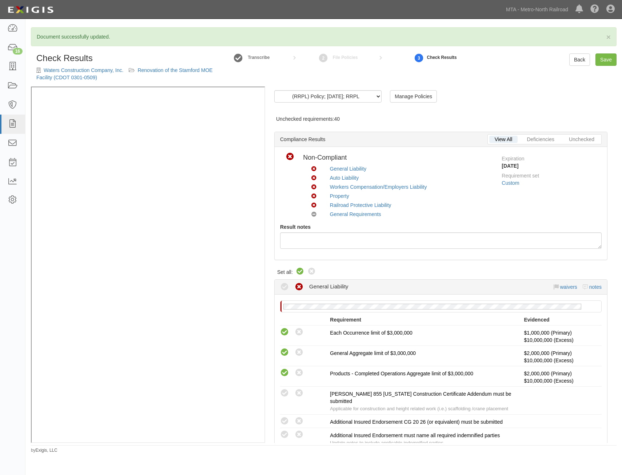
radio input "true"
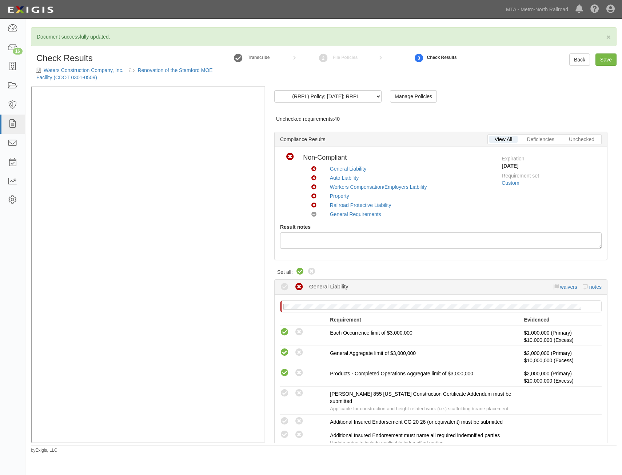
radio input "true"
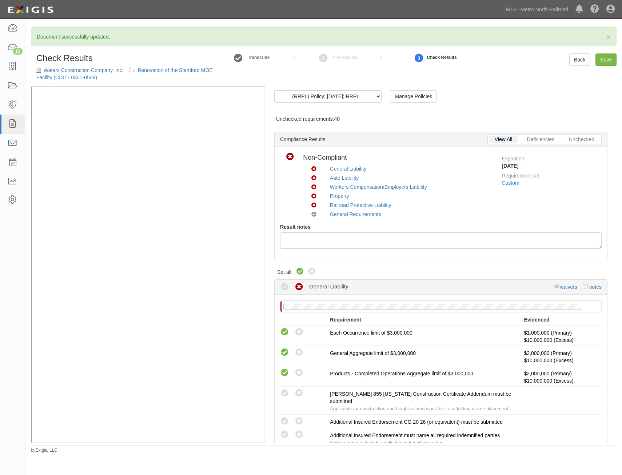
radio input "true"
radio input "false"
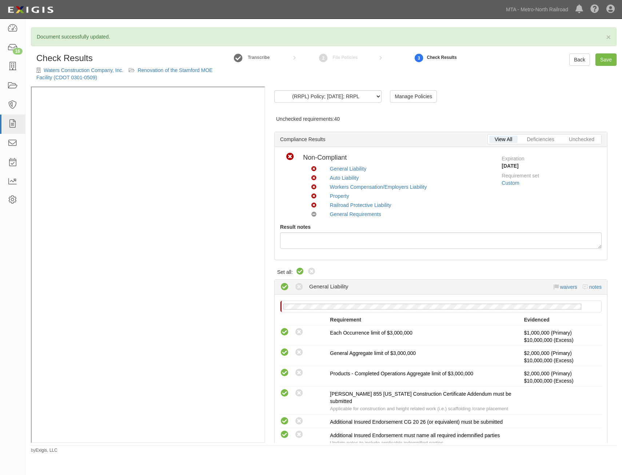
radio input "true"
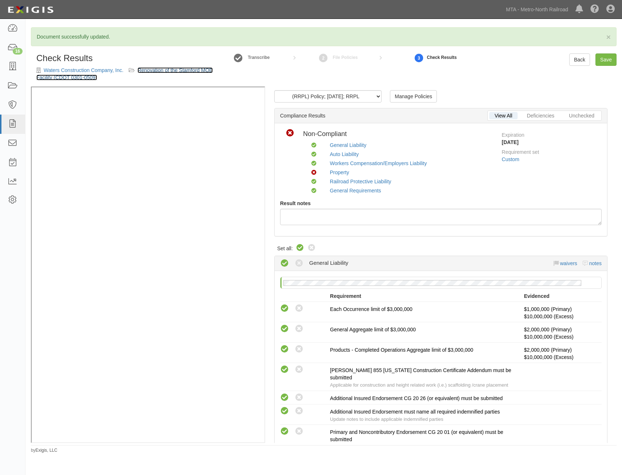
click at [163, 70] on link "Renovation of the Stamford MOE Facility (CDOT 0301-0509)" at bounding box center [124, 73] width 176 height 13
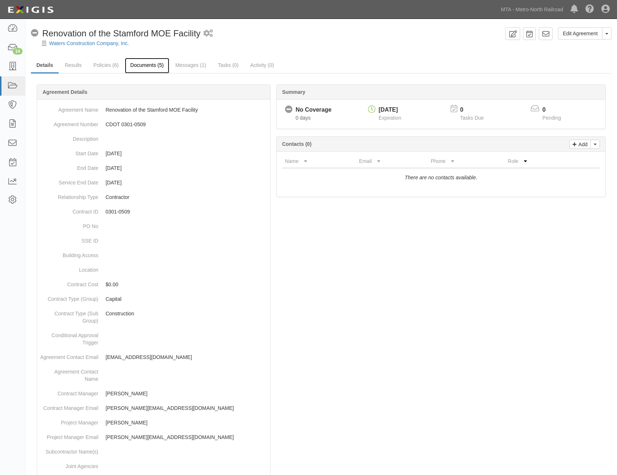
click at [159, 62] on link "Documents (5)" at bounding box center [147, 66] width 44 height 16
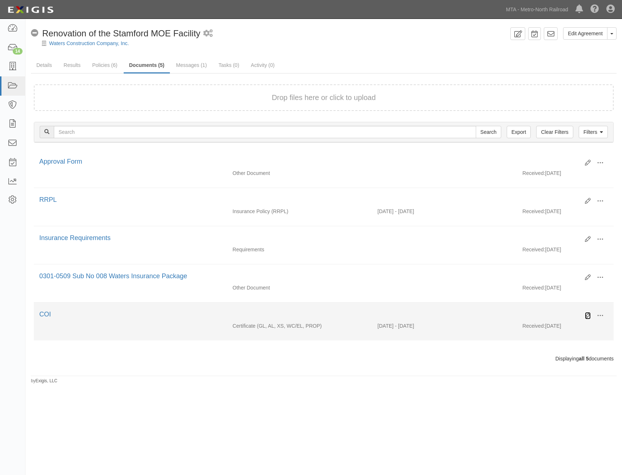
click at [590, 316] on icon at bounding box center [588, 316] width 6 height 6
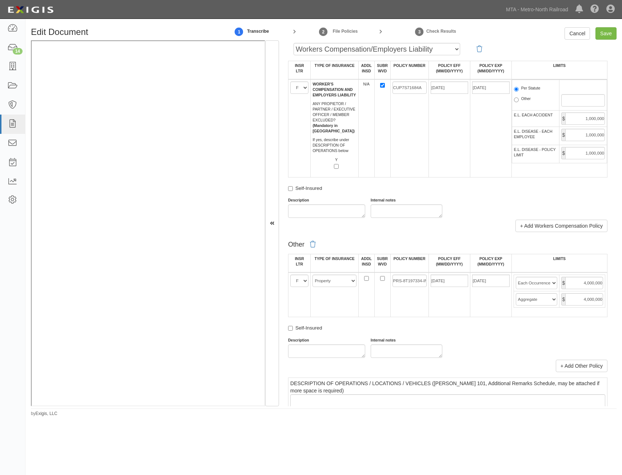
drag, startPoint x: 473, startPoint y: 203, endPoint x: 461, endPoint y: 309, distance: 106.9
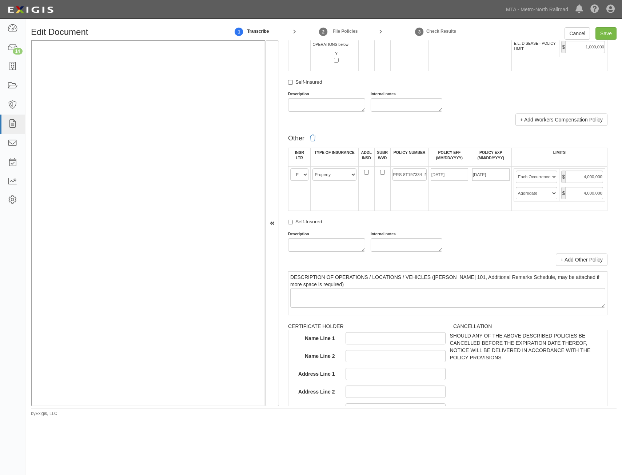
scroll to position [1221, 0]
click at [533, 178] on select "Limit Each Occurrence Each Claim Aggregate Deductible Self-Insured Retention Pe…" at bounding box center [537, 178] width 42 height 12
select select "Limit"
click at [516, 172] on select "Limit Each Occurrence Each Claim Aggregate Deductible Self-Insured Retention Pe…" at bounding box center [537, 178] width 42 height 12
click at [531, 196] on select "Limit Each Occurrence Each Claim Aggregate Deductible Self-Insured Retention Pe…" at bounding box center [537, 194] width 42 height 12
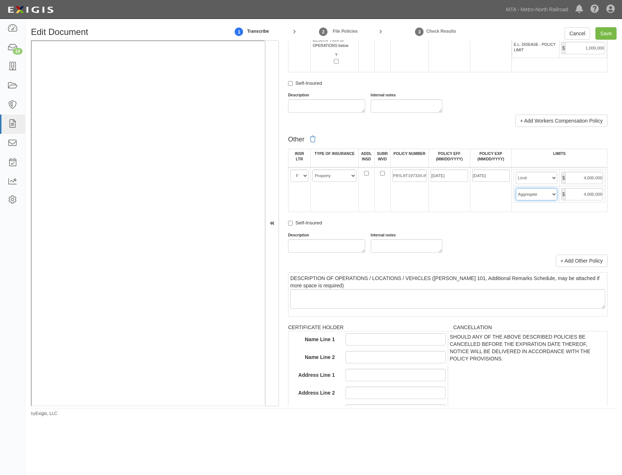
select select "Limit"
click at [516, 188] on select "Limit Each Occurrence Each Claim Aggregate Deductible Self-Insured Retention Pe…" at bounding box center [537, 194] width 42 height 12
click at [457, 206] on td "05/06/2028" at bounding box center [448, 189] width 41 height 45
click at [606, 32] on input "Save" at bounding box center [605, 33] width 21 height 12
type input "1000000"
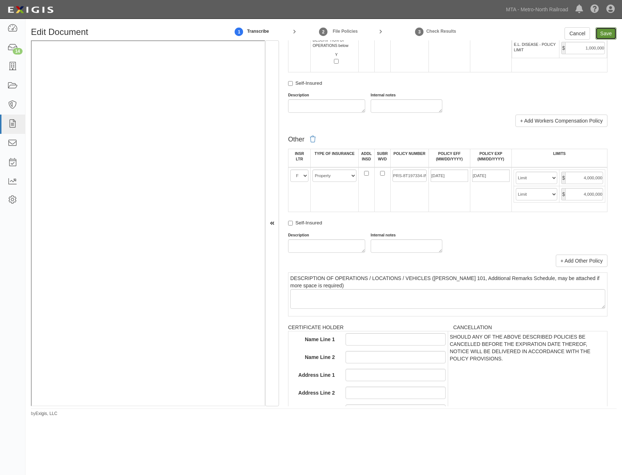
type input "2000000"
type input "1000000"
type input "10000000"
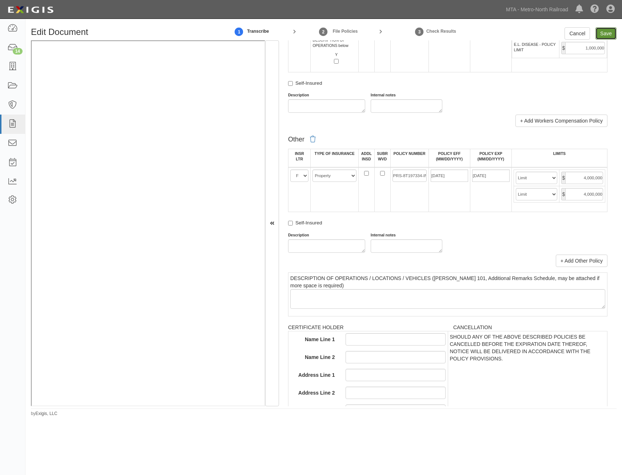
type input "1000000"
type input "4000000"
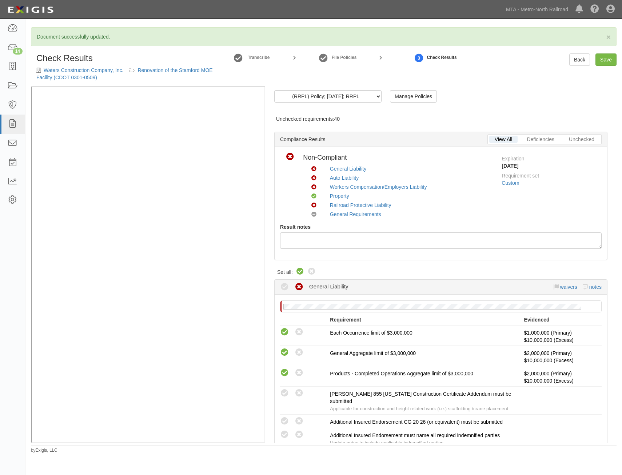
click at [302, 270] on icon at bounding box center [300, 271] width 9 height 9
radio input "true"
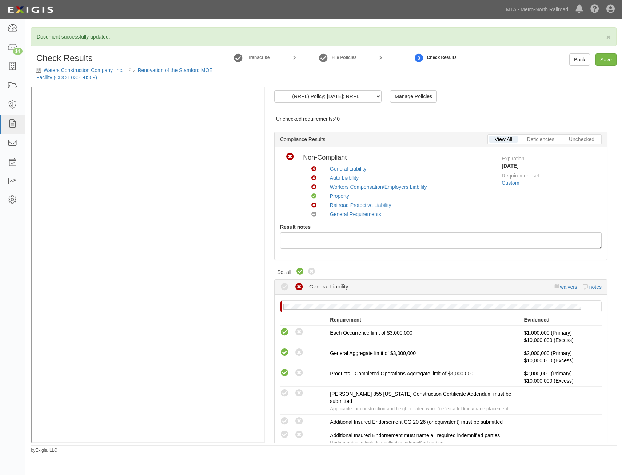
radio input "true"
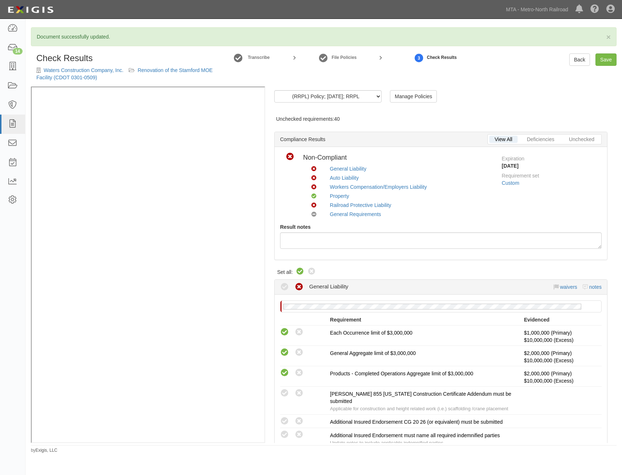
radio input "true"
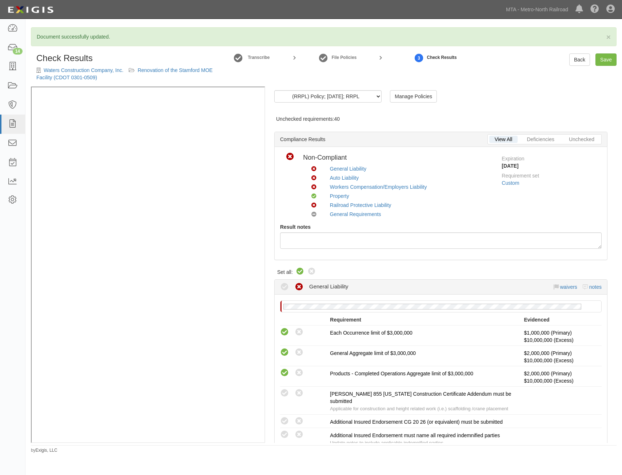
radio input "true"
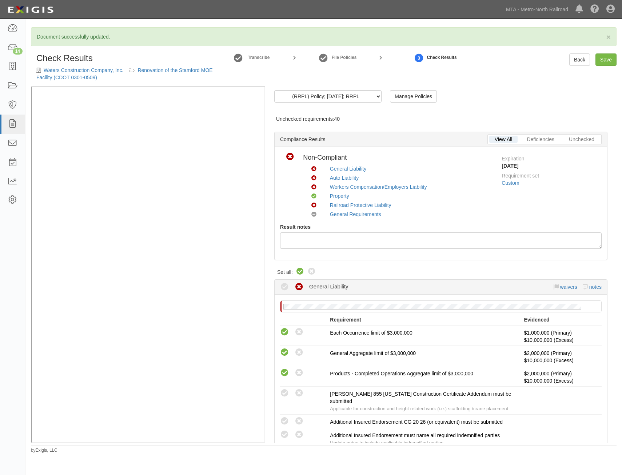
radio input "true"
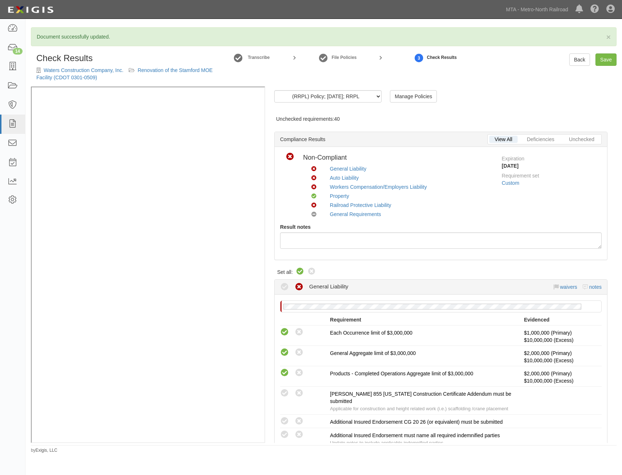
radio input "true"
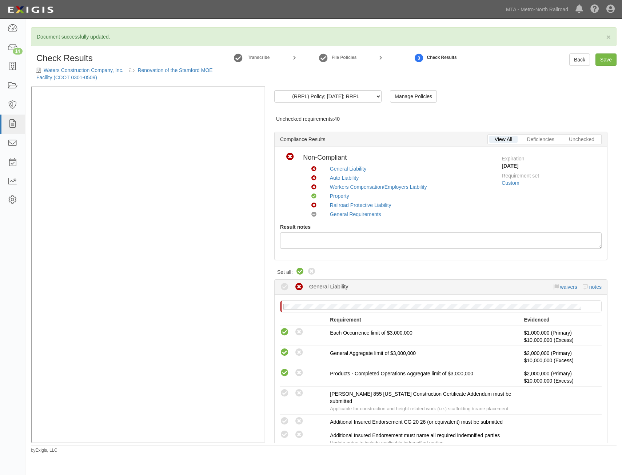
radio input "false"
radio input "true"
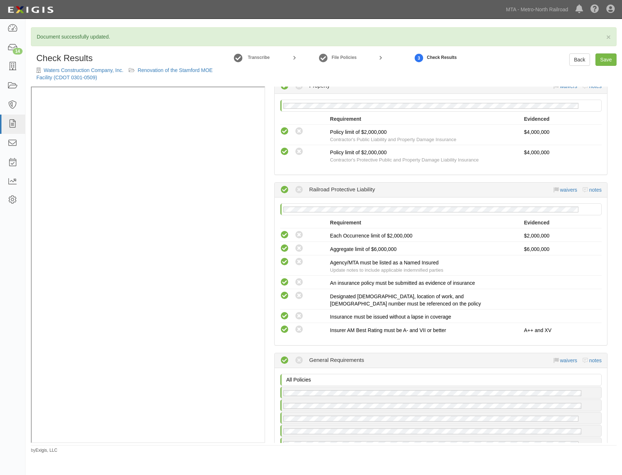
scroll to position [1128, 0]
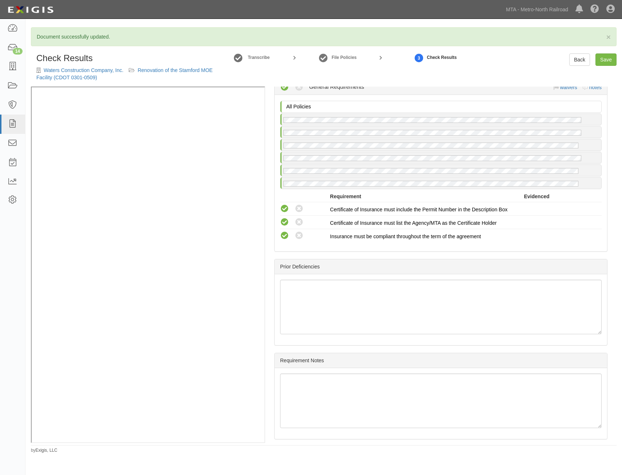
drag, startPoint x: 413, startPoint y: 185, endPoint x: 400, endPoint y: 320, distance: 135.3
click at [609, 58] on link "Save" at bounding box center [605, 59] width 21 height 12
radio input "true"
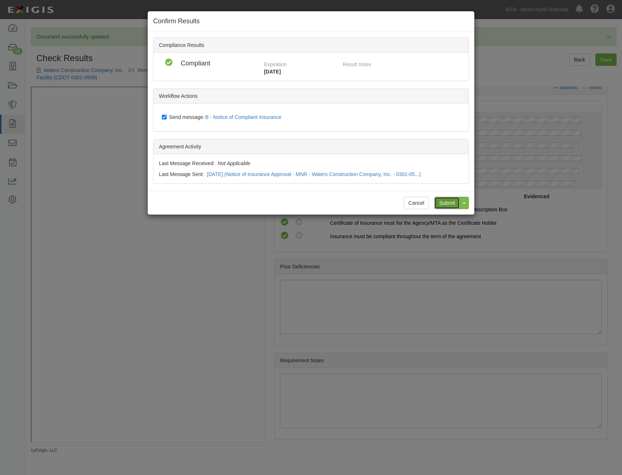
click at [449, 203] on input "Submit" at bounding box center [446, 203] width 25 height 12
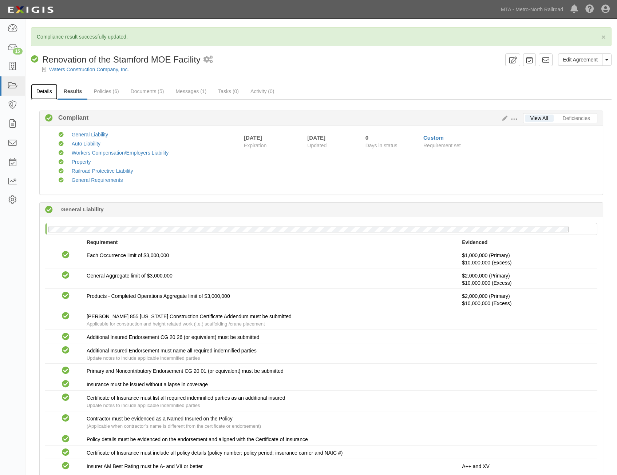
click at [46, 92] on link "Details" at bounding box center [44, 92] width 27 height 16
